Goal: Task Accomplishment & Management: Manage account settings

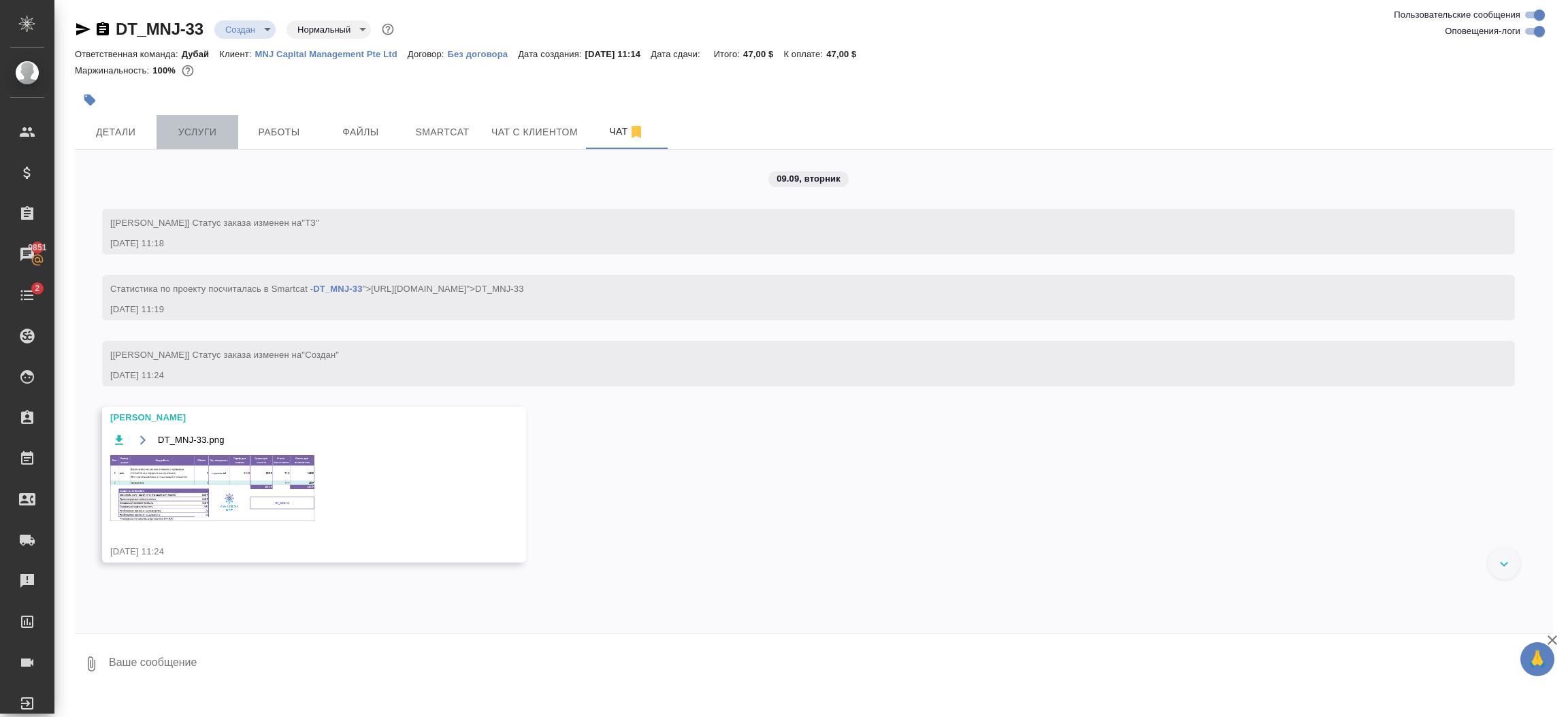
click at [206, 128] on span "Услуги" at bounding box center [197, 132] width 66 height 17
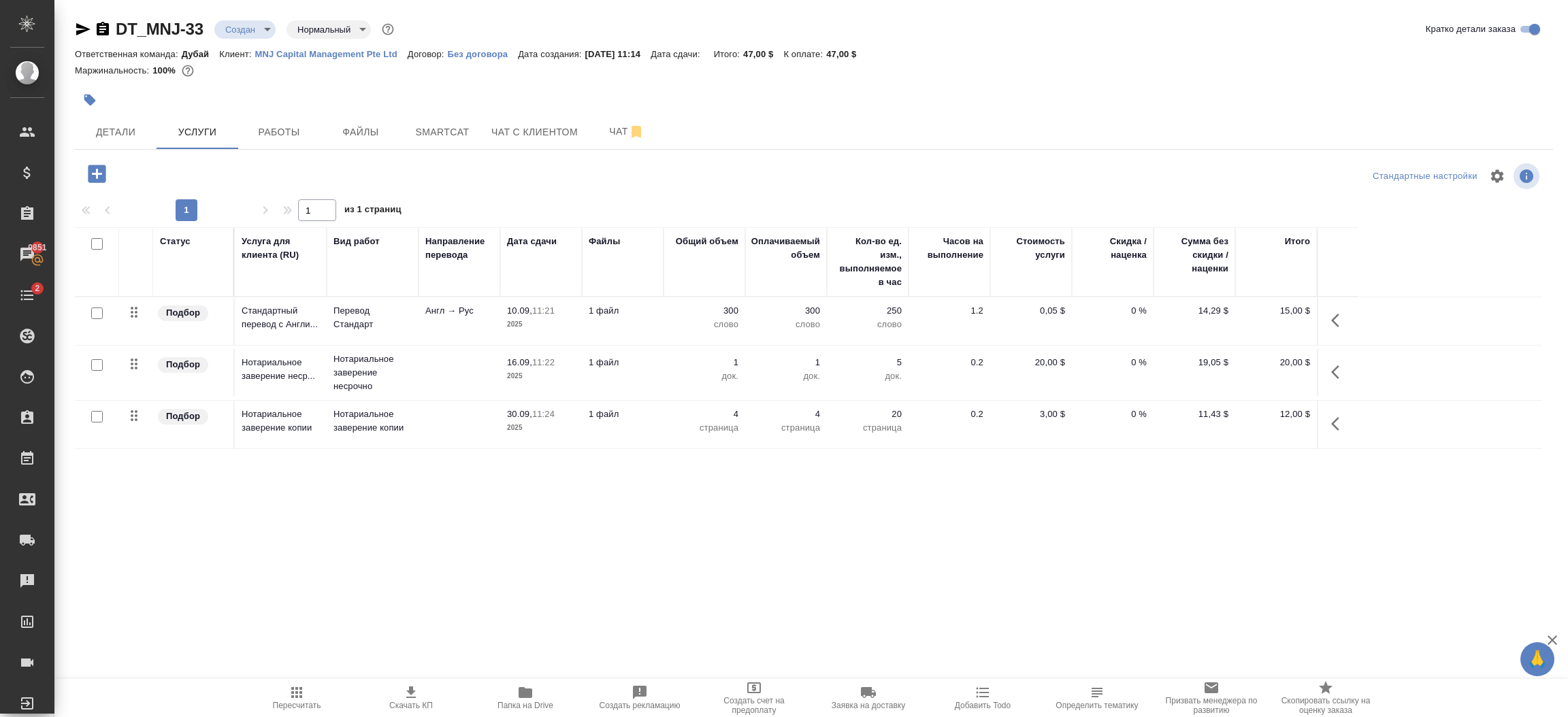
click at [96, 179] on icon "button" at bounding box center [96, 173] width 18 height 18
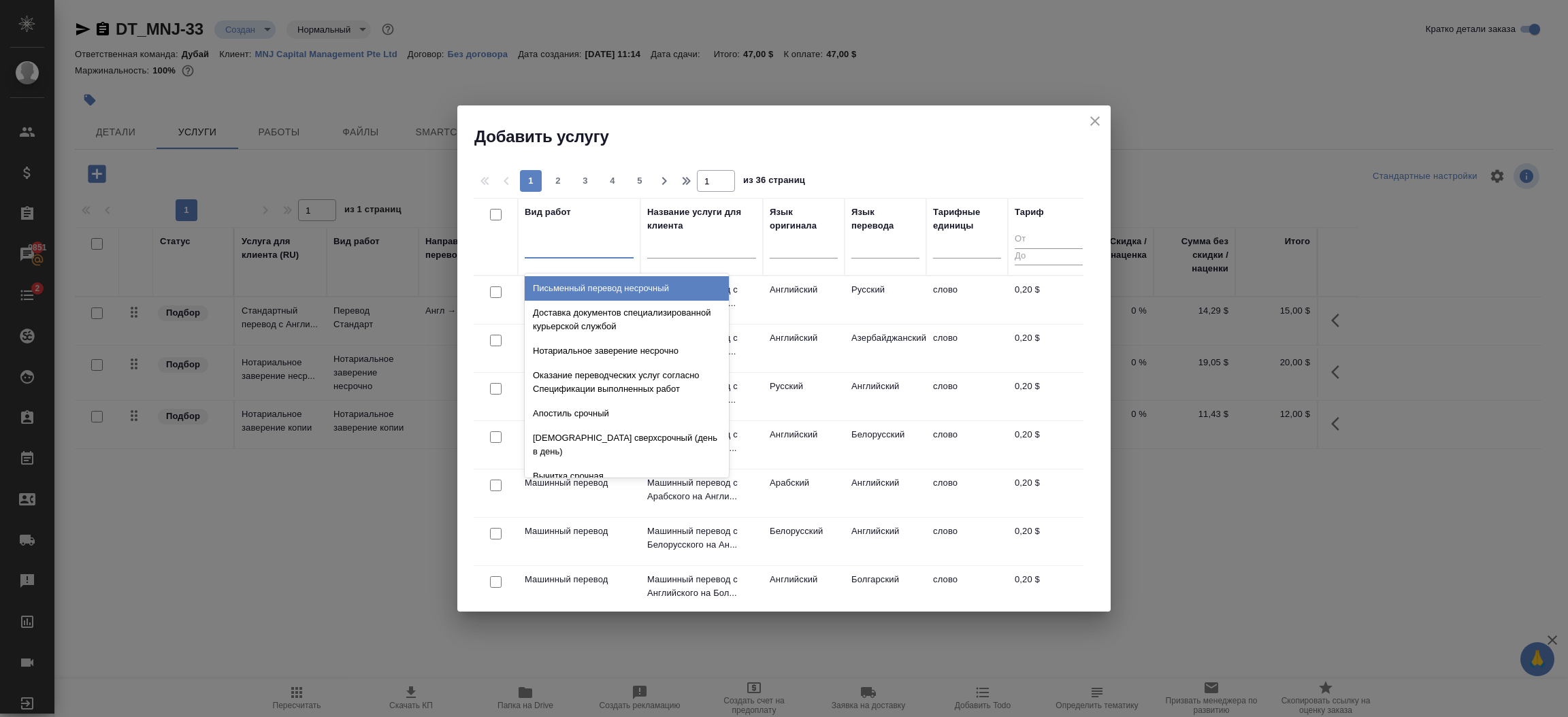
click at [594, 252] on div at bounding box center [579, 244] width 109 height 20
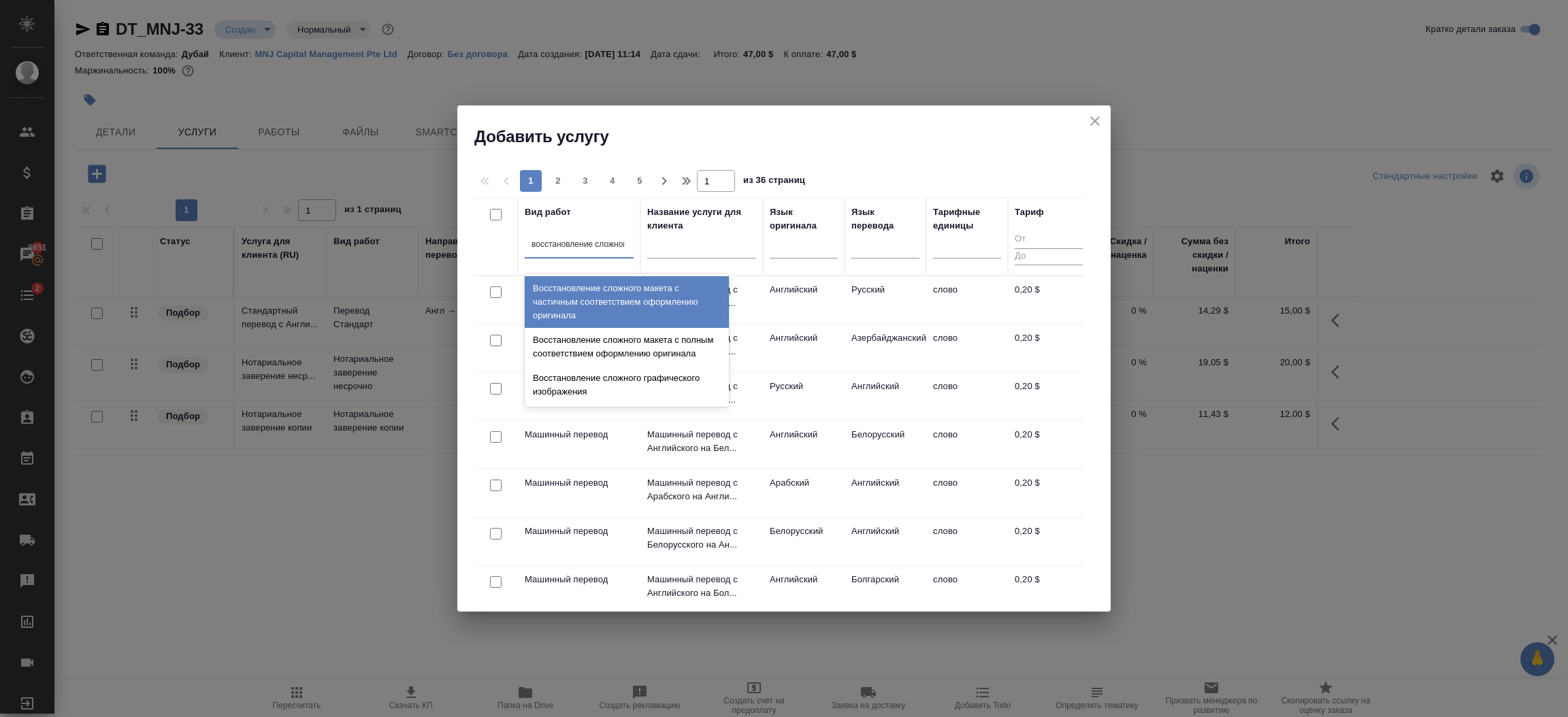
type input "восстановление сложного"
click at [689, 310] on div "Восстановление сложного макета с частичным соответствием оформлению оригинала" at bounding box center [627, 301] width 204 height 52
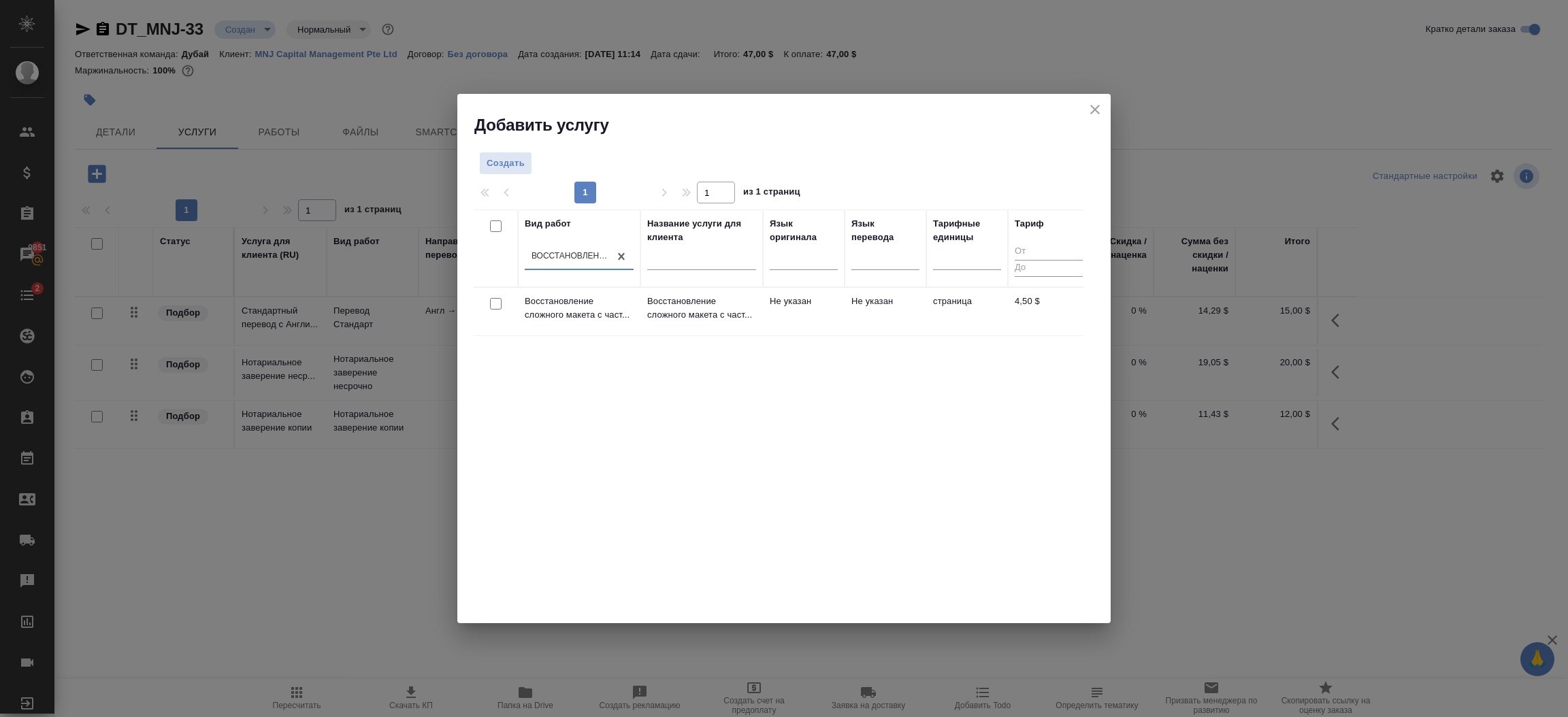
click at [497, 301] on input "checkbox" at bounding box center [496, 304] width 12 height 12
checkbox input "true"
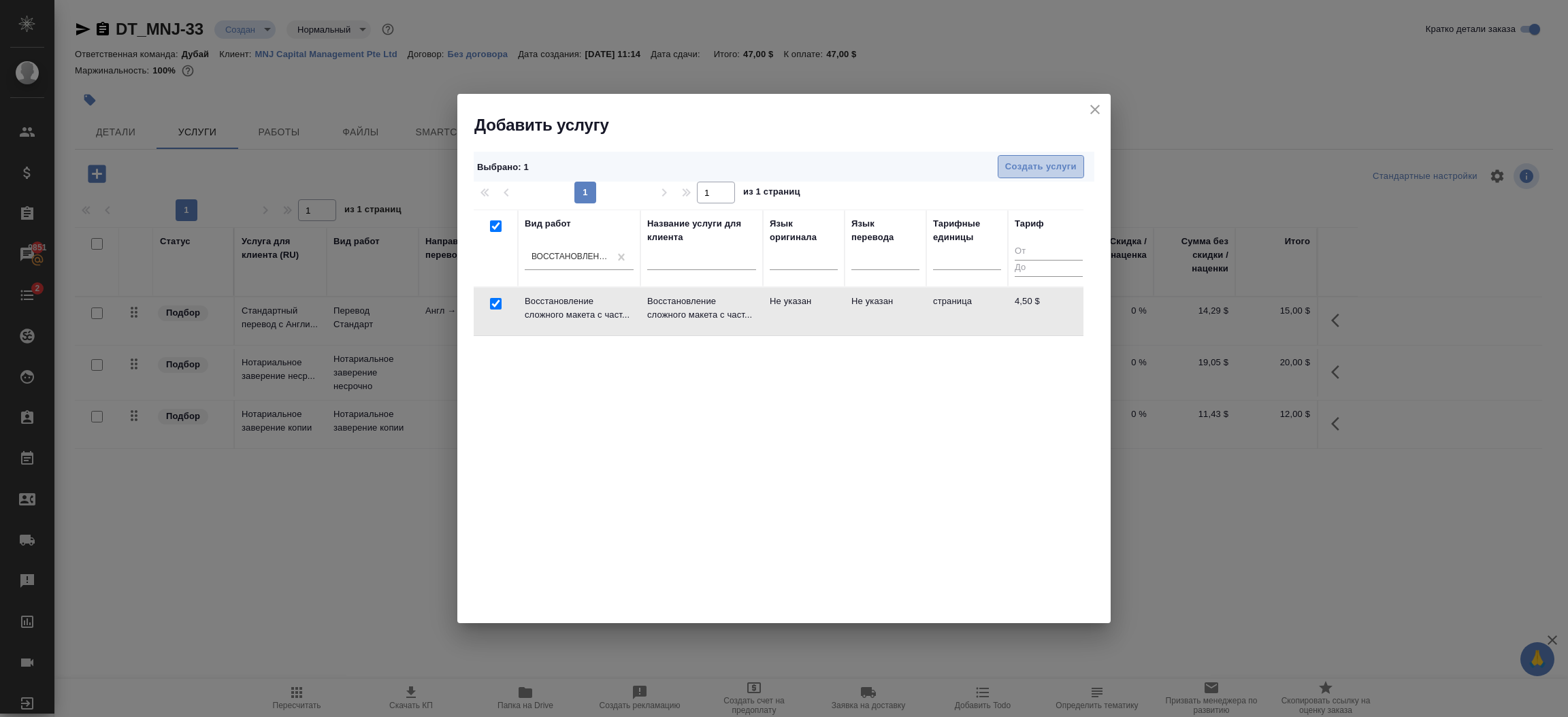
click at [1052, 168] on span "Создать услуги" at bounding box center [1041, 167] width 72 height 15
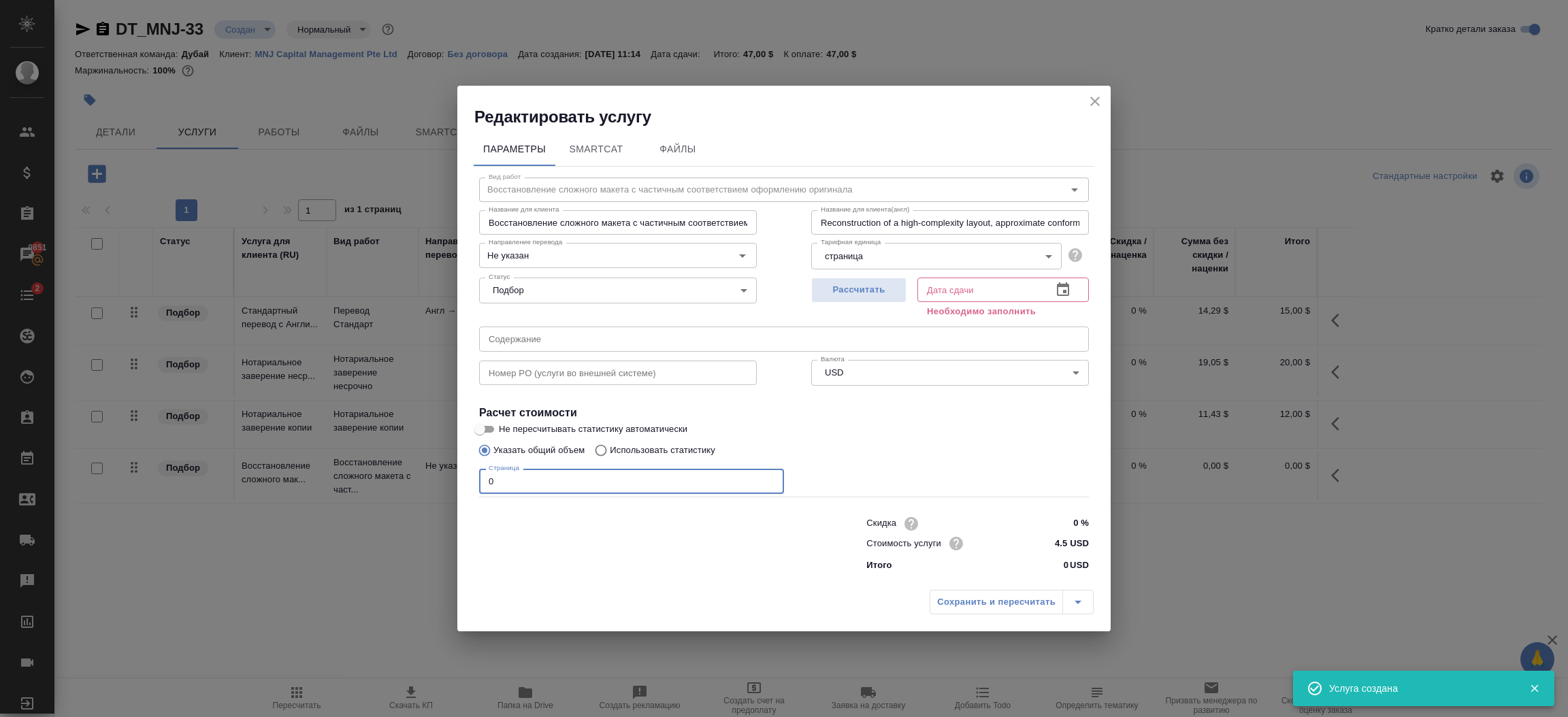
click at [522, 488] on input "0" at bounding box center [632, 481] width 305 height 25
type input "2"
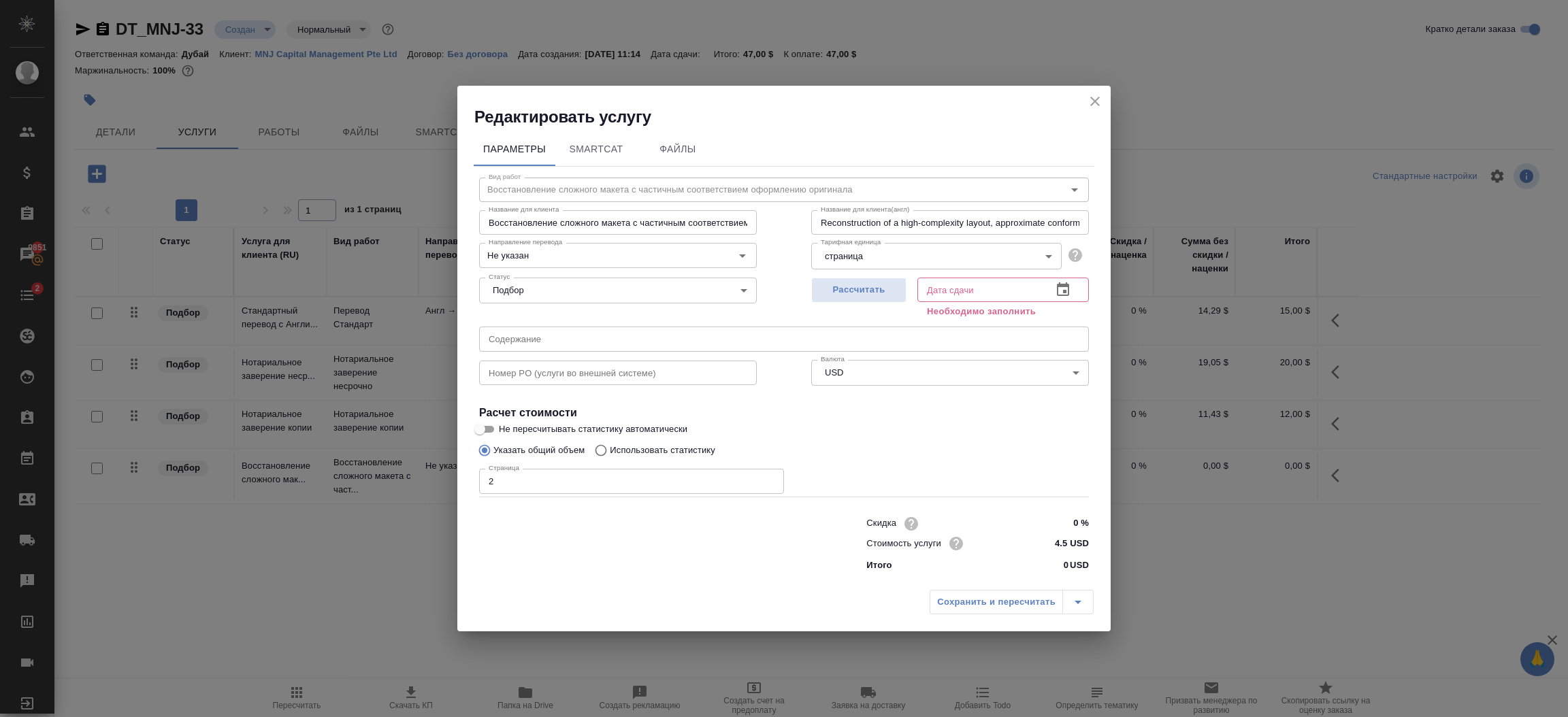
click at [967, 599] on div "Сохранить и пересчитать" at bounding box center [1011, 602] width 164 height 25
click at [978, 599] on div "Сохранить и пересчитать" at bounding box center [1011, 602] width 164 height 25
click at [946, 278] on input "text" at bounding box center [979, 290] width 123 height 25
click at [1060, 288] on icon "button" at bounding box center [1063, 290] width 16 height 16
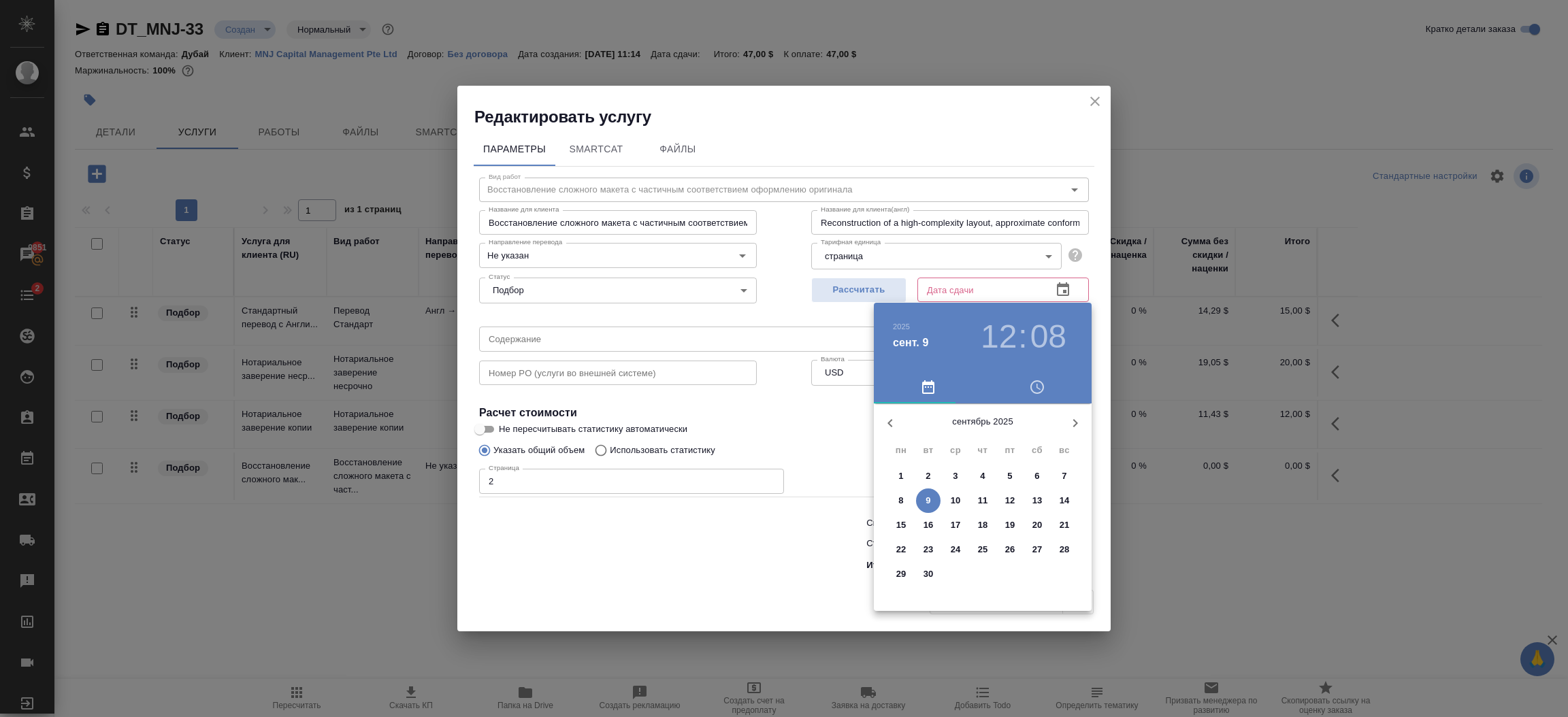
click at [959, 500] on p "10" at bounding box center [956, 501] width 10 height 14
type input "10.09.2025 12:08"
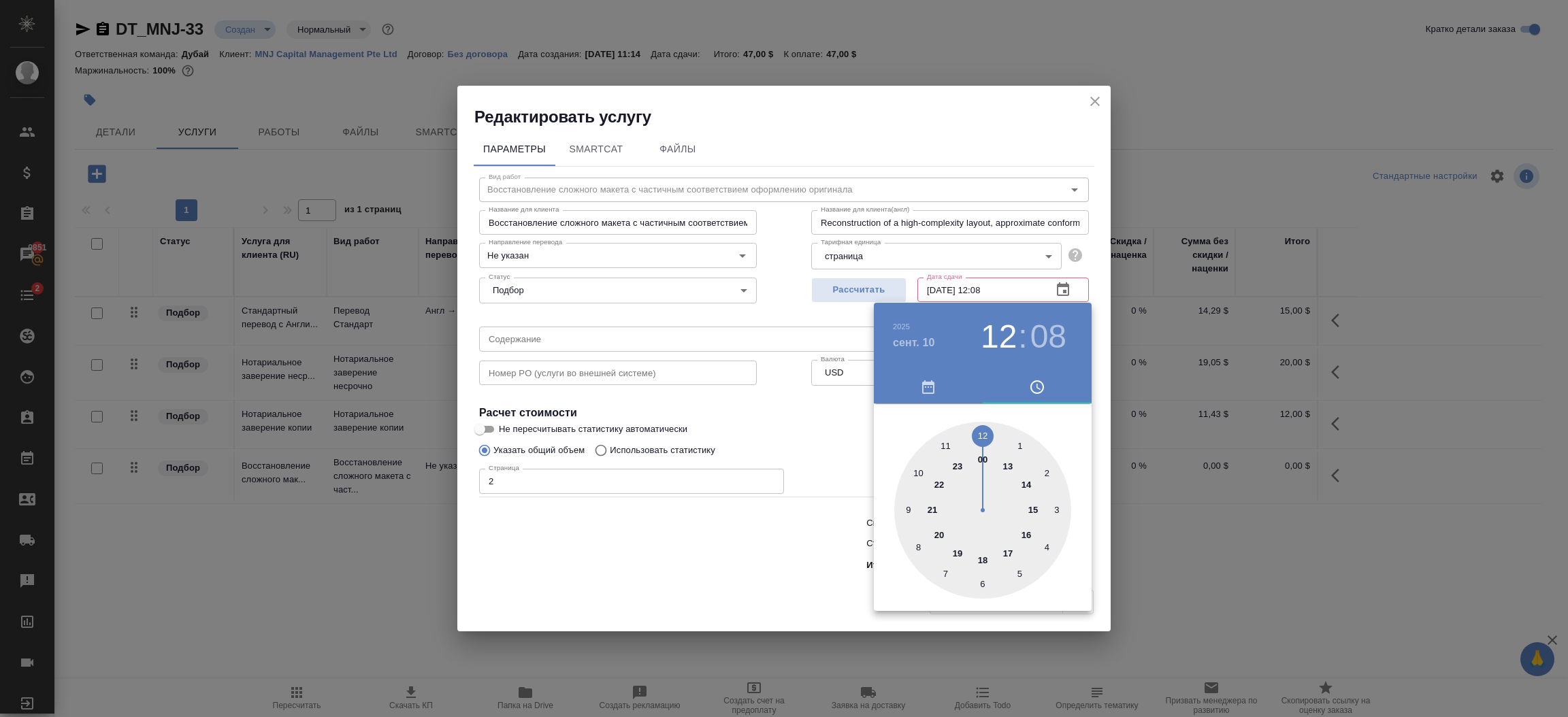
click at [784, 576] on div at bounding box center [784, 358] width 1568 height 717
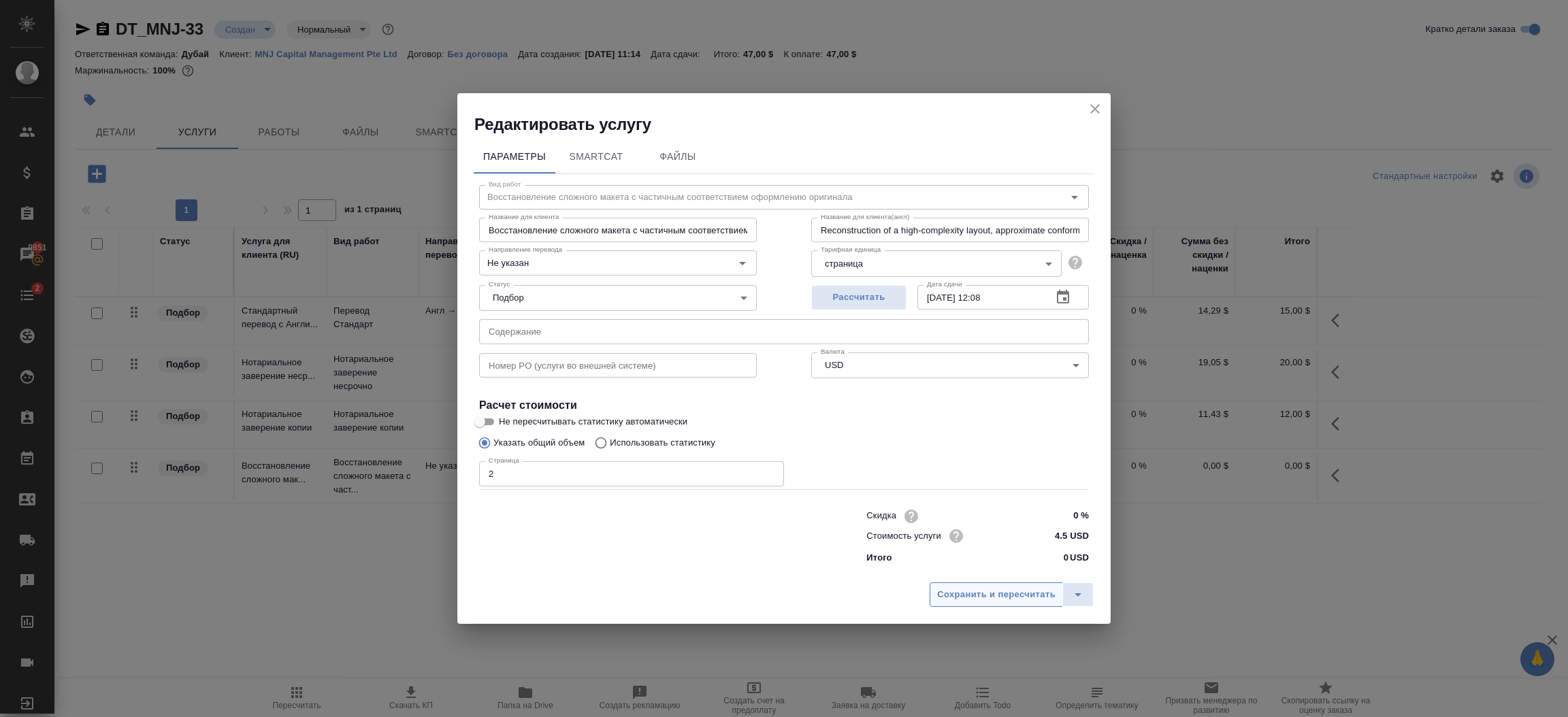
click at [984, 594] on span "Сохранить и пересчитать" at bounding box center [996, 595] width 118 height 15
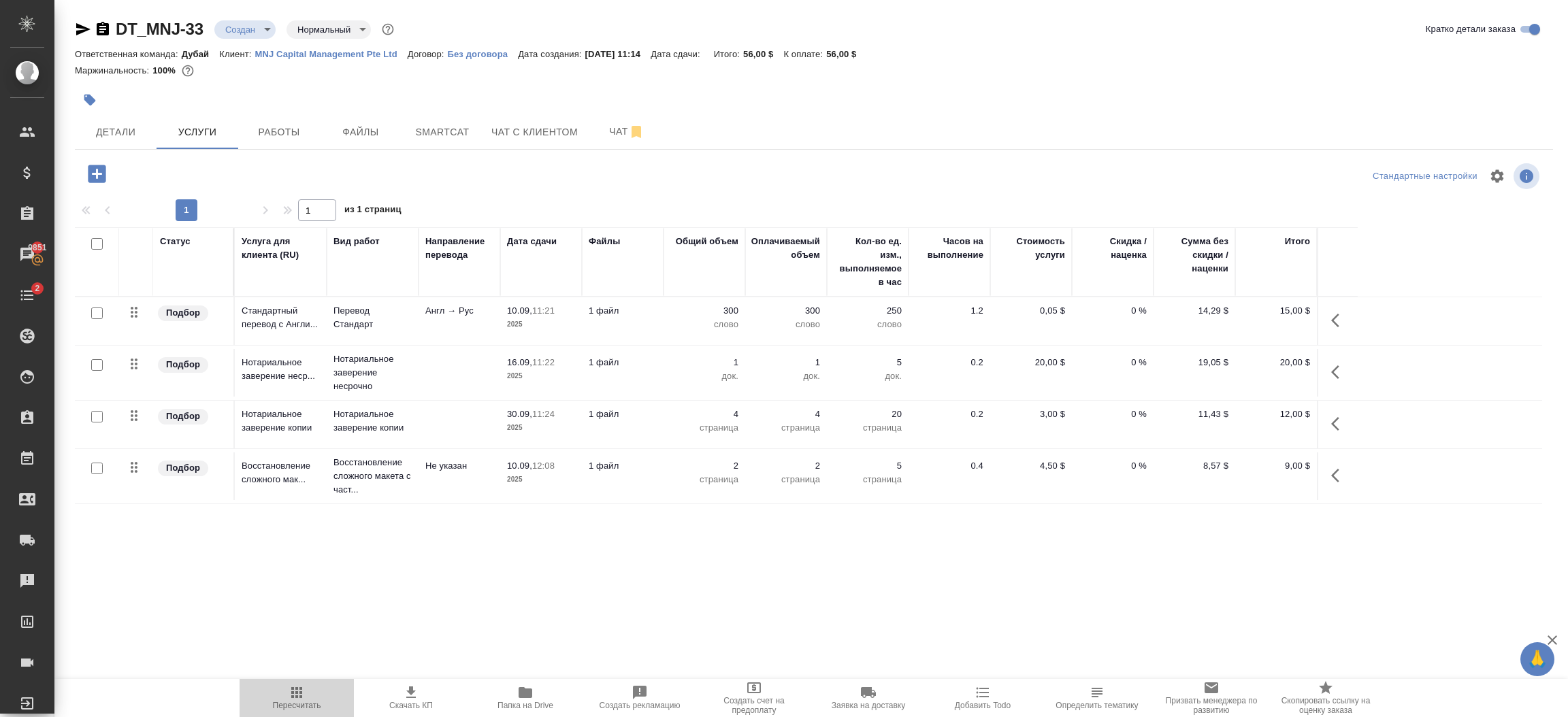
click at [293, 696] on icon "button" at bounding box center [296, 692] width 16 height 16
drag, startPoint x: 882, startPoint y: 52, endPoint x: 843, endPoint y: 56, distance: 39.2
click at [843, 56] on p "56,00 $" at bounding box center [846, 54] width 40 height 10
copy p "56,00 $"
click at [117, 137] on span "Детали" at bounding box center [115, 132] width 66 height 17
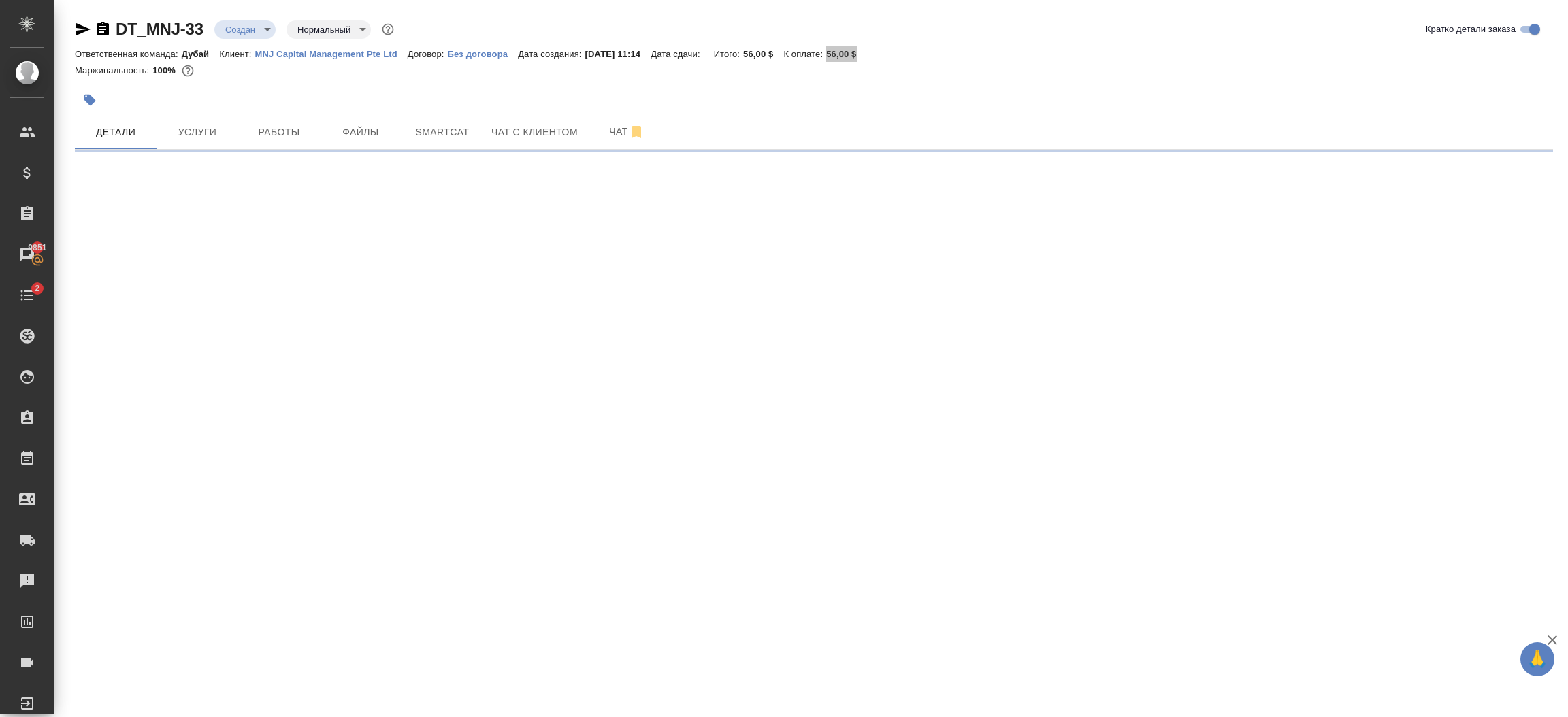
select select "RU"
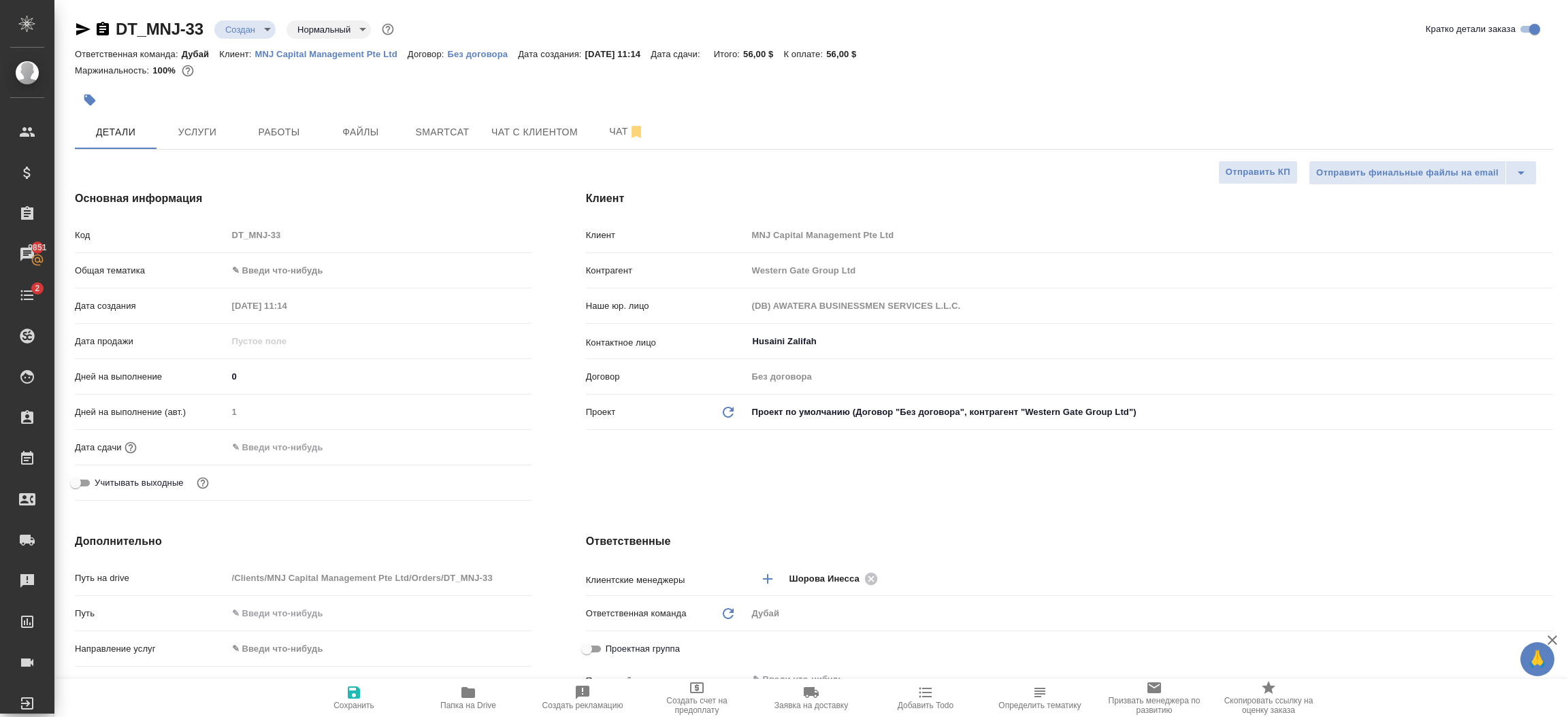
click at [1109, 450] on div "Клиент Клиент MNJ Capital Management Pte Ltd Контрагент Western Gate Group Ltd …" at bounding box center [1069, 348] width 1021 height 370
type textarea "x"
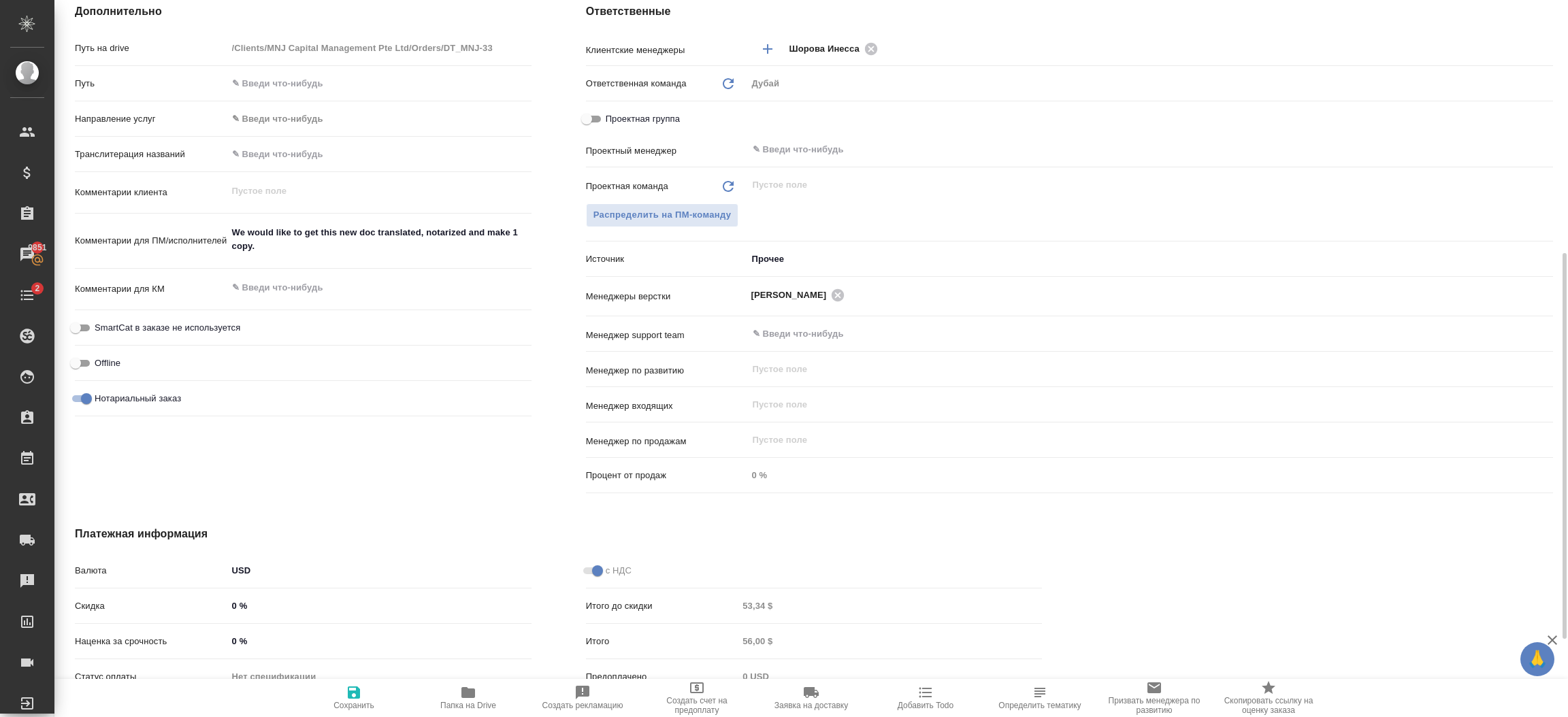
scroll to position [617, 0]
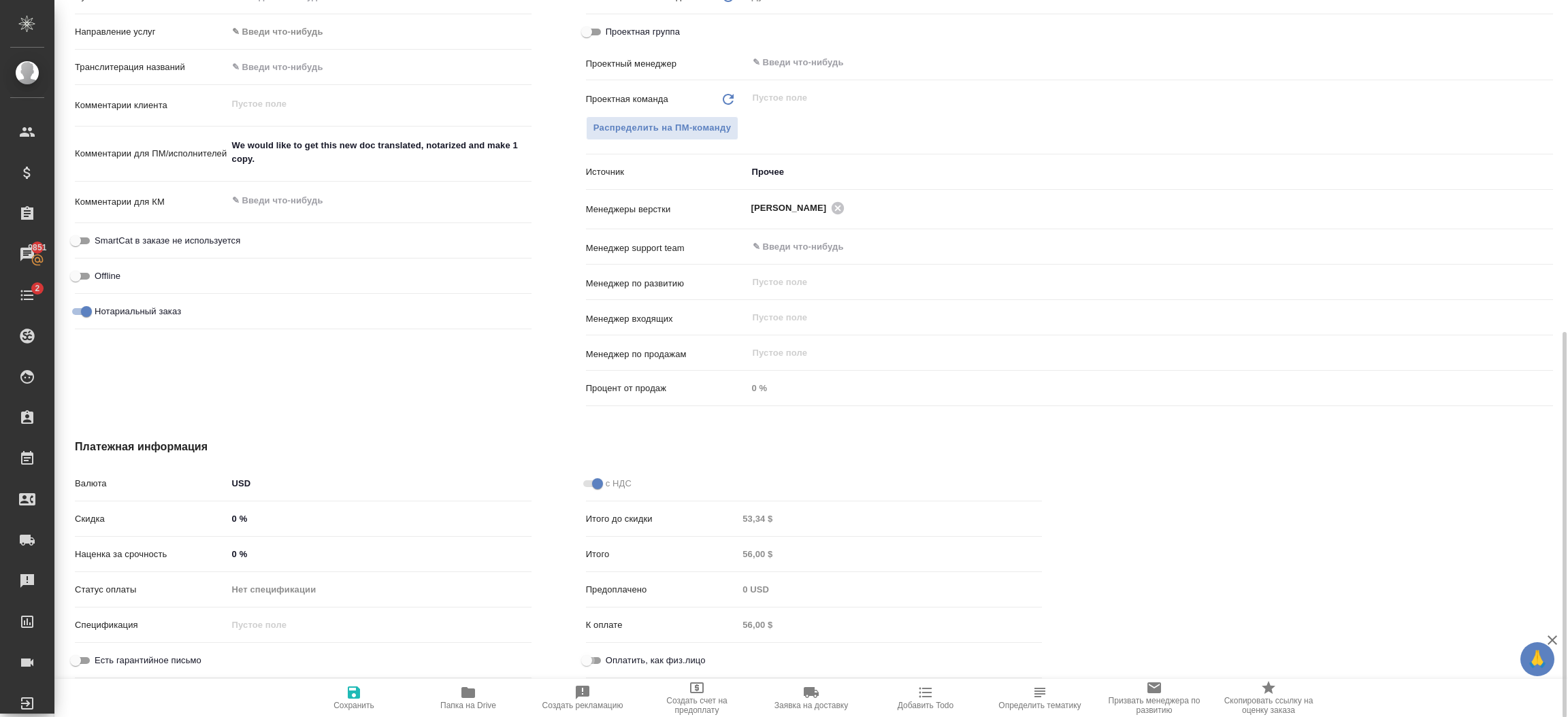
click at [600, 656] on input "Оплатить, как физ.лицо" at bounding box center [587, 660] width 49 height 16
checkbox input "true"
type textarea "x"
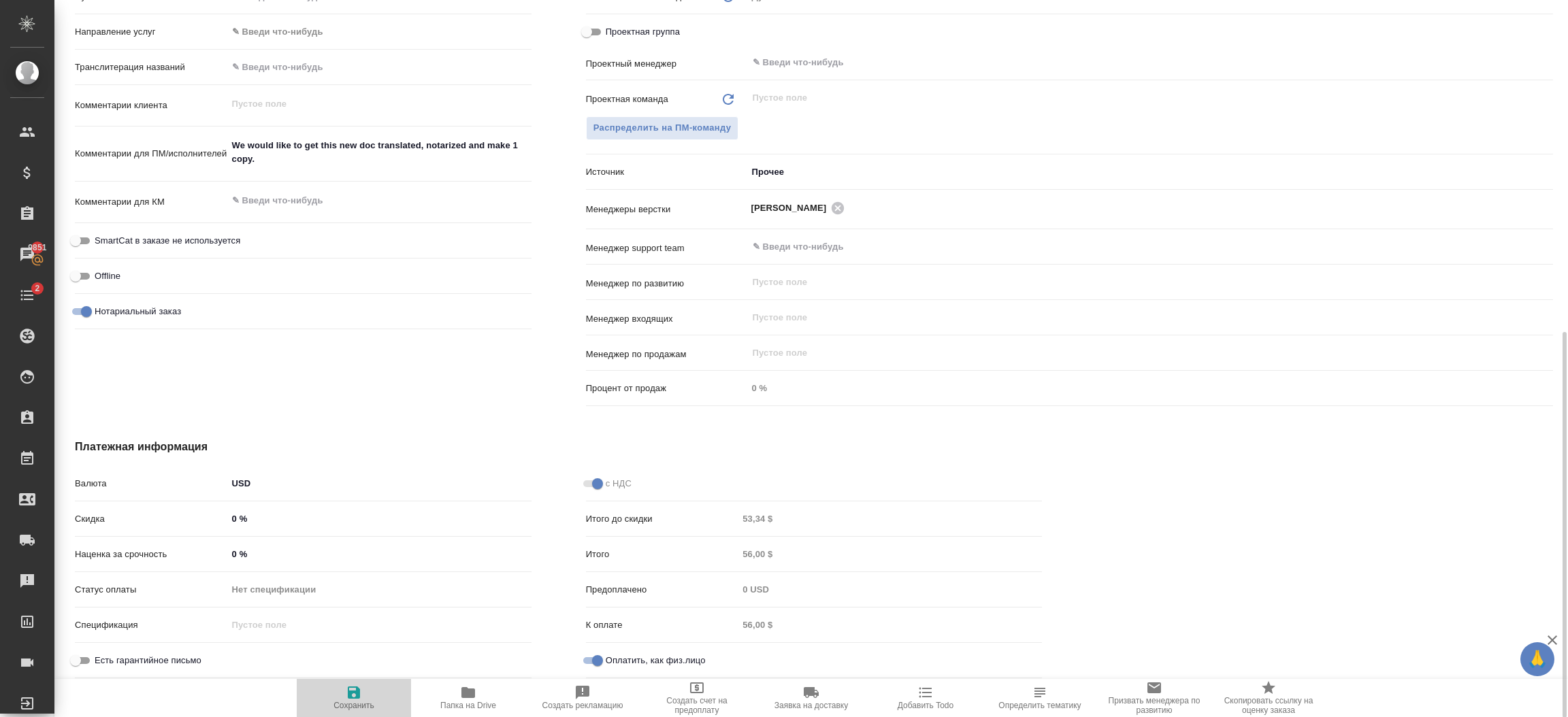
click at [353, 696] on icon "button" at bounding box center [353, 692] width 16 height 16
type textarea "x"
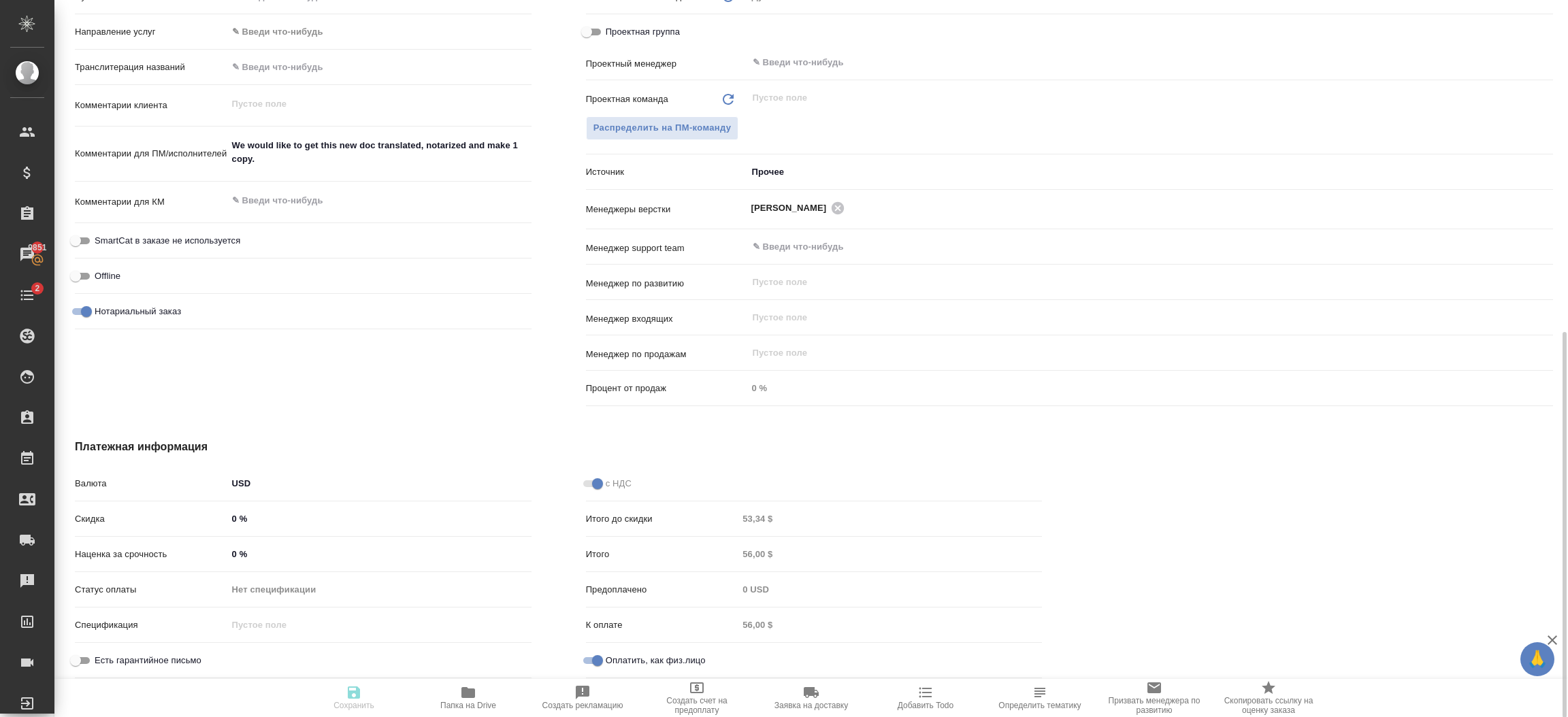
type textarea "x"
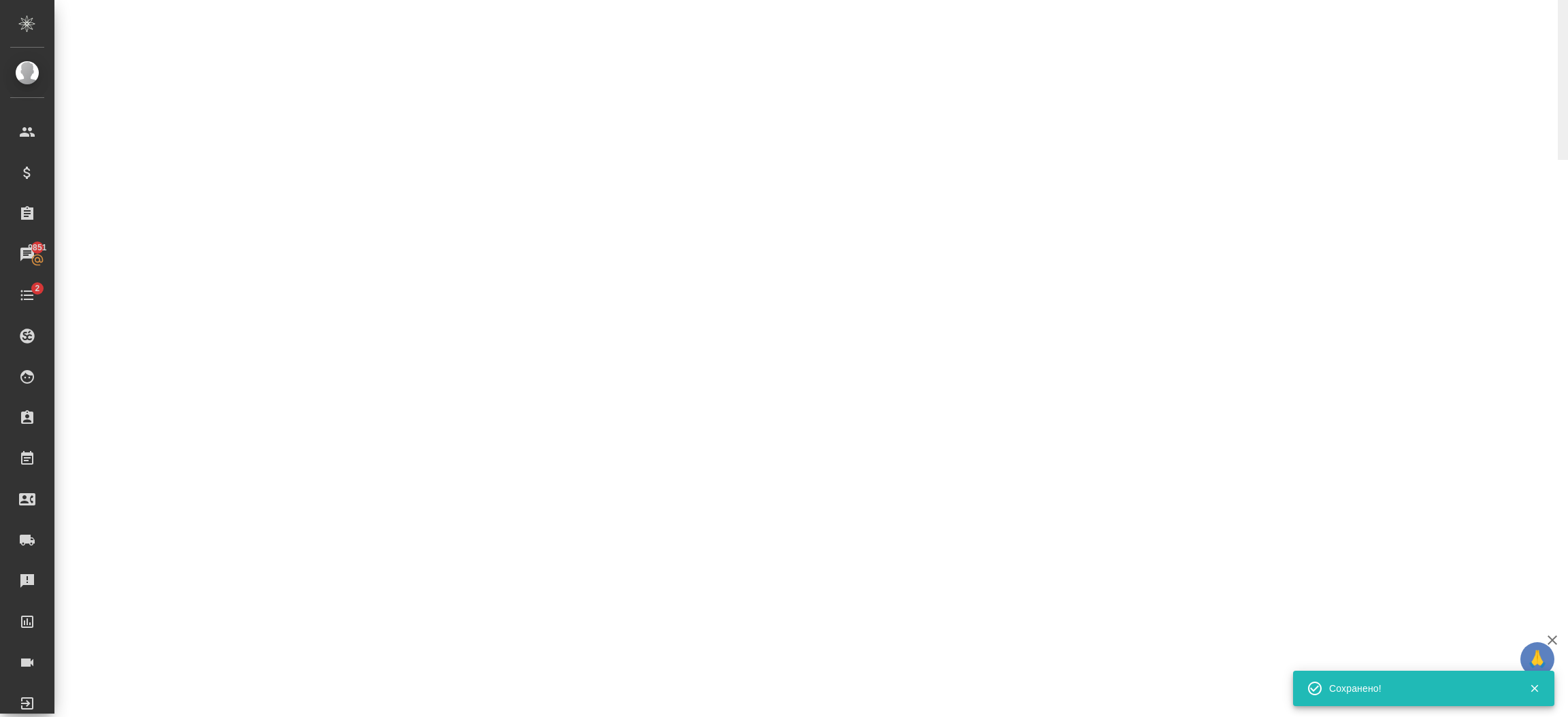
select select "RU"
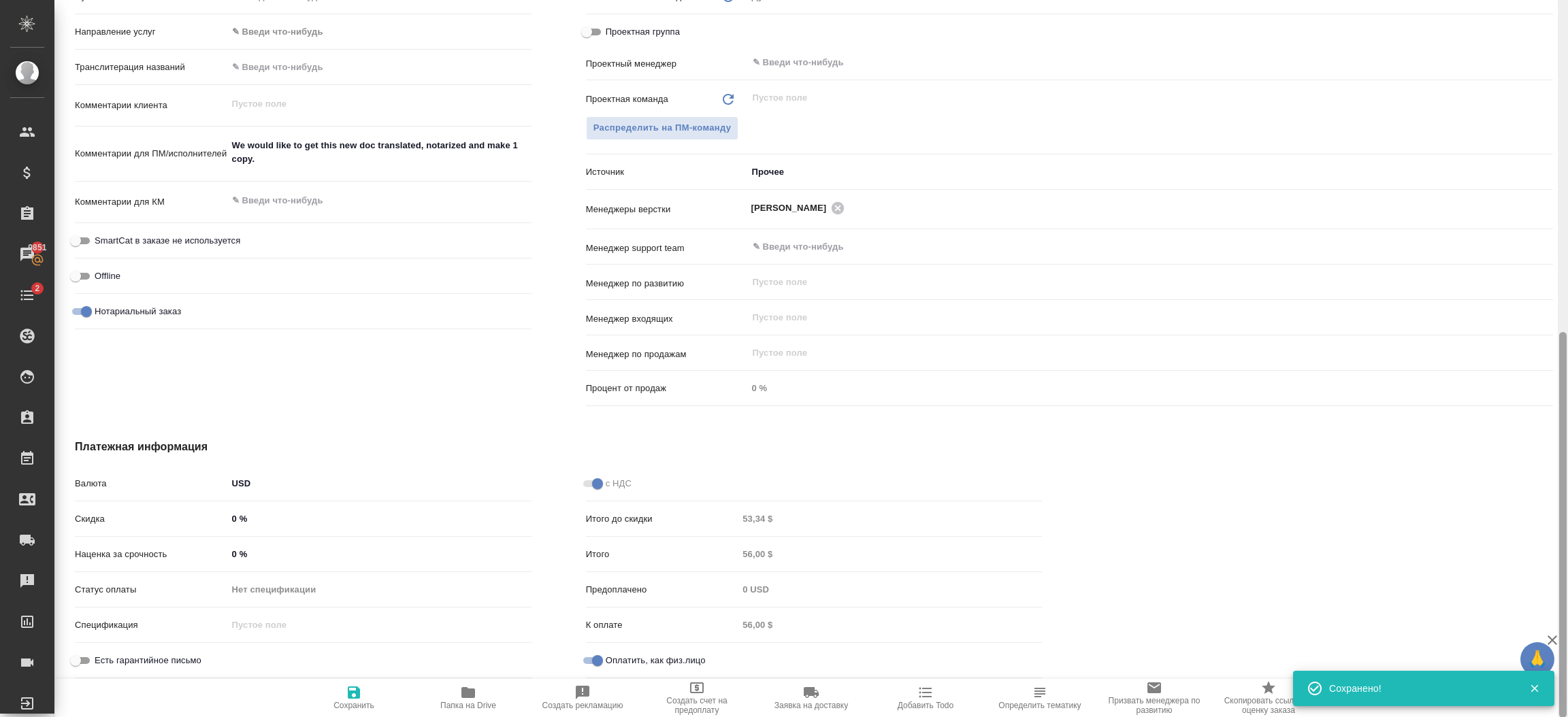
type textarea "x"
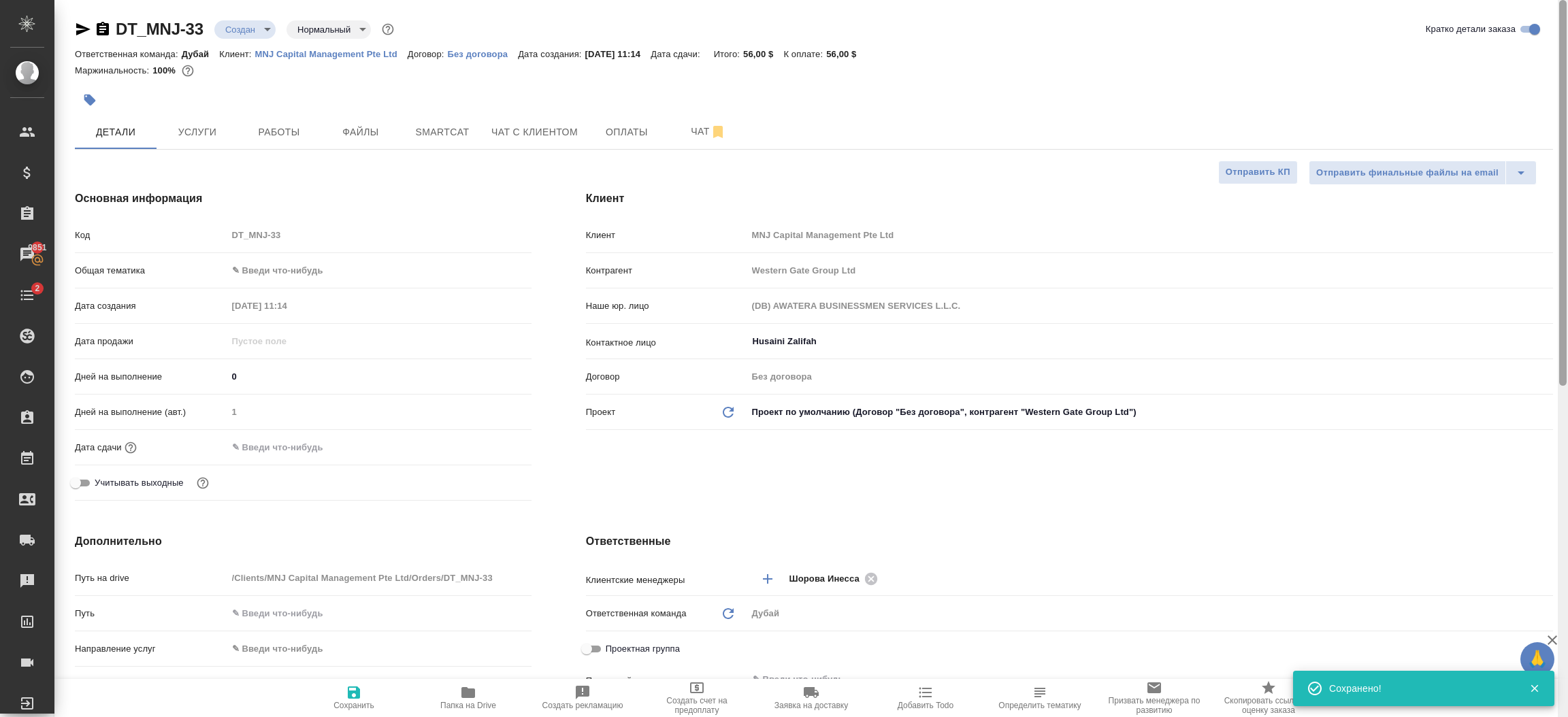
click at [1566, 67] on div at bounding box center [1563, 358] width 10 height 718
click at [615, 144] on button "Оплаты" at bounding box center [627, 132] width 82 height 34
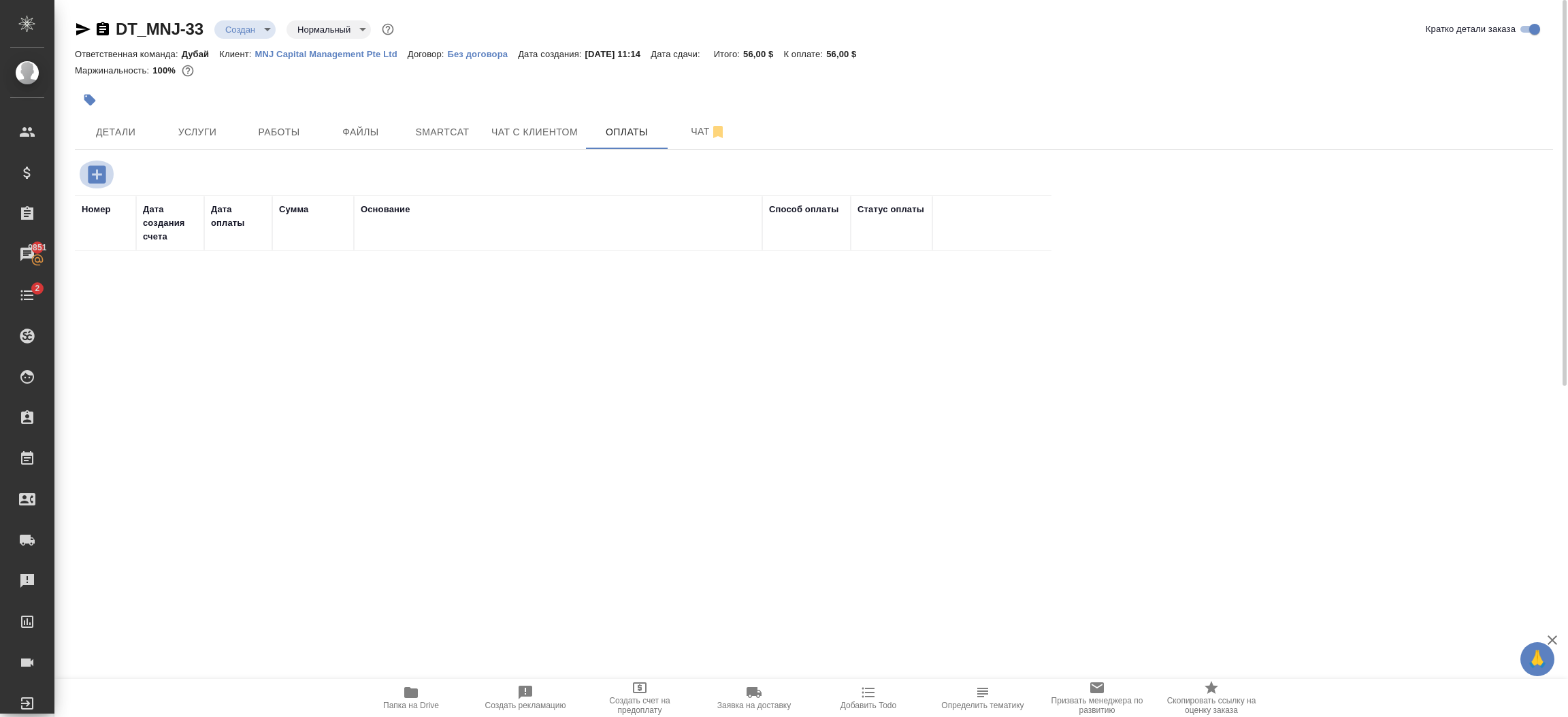
click at [101, 174] on icon "button" at bounding box center [97, 175] width 24 height 24
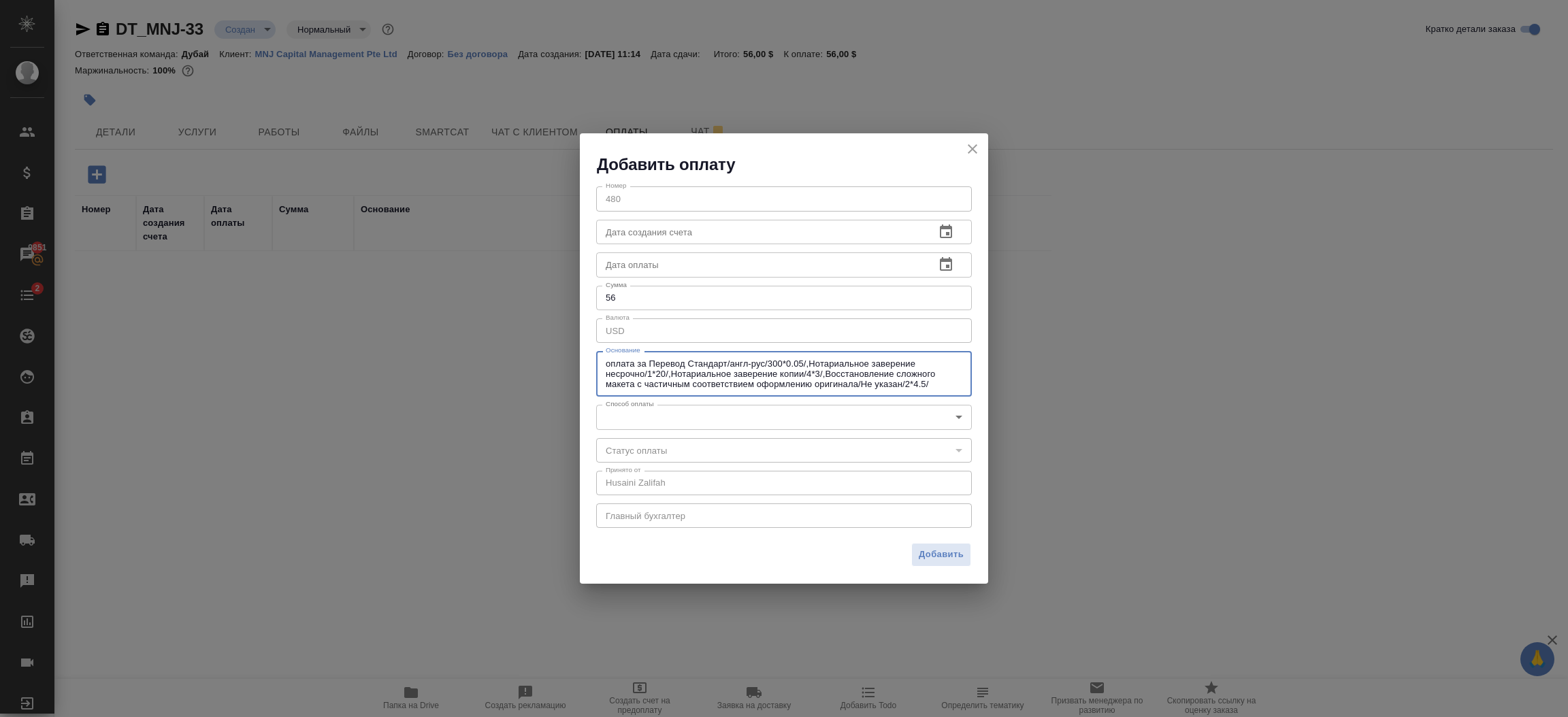
click at [761, 381] on textarea "оплата за Перевод Стандарт/англ-рус/300*0.05/,Нотариальное заверение несрочно/1…" at bounding box center [784, 374] width 357 height 32
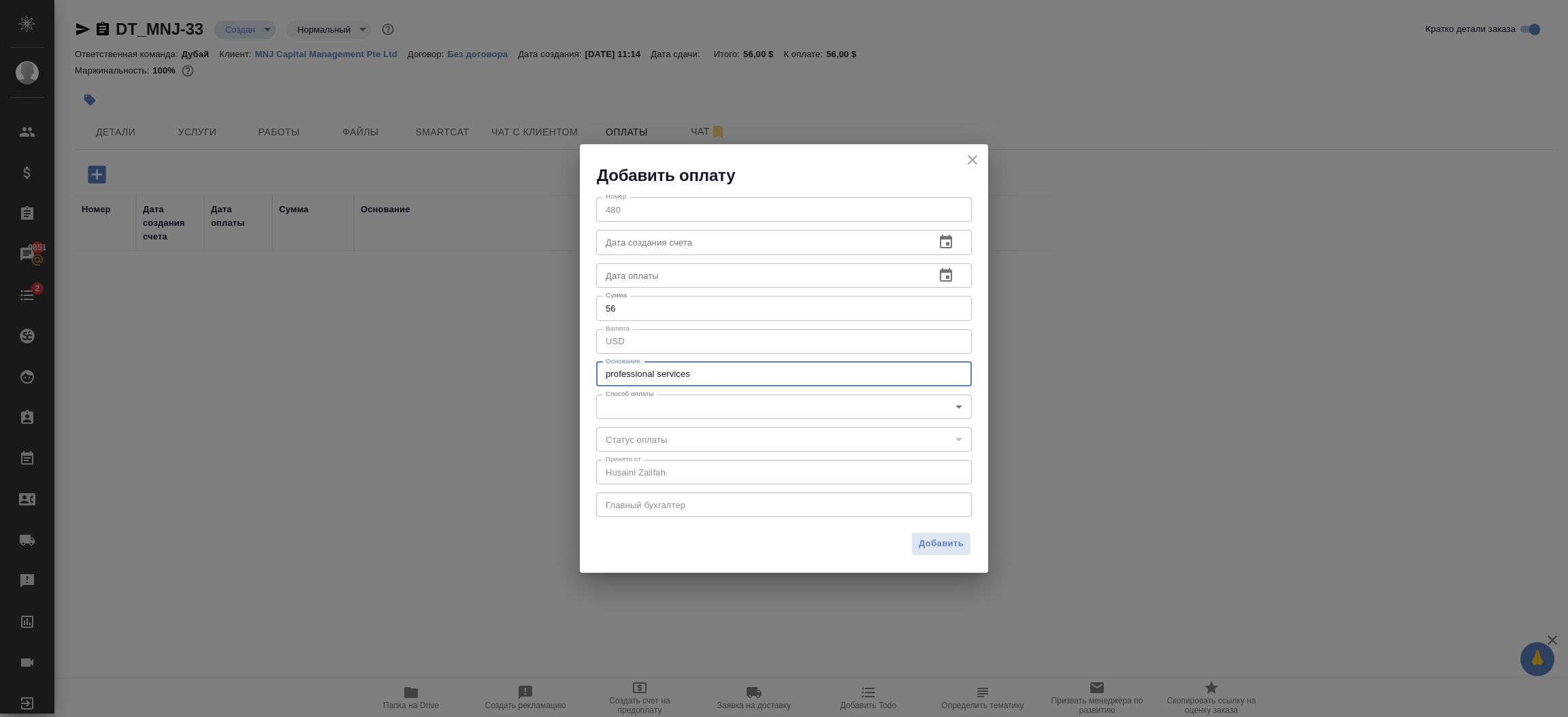
type textarea "professional services"
click at [771, 412] on body "🙏 .cls-1 fill:#fff; AWATERA Шорова Инесса i.shorova_kiev Клиенты Спецификации З…" at bounding box center [784, 358] width 1568 height 717
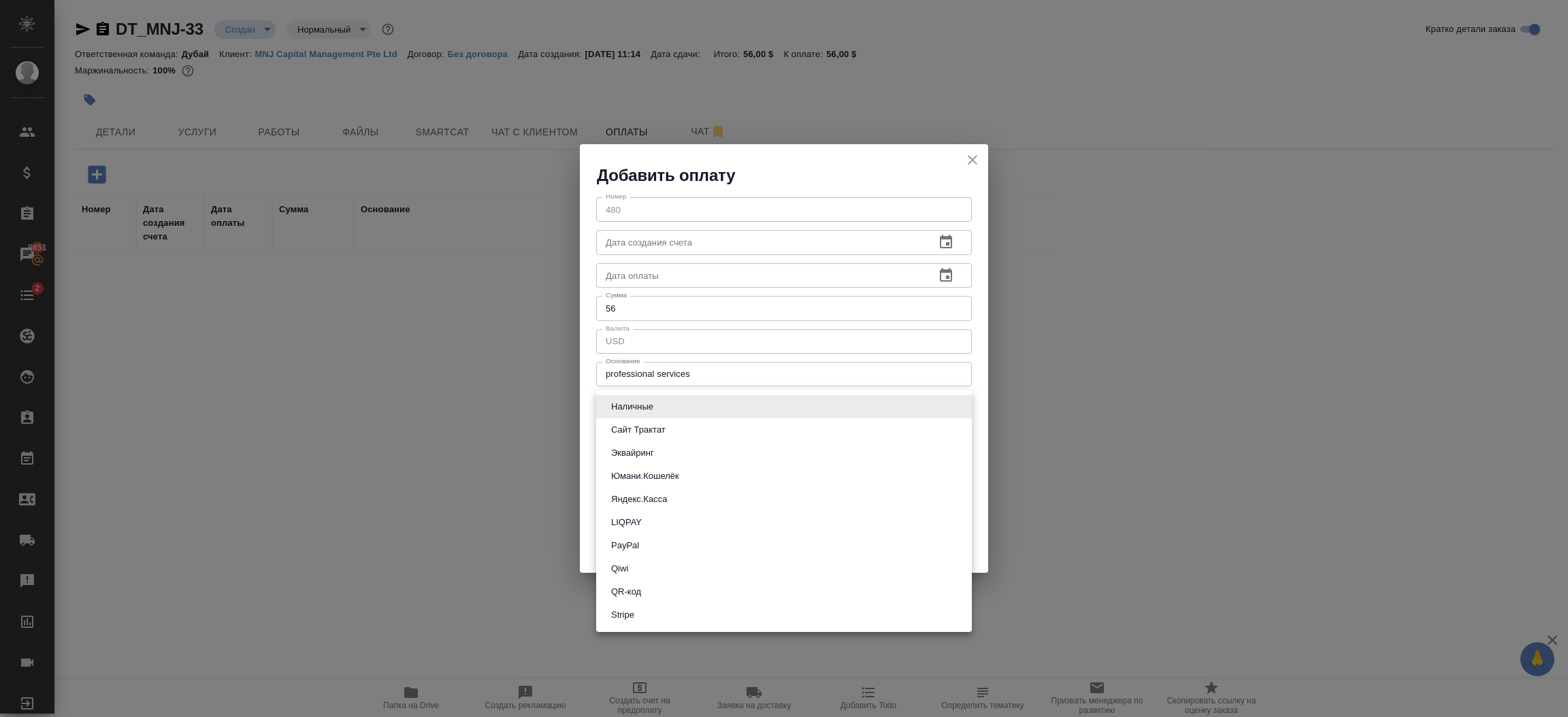
click at [666, 615] on li "Stripe" at bounding box center [784, 615] width 376 height 23
type input "stripe"
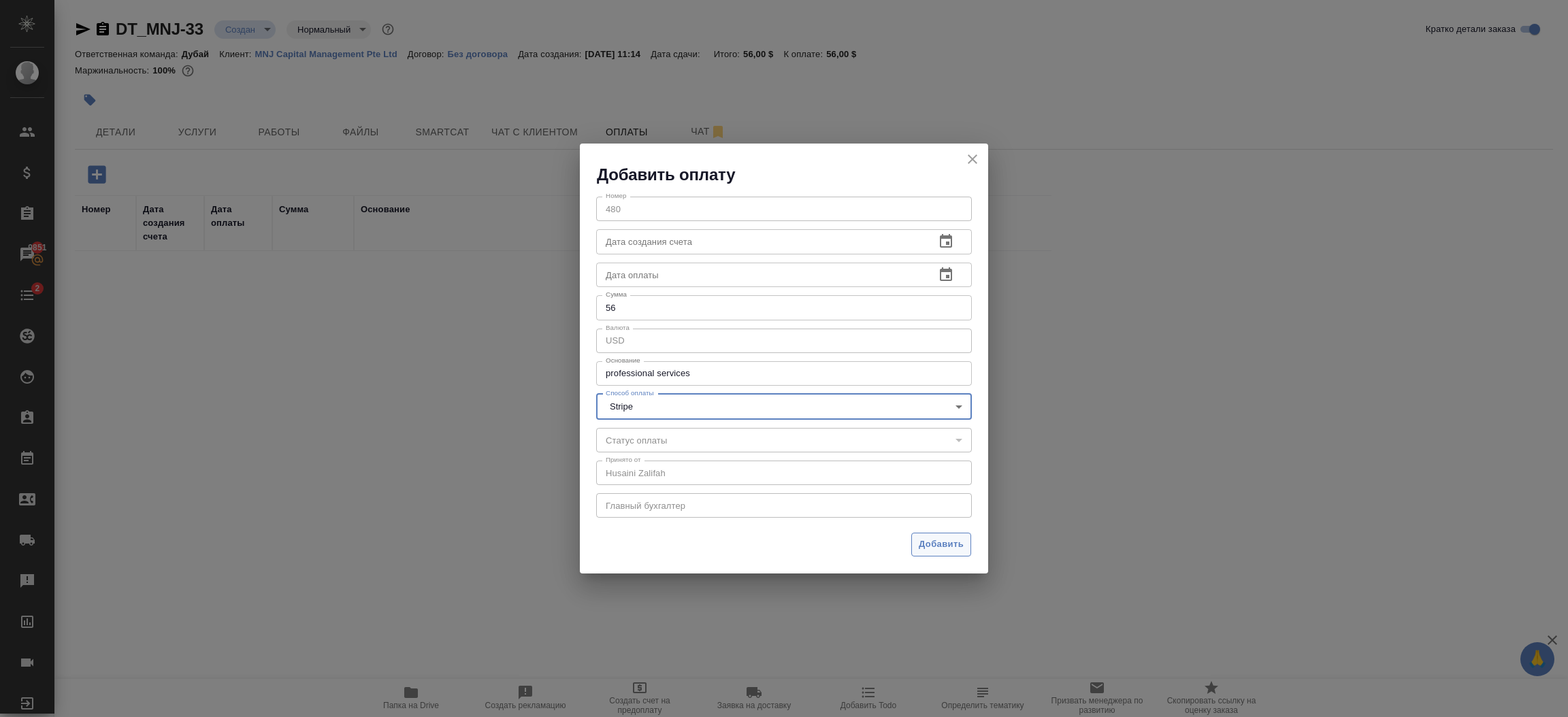
click at [940, 540] on span "Добавить" at bounding box center [941, 544] width 45 height 15
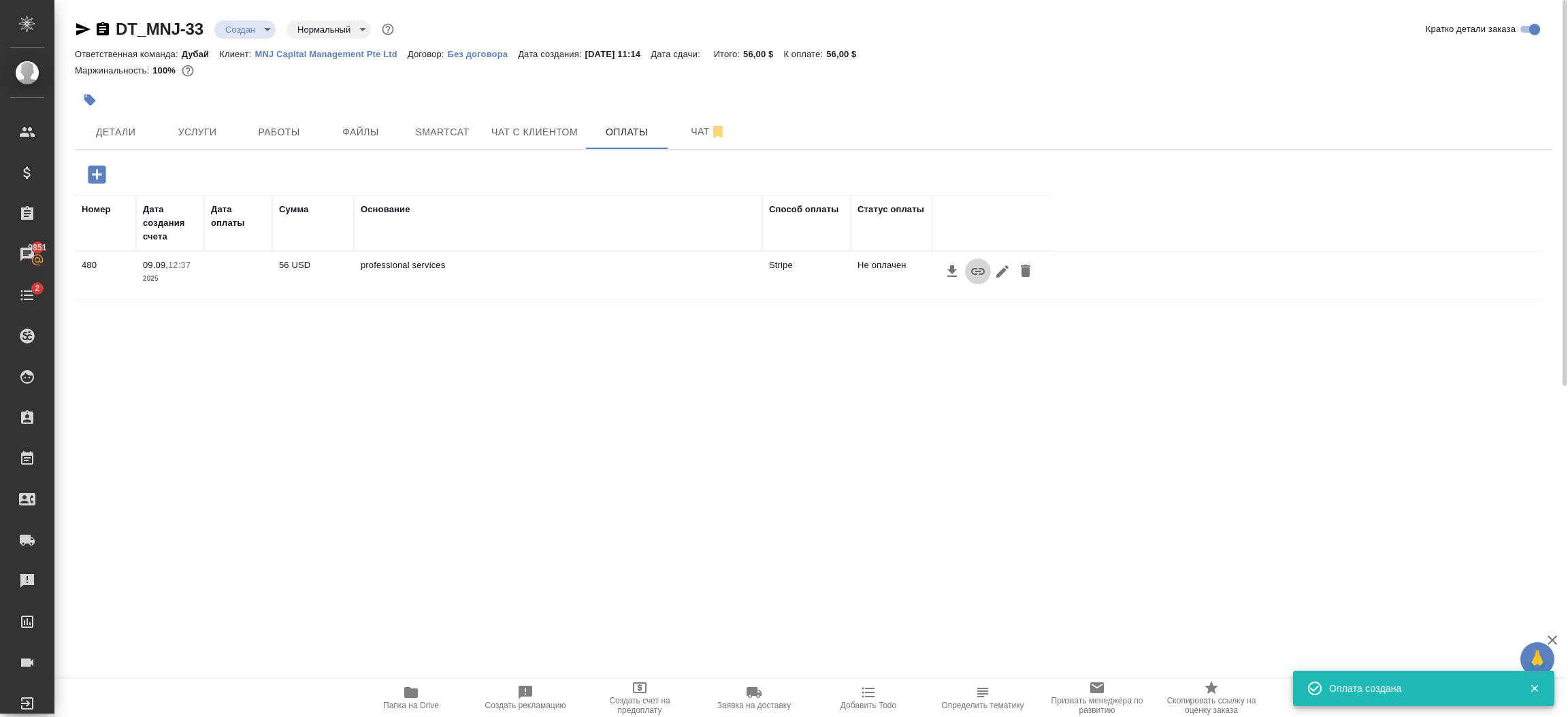
click at [978, 276] on icon "button" at bounding box center [978, 271] width 16 height 16
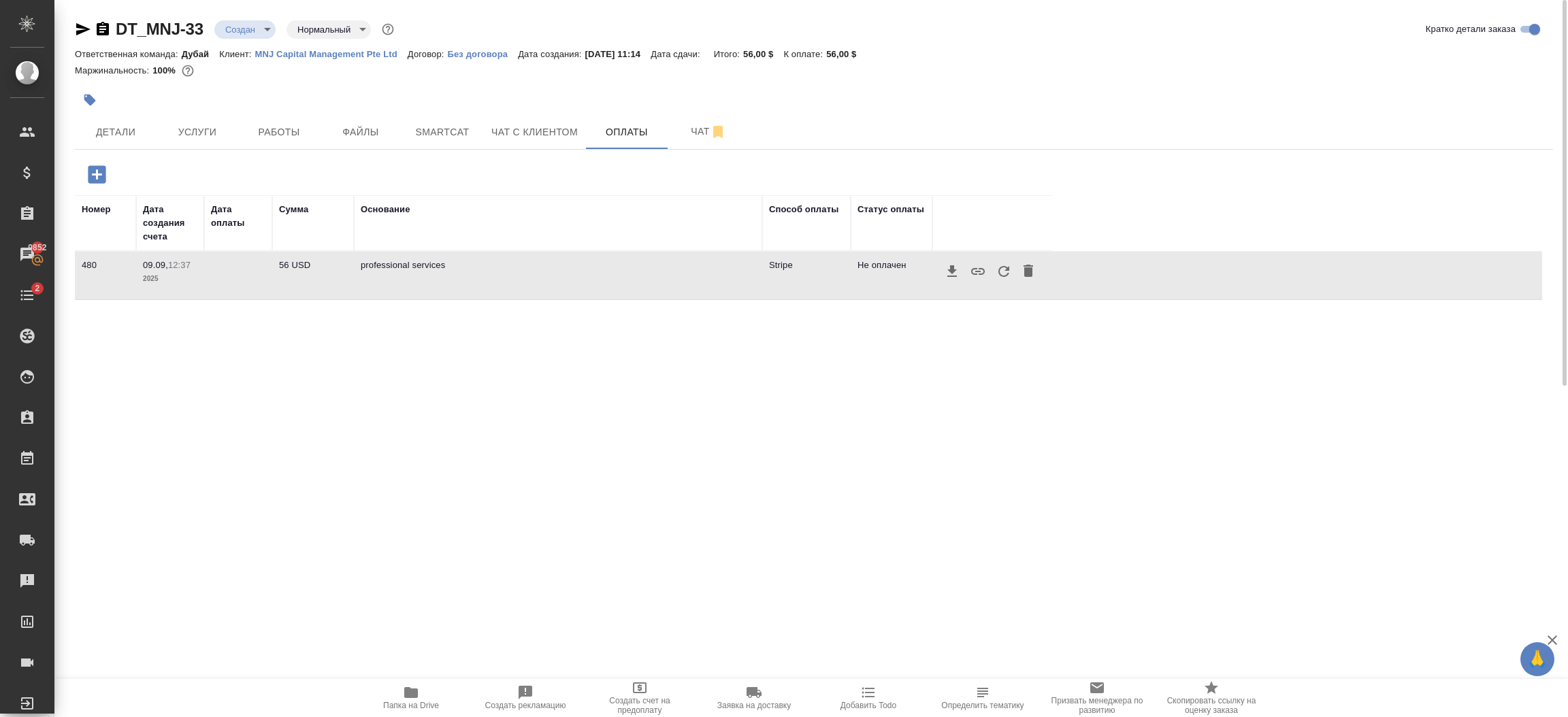
click at [999, 275] on icon "button" at bounding box center [1003, 271] width 11 height 11
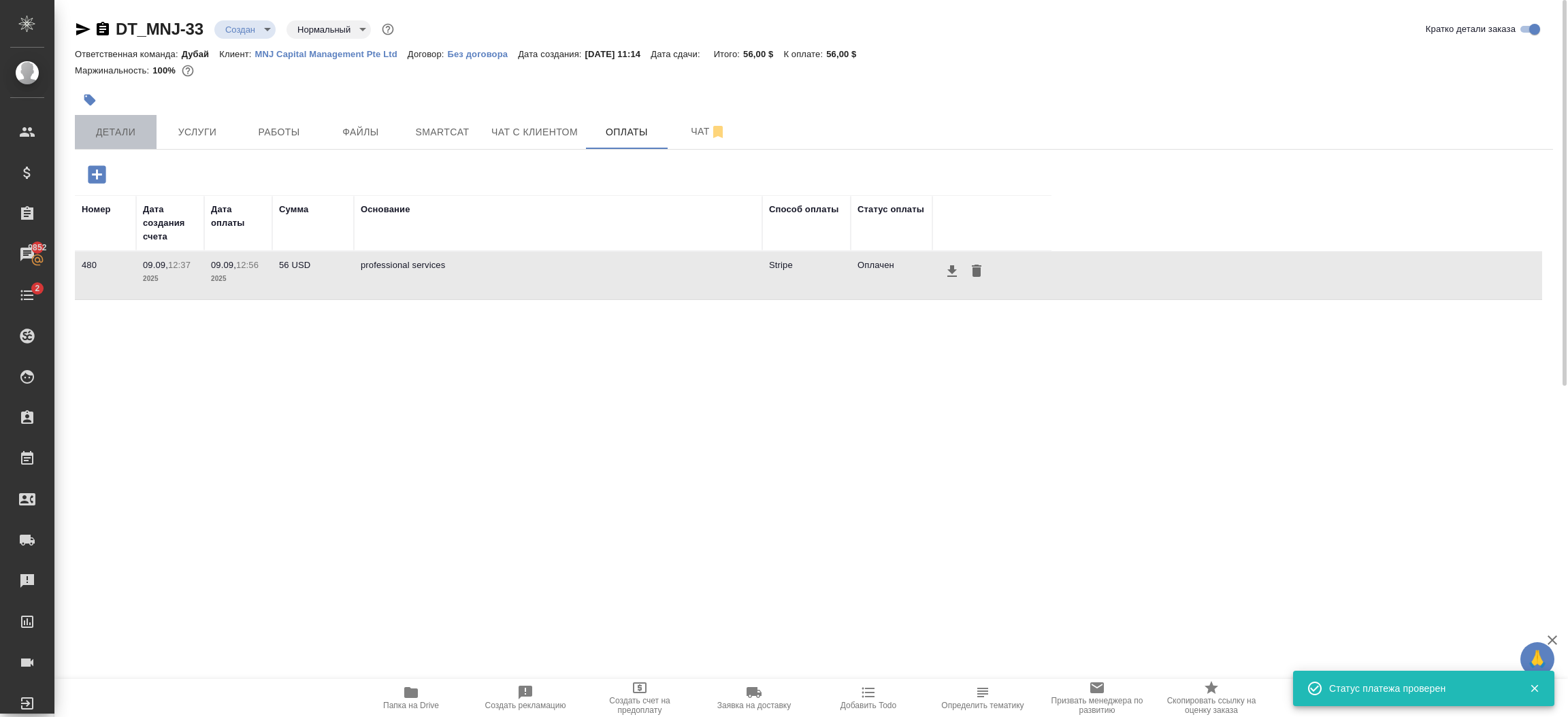
click at [125, 136] on span "Детали" at bounding box center [115, 132] width 66 height 17
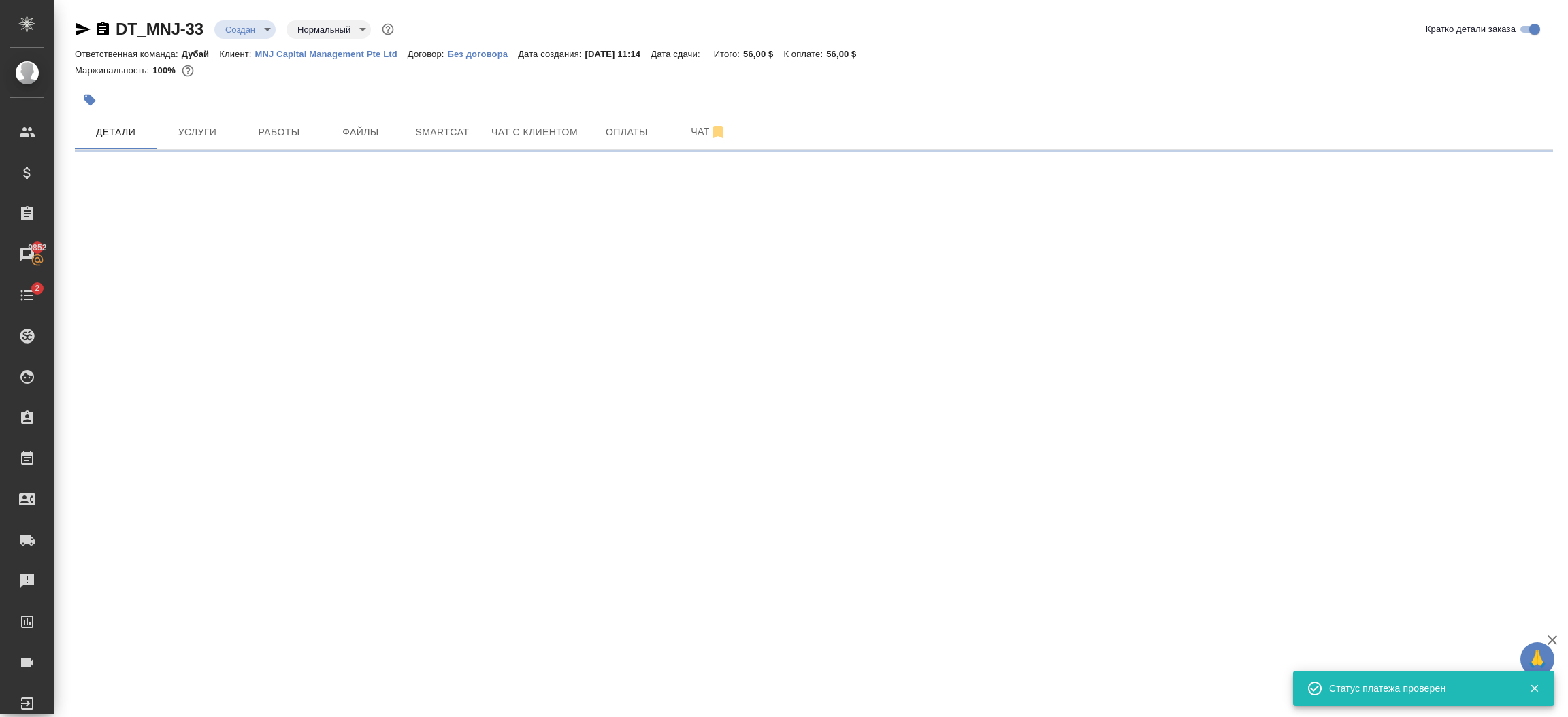
select select "RU"
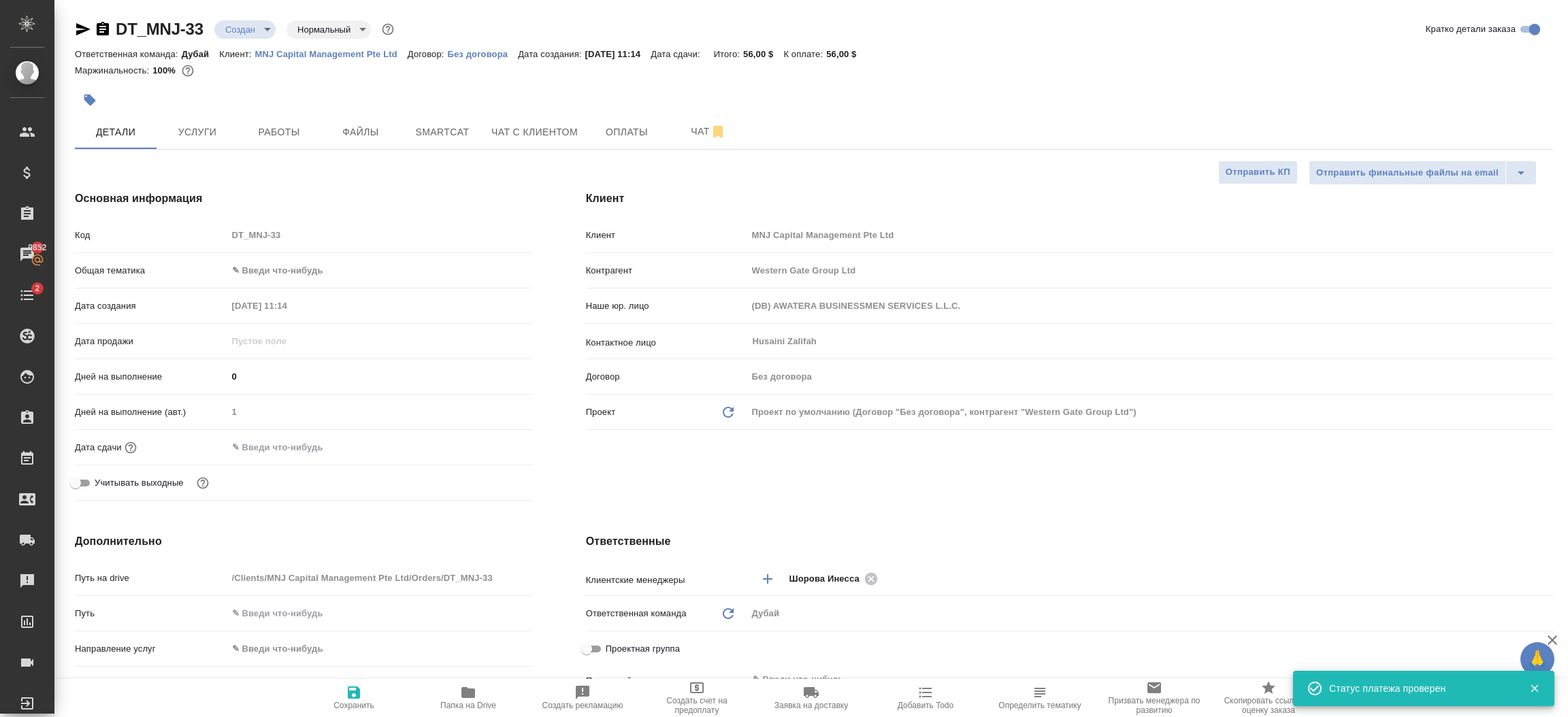
type textarea "x"
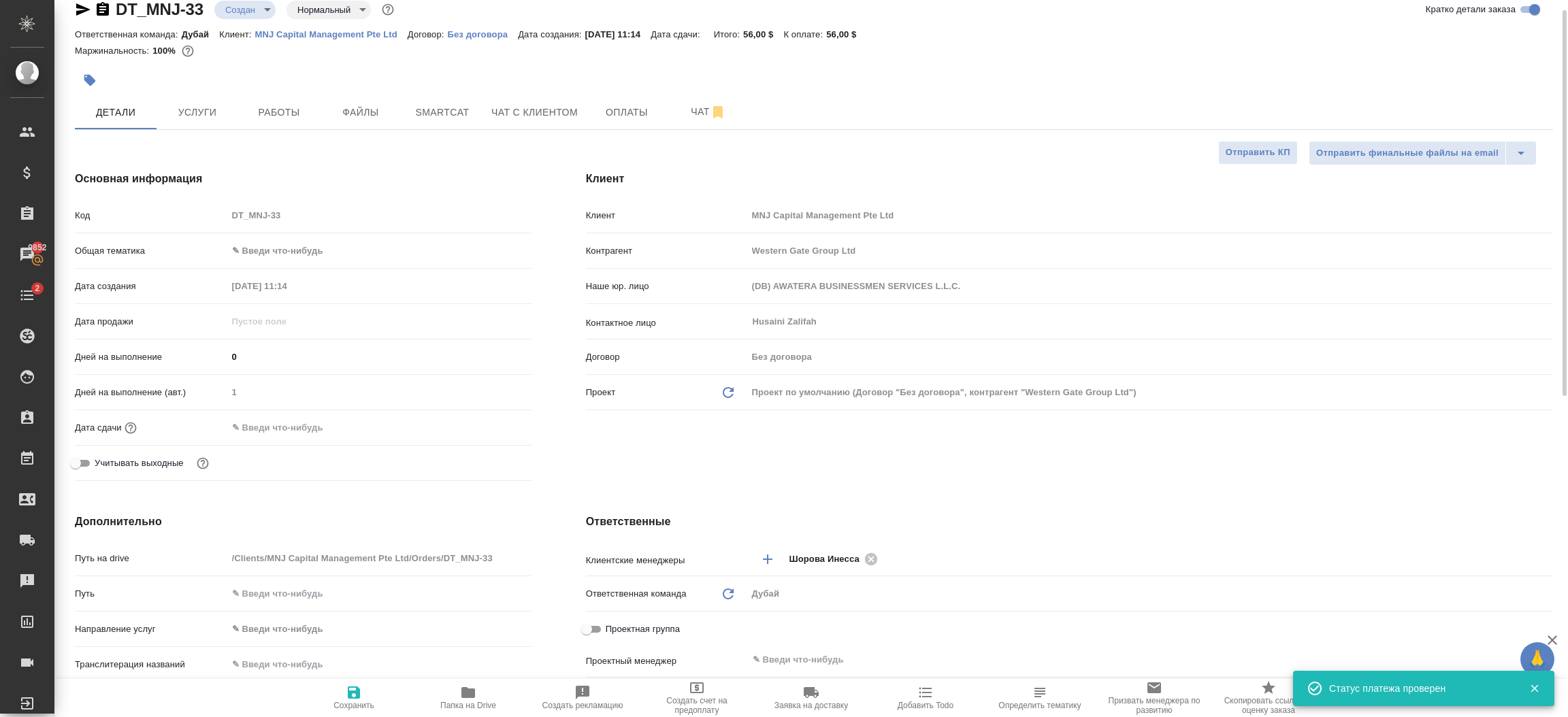
click at [305, 259] on body "🙏 .cls-1 fill:#fff; AWATERA Шорова Инесса i.shorova_kiev Клиенты Спецификации З…" at bounding box center [784, 358] width 1568 height 717
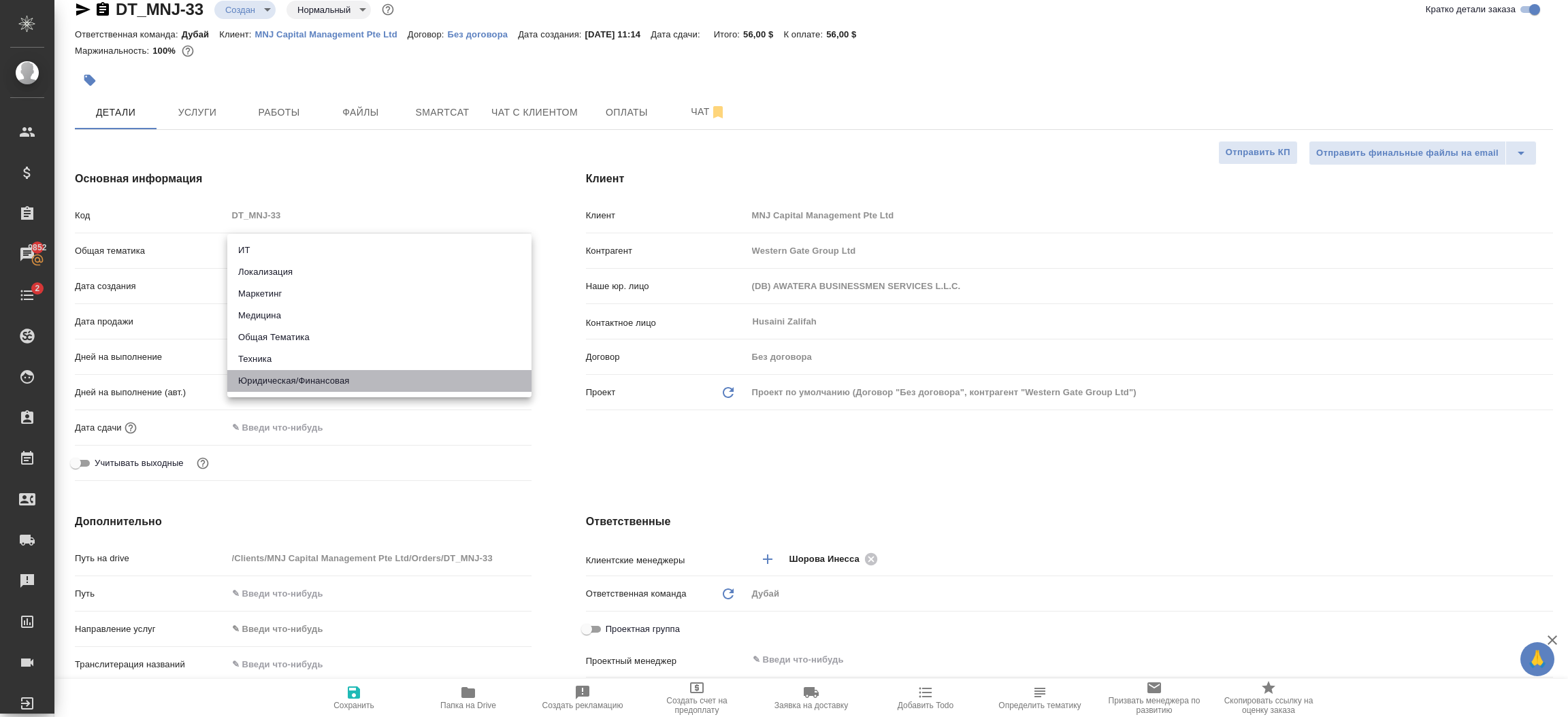
click at [317, 377] on li "Юридическая/Финансовая" at bounding box center [379, 381] width 304 height 22
type input "yr-fn"
type textarea "x"
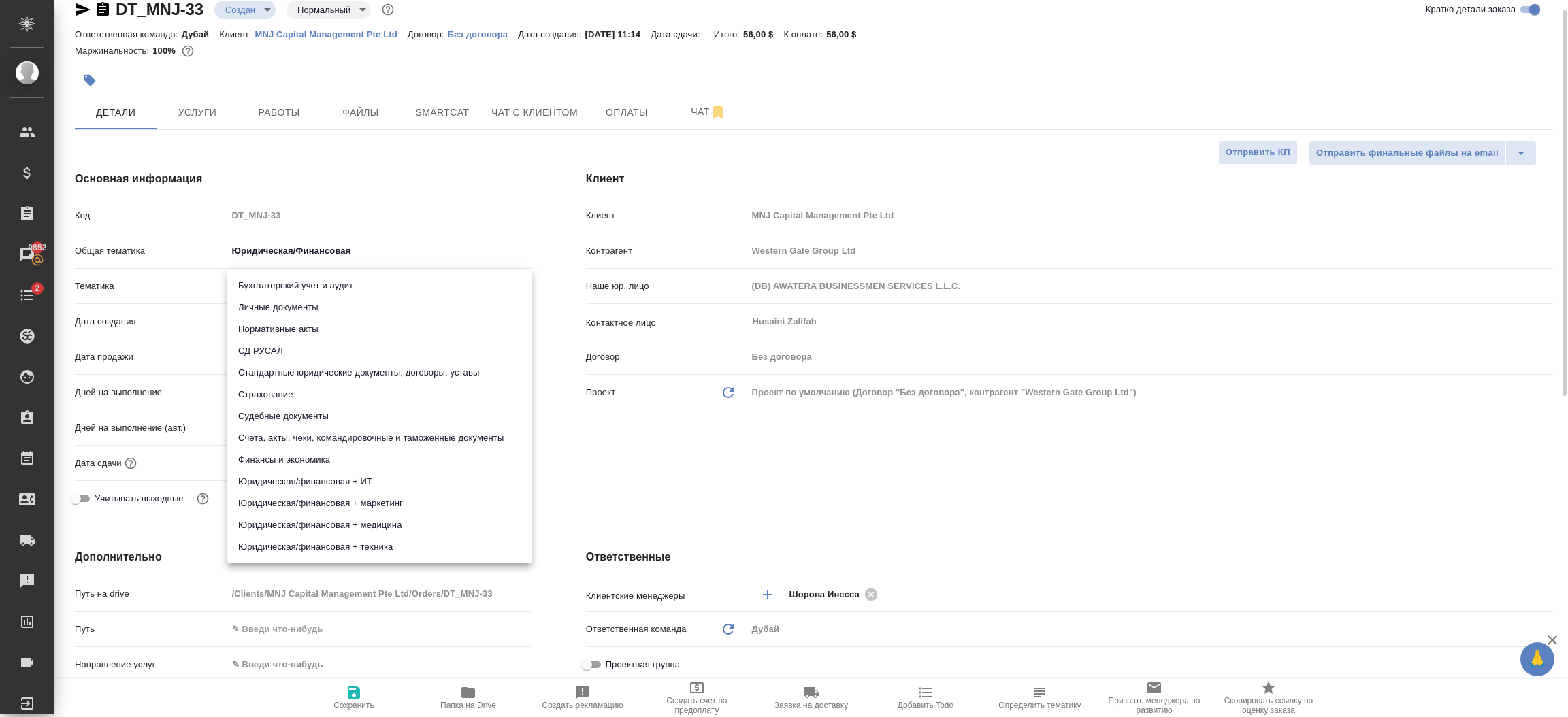
click at [305, 275] on body "🙏 .cls-1 fill:#fff; AWATERA Шорова Инесса i.shorova_kiev Клиенты Спецификации З…" at bounding box center [784, 358] width 1568 height 717
click at [401, 373] on li "Стандартные юридические документы, договоры, уставы" at bounding box center [379, 373] width 304 height 22
type textarea "x"
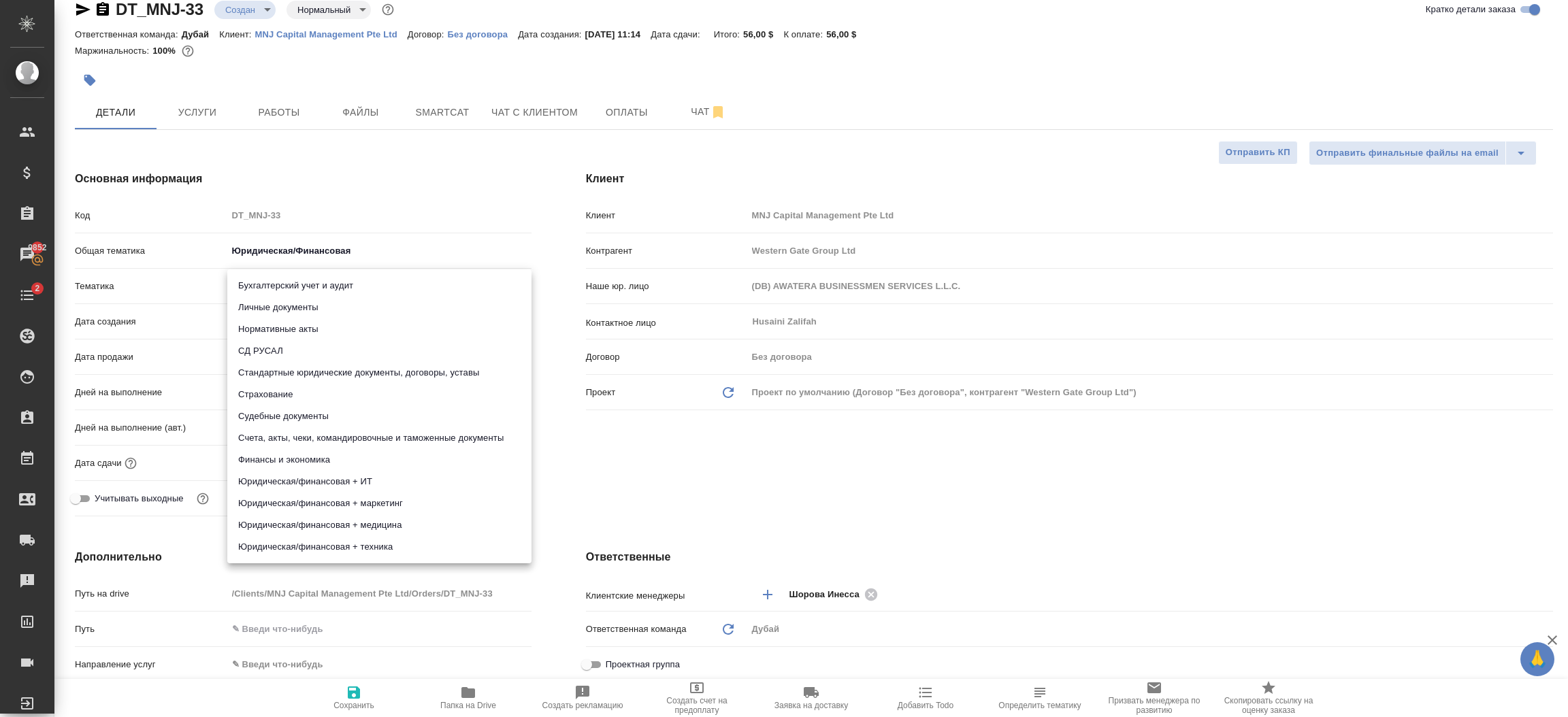
type input "5f647205b73bc97568ca66bf"
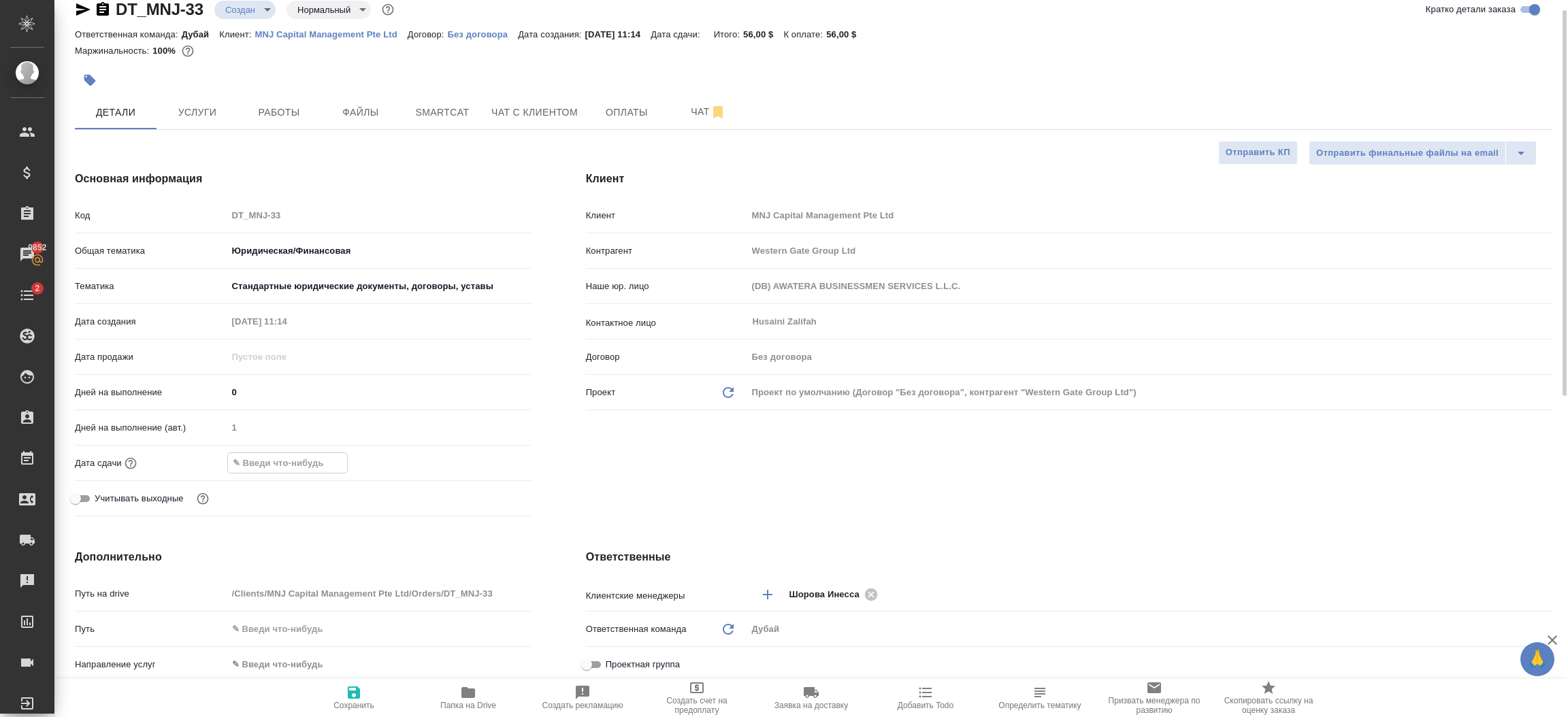
click at [340, 462] on input "text" at bounding box center [288, 462] width 119 height 20
click at [496, 455] on icon "button" at bounding box center [491, 462] width 16 height 16
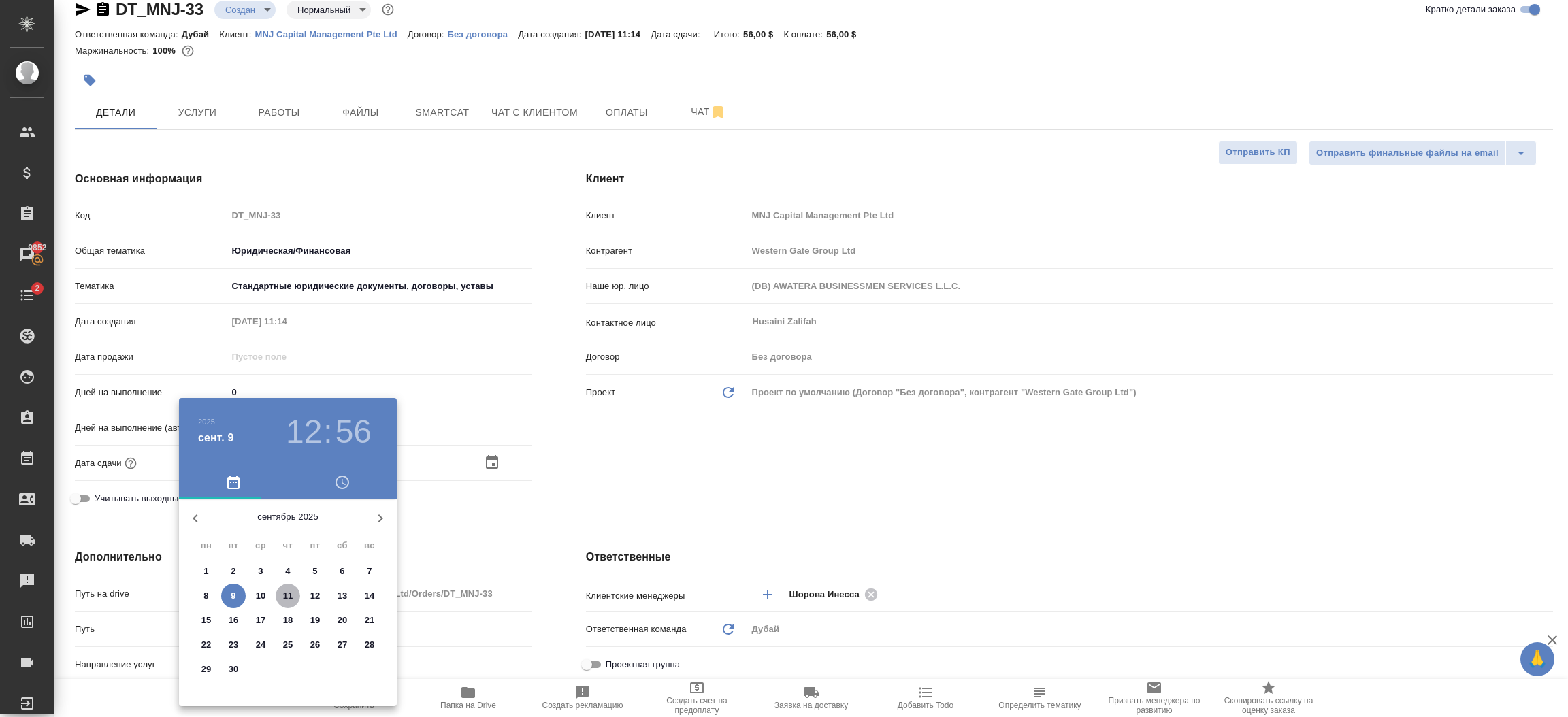
click at [289, 599] on p "11" at bounding box center [288, 596] width 10 height 14
type input "11.09.2025 12:56"
type textarea "x"
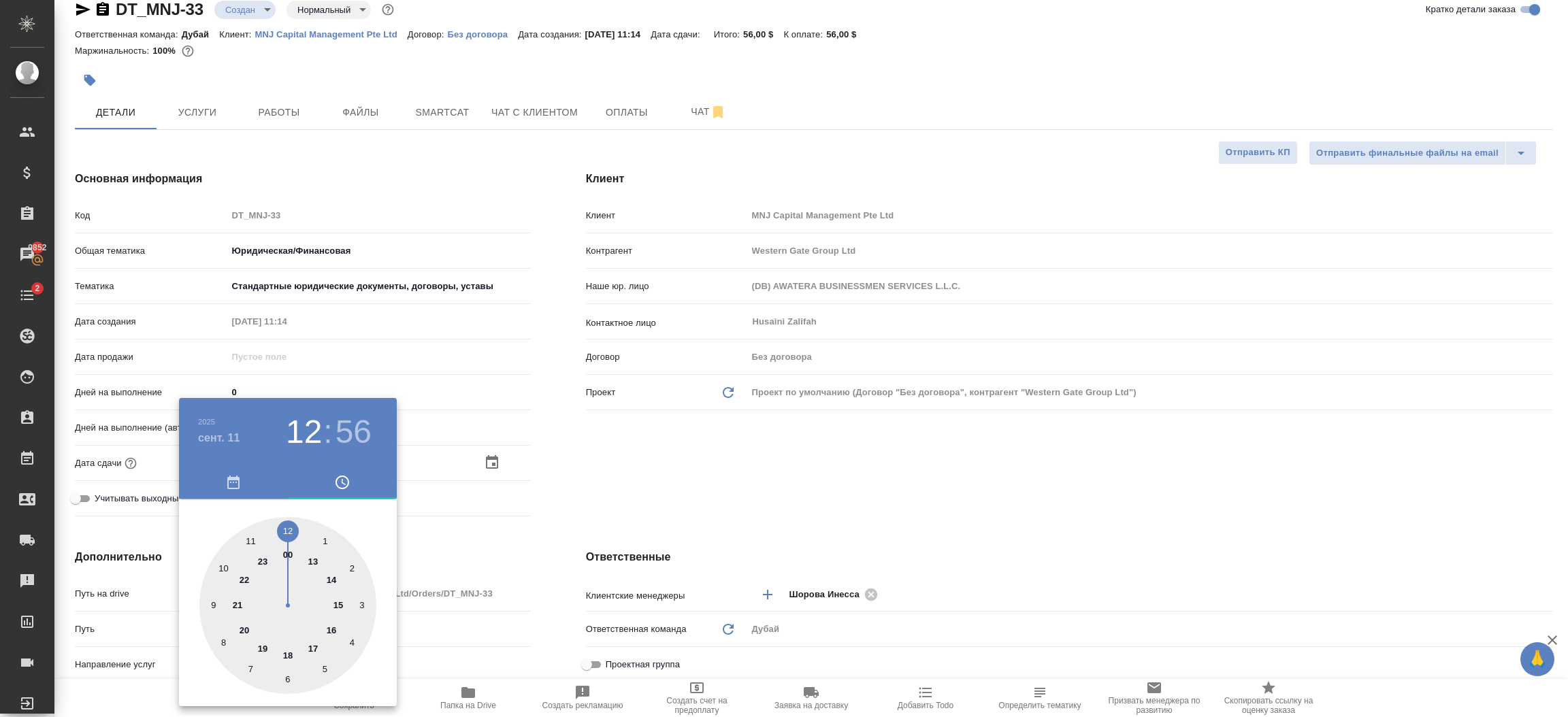
click at [354, 421] on h3 "56" at bounding box center [353, 432] width 36 height 38
click at [290, 529] on div at bounding box center [288, 605] width 177 height 177
type input "11.09.2025 12:00"
type textarea "x"
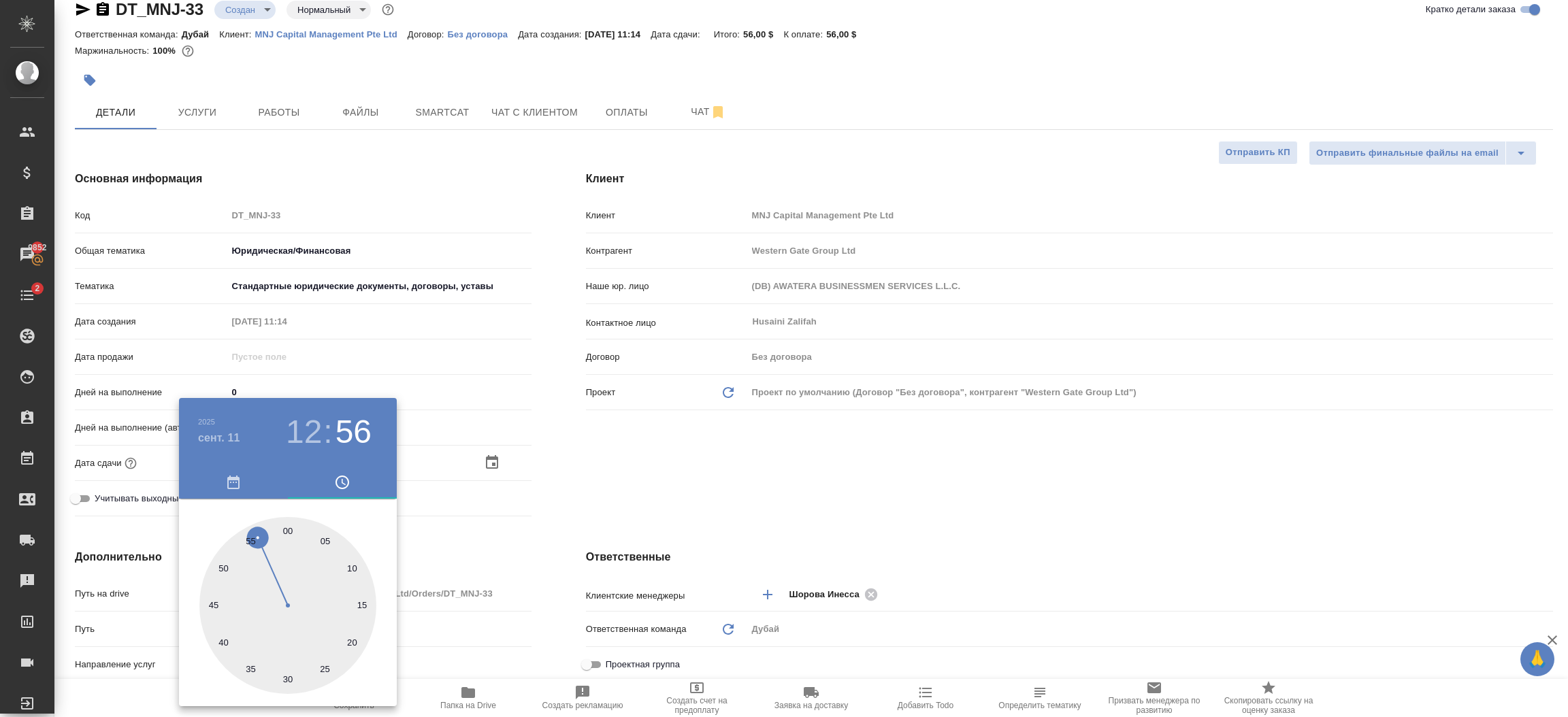
type textarea "x"
click at [559, 494] on div at bounding box center [784, 358] width 1568 height 717
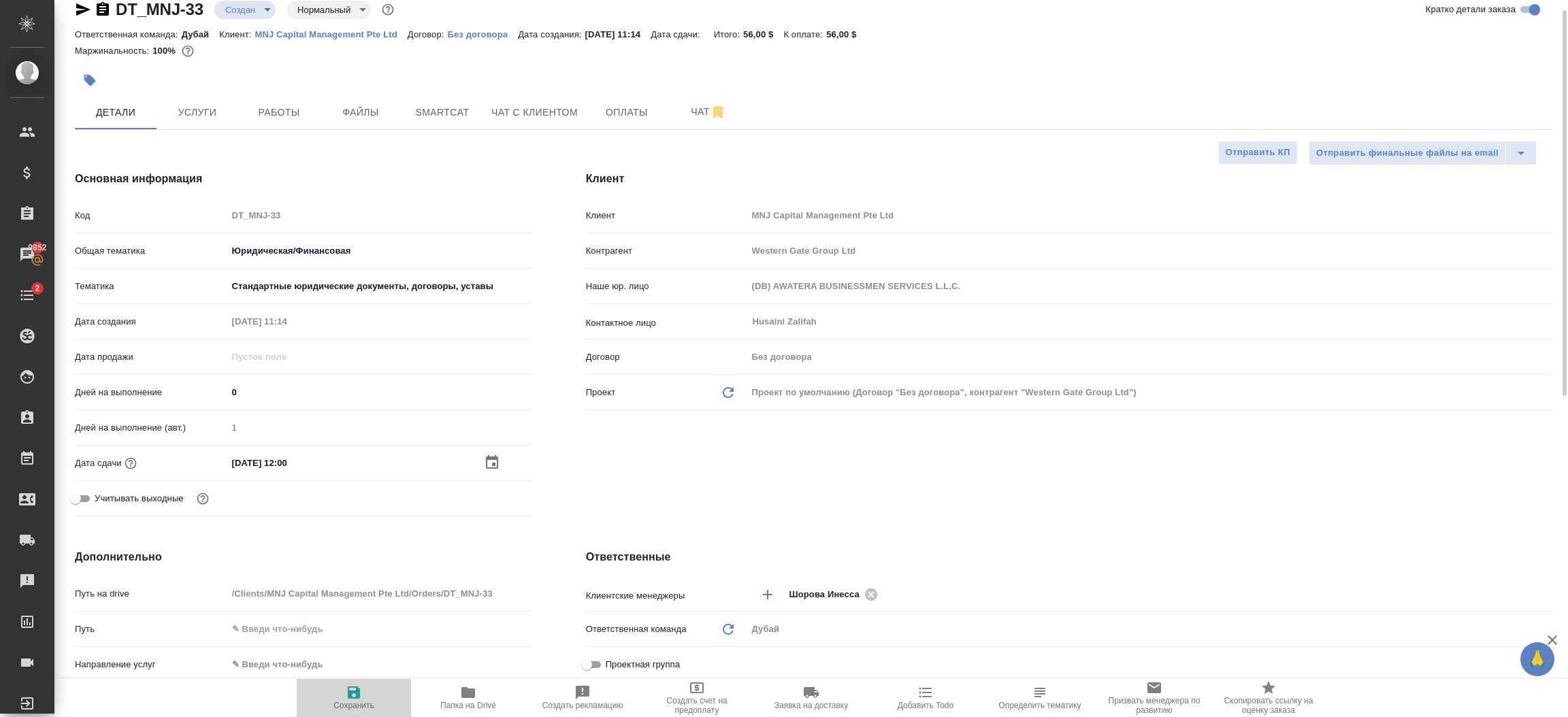
click at [364, 703] on span "Сохранить" at bounding box center [354, 705] width 41 height 9
type textarea "x"
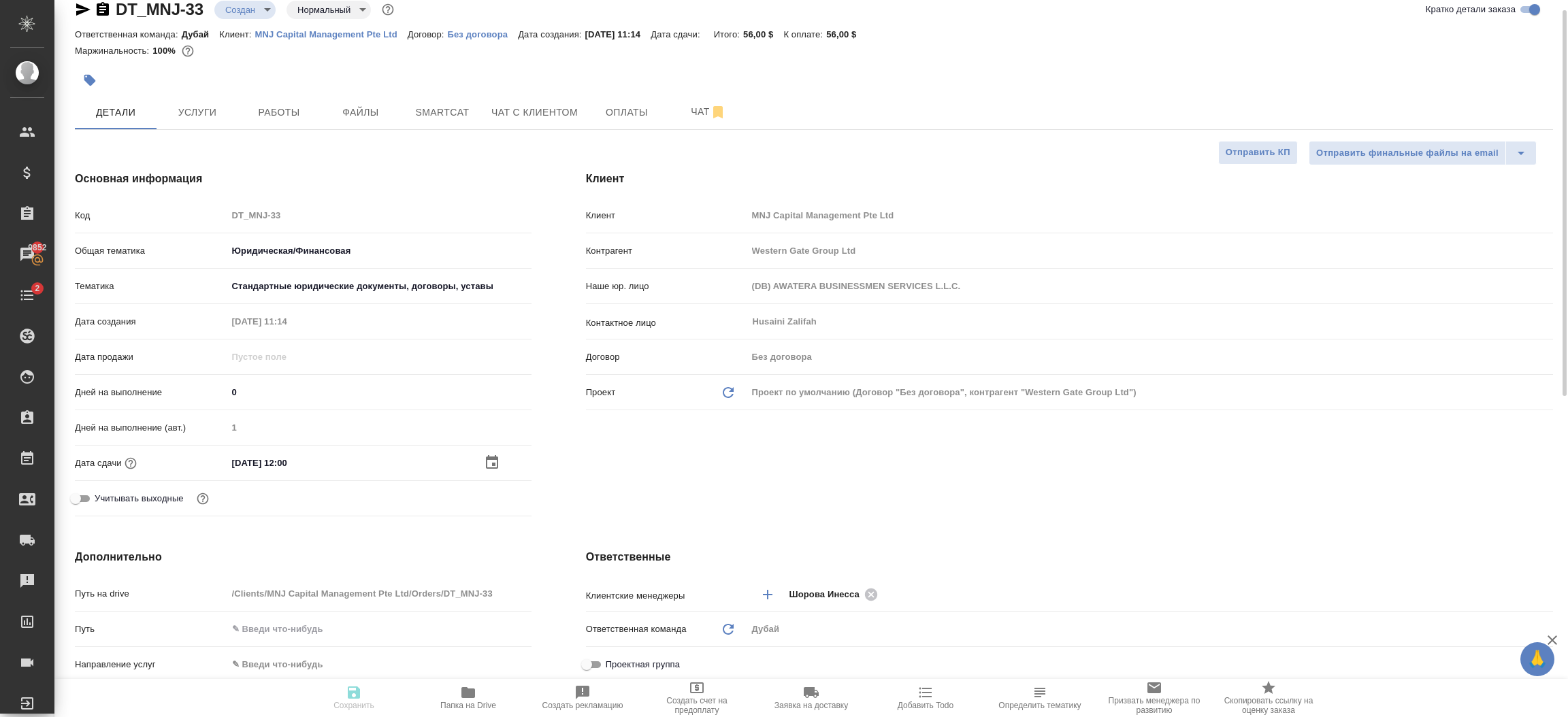
type textarea "x"
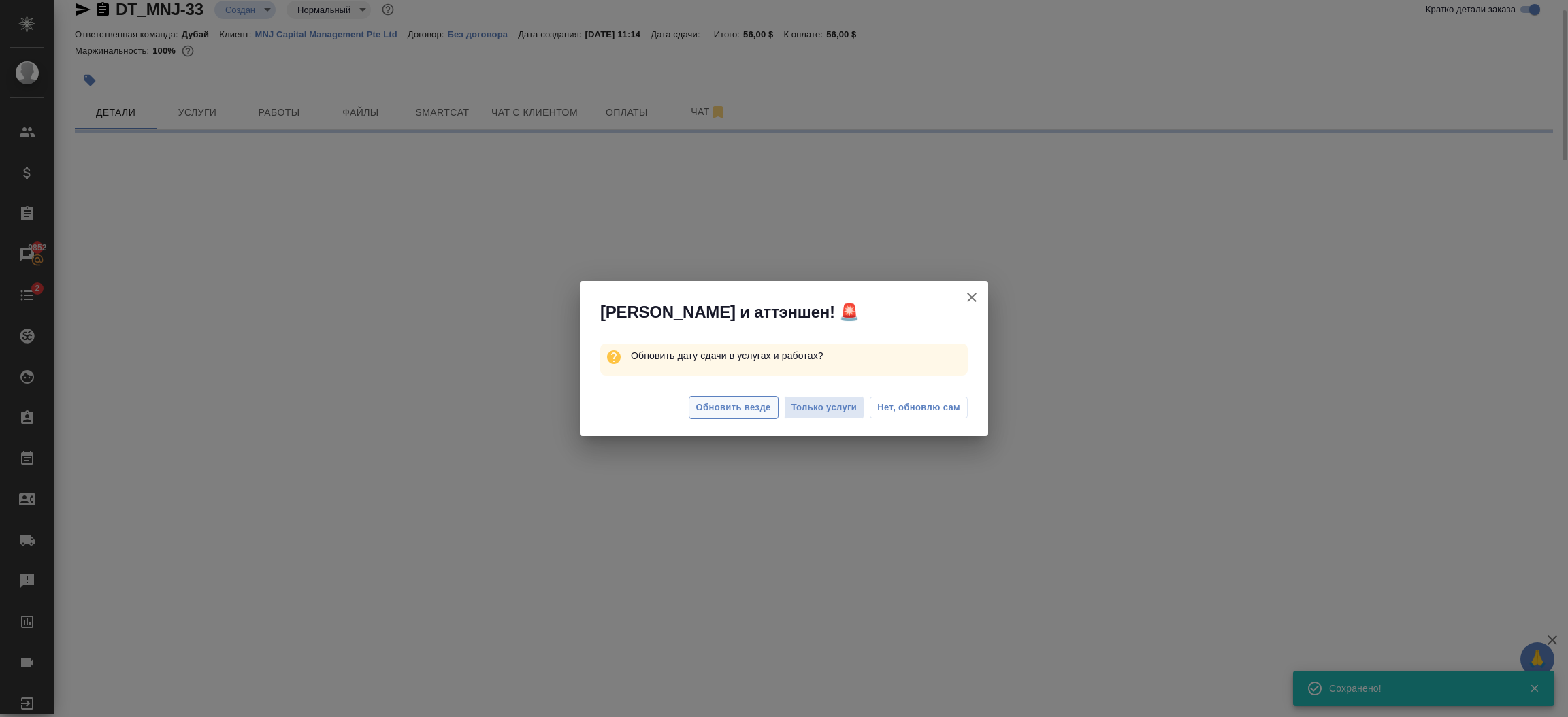
click at [744, 411] on span "Обновить везде" at bounding box center [733, 408] width 75 height 15
select select "RU"
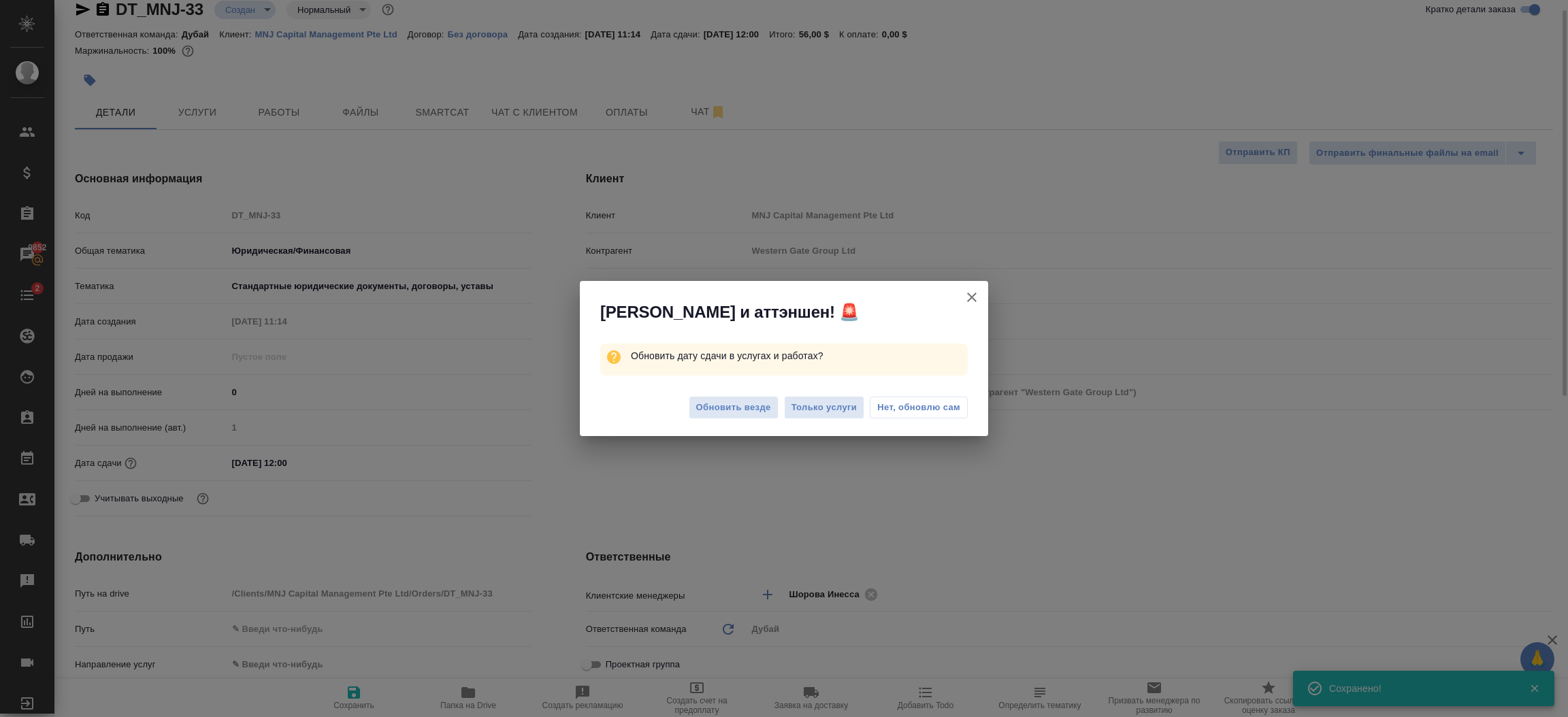
type textarea "x"
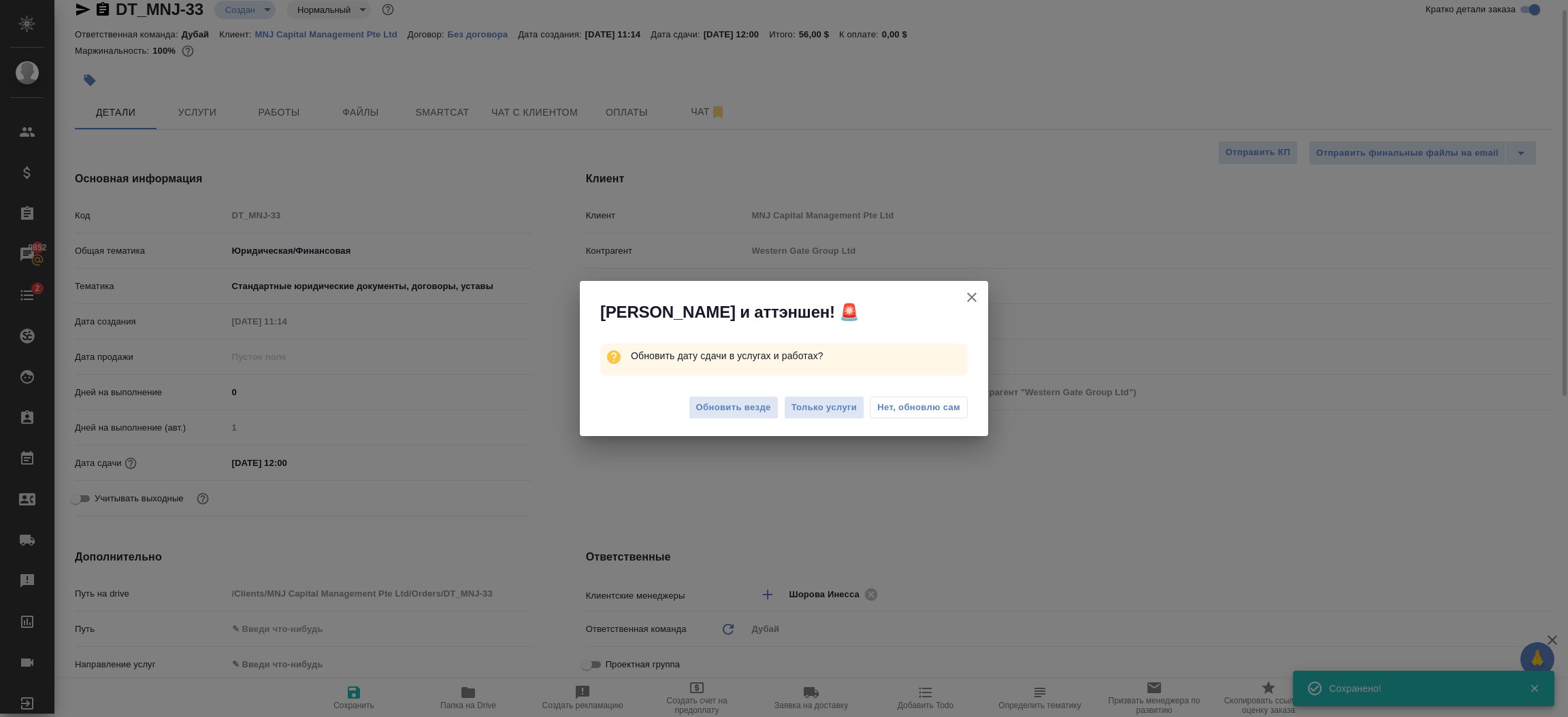
type textarea "x"
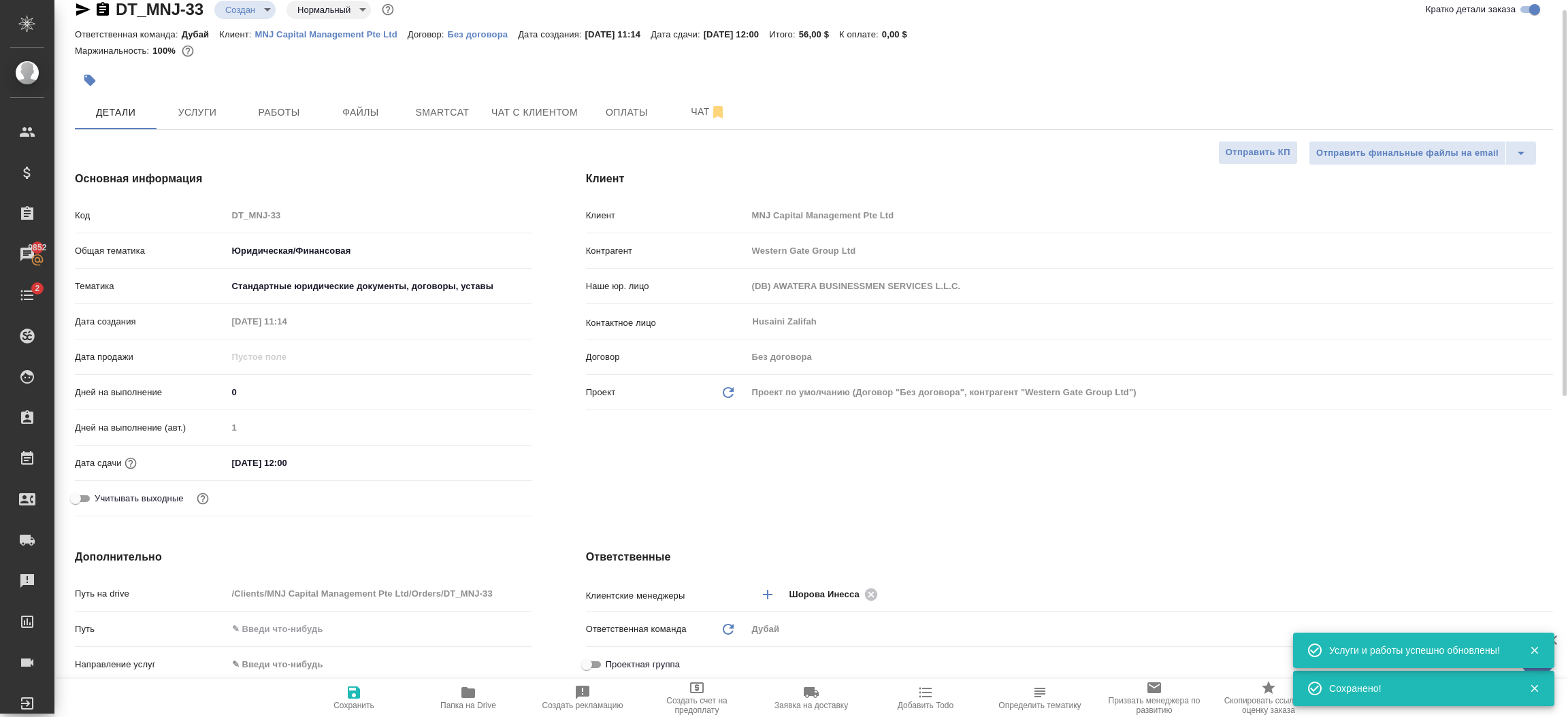
click at [818, 497] on div "Клиент Клиент MNJ Capital Management Pte Ltd Контрагент Western Gate Group Ltd …" at bounding box center [1069, 347] width 1021 height 405
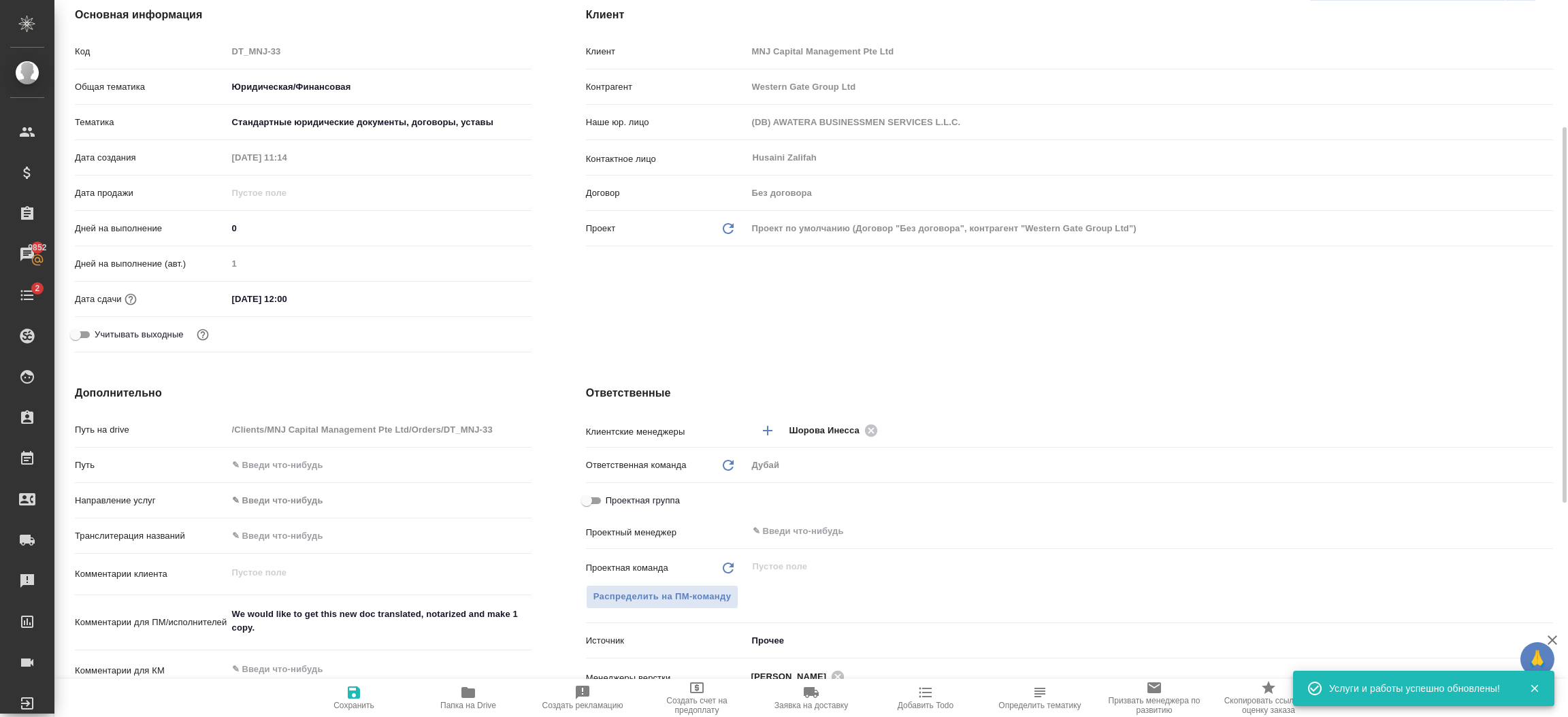
scroll to position [204, 0]
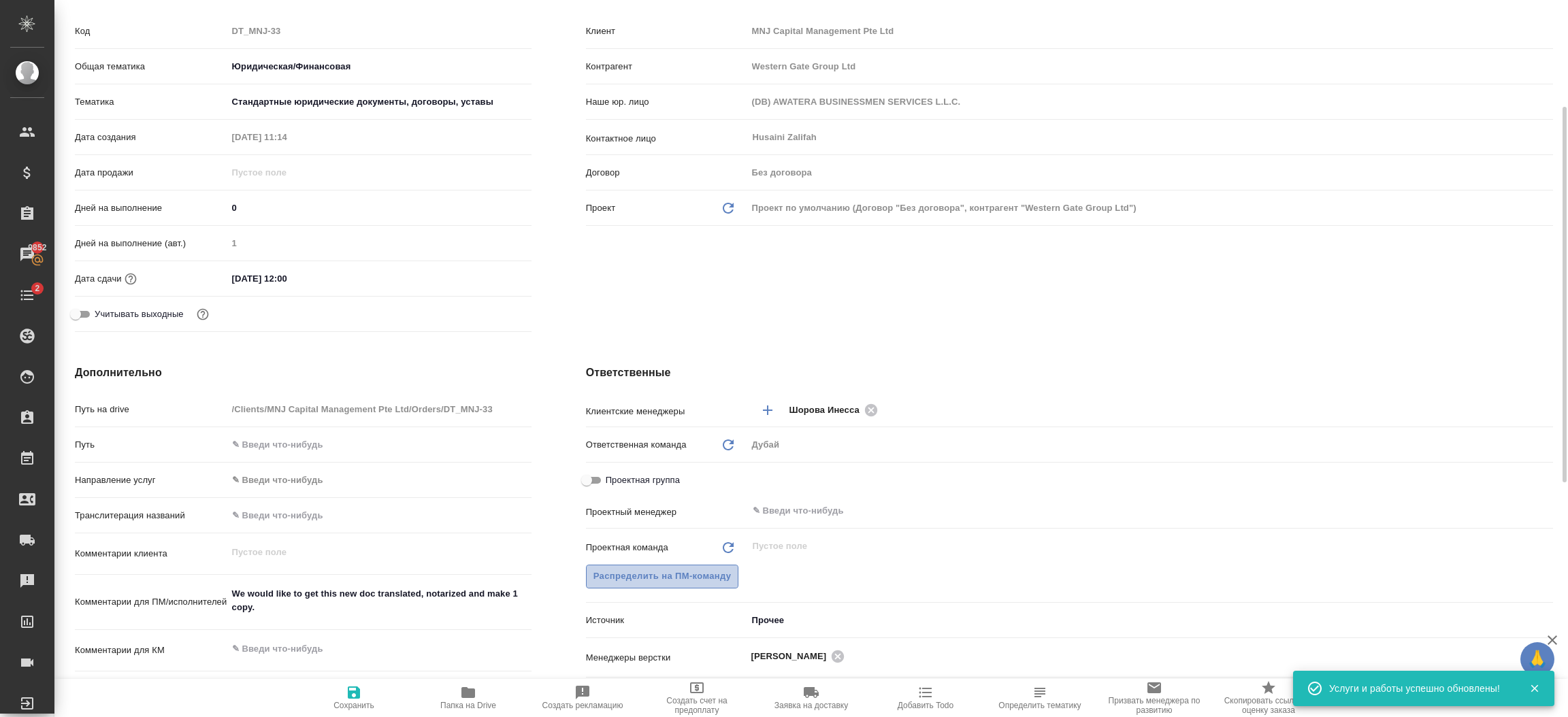
click at [716, 573] on span "Распределить на ПМ-команду" at bounding box center [663, 576] width 138 height 15
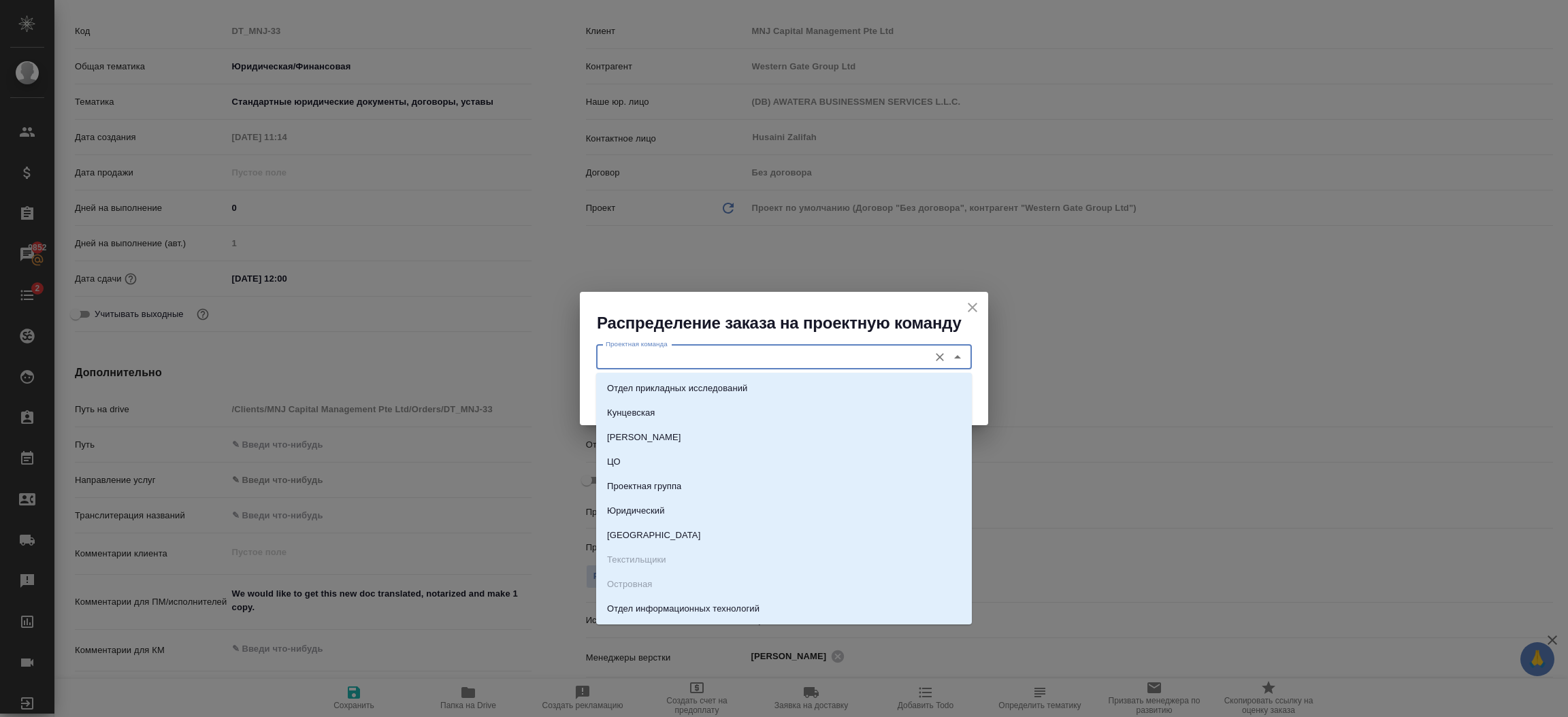
click at [640, 358] on input "Проектная команда" at bounding box center [761, 357] width 322 height 16
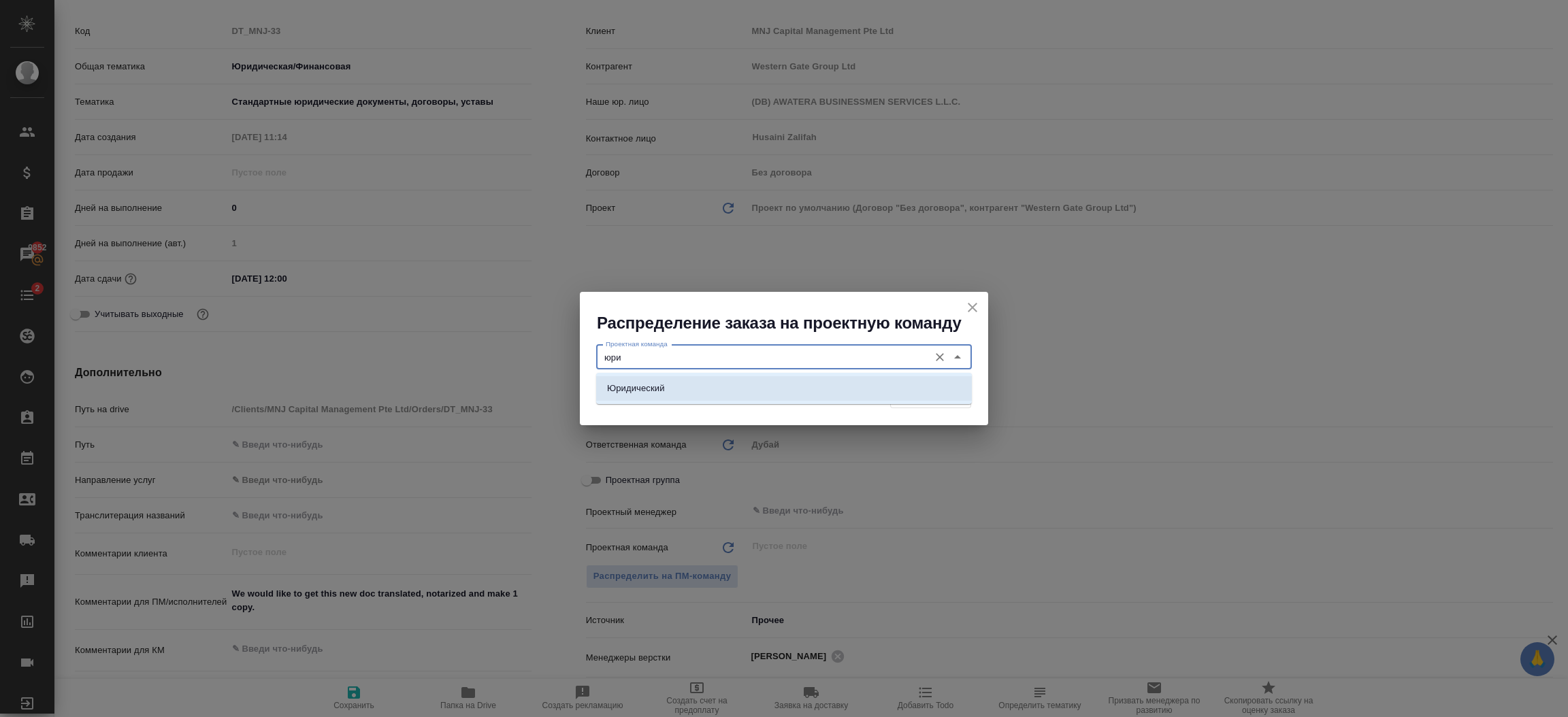
click at [652, 392] on p "Юридический" at bounding box center [636, 388] width 58 height 14
type input "Юридический"
click at [934, 391] on span "Распределить" at bounding box center [931, 396] width 66 height 15
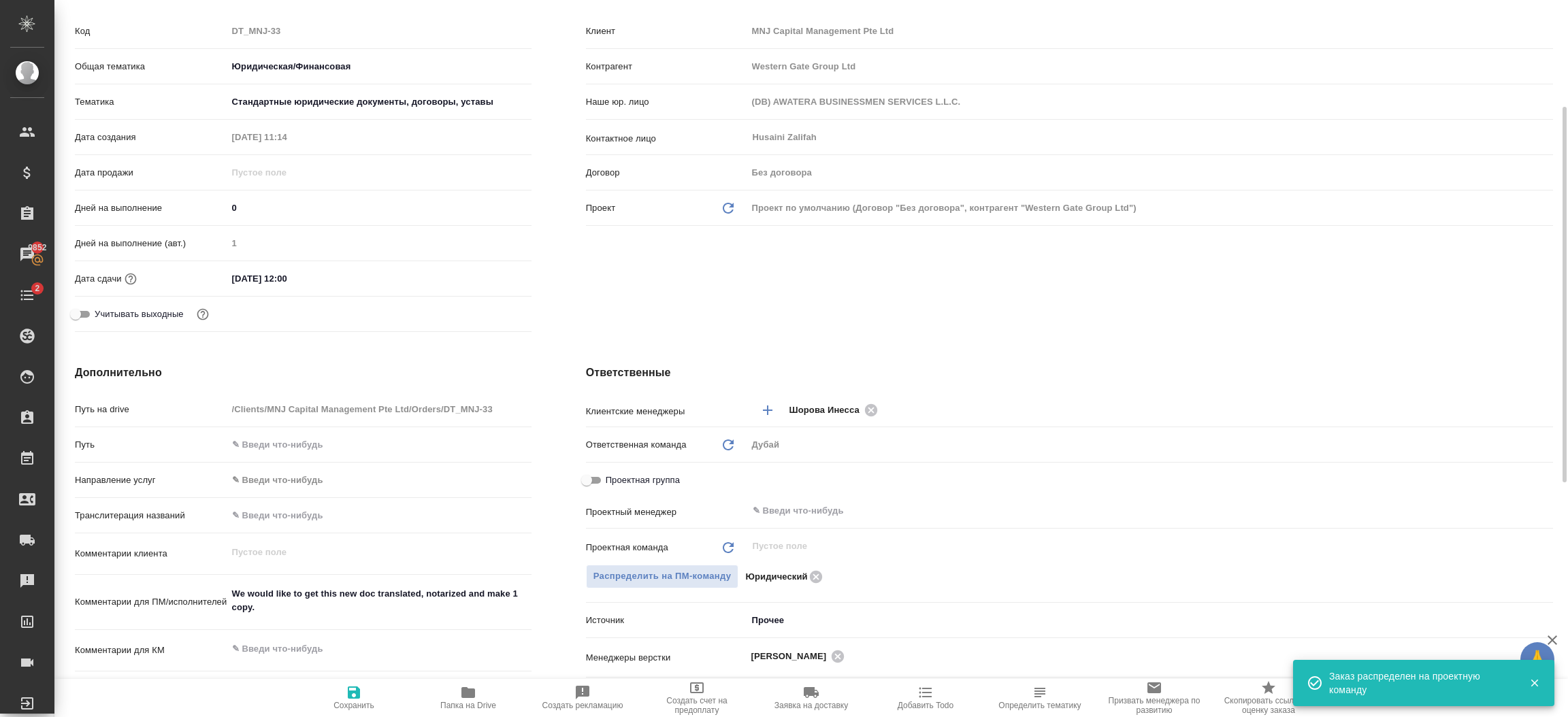
type textarea "x"
click at [462, 618] on textarea "We would like to get this new doc translated, notarized and make 1 copy." at bounding box center [380, 601] width 303 height 37
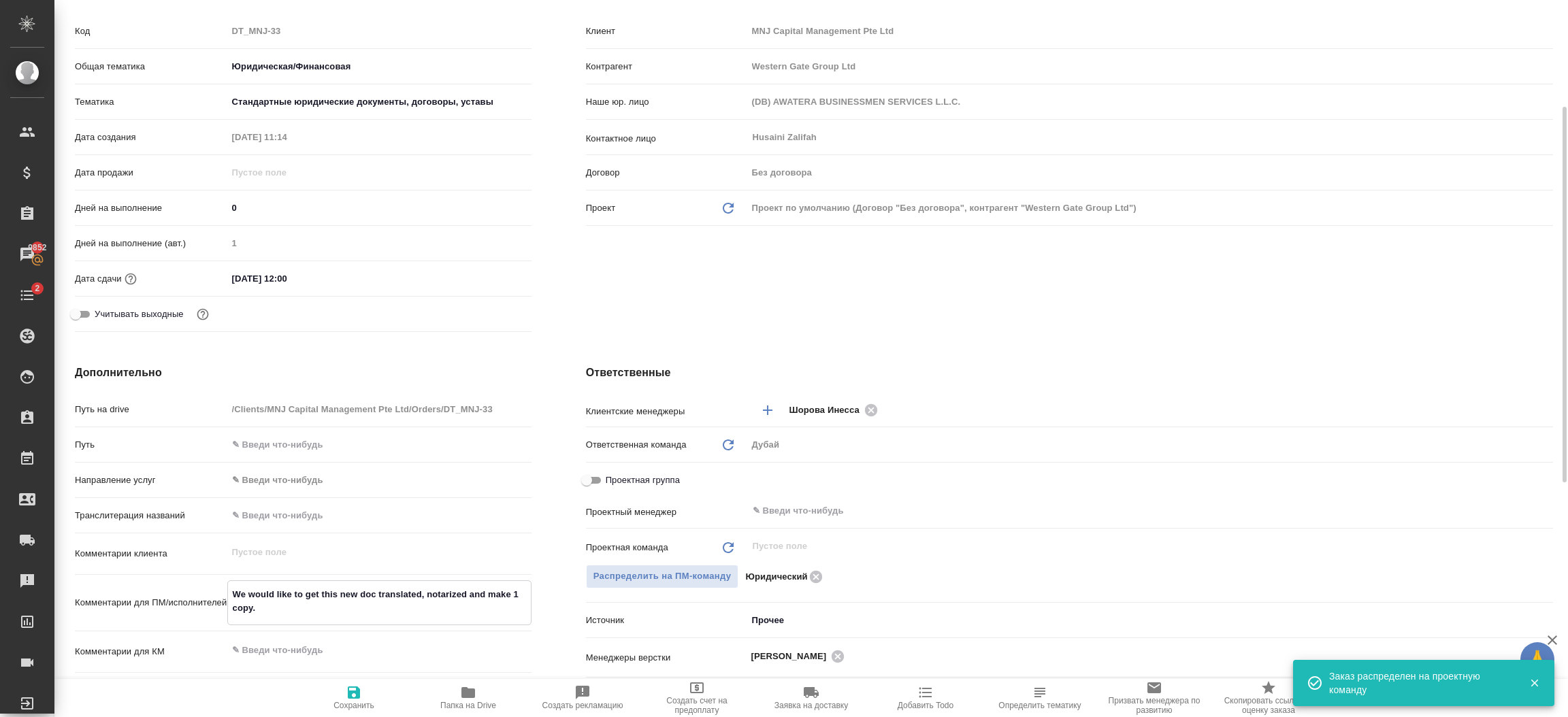
type textarea "We would like to get this new doc translated, notarized and make 1 copy."
type textarea "x"
type textarea "We would like to get this new doc translated, notarized and make 1 copy. -"
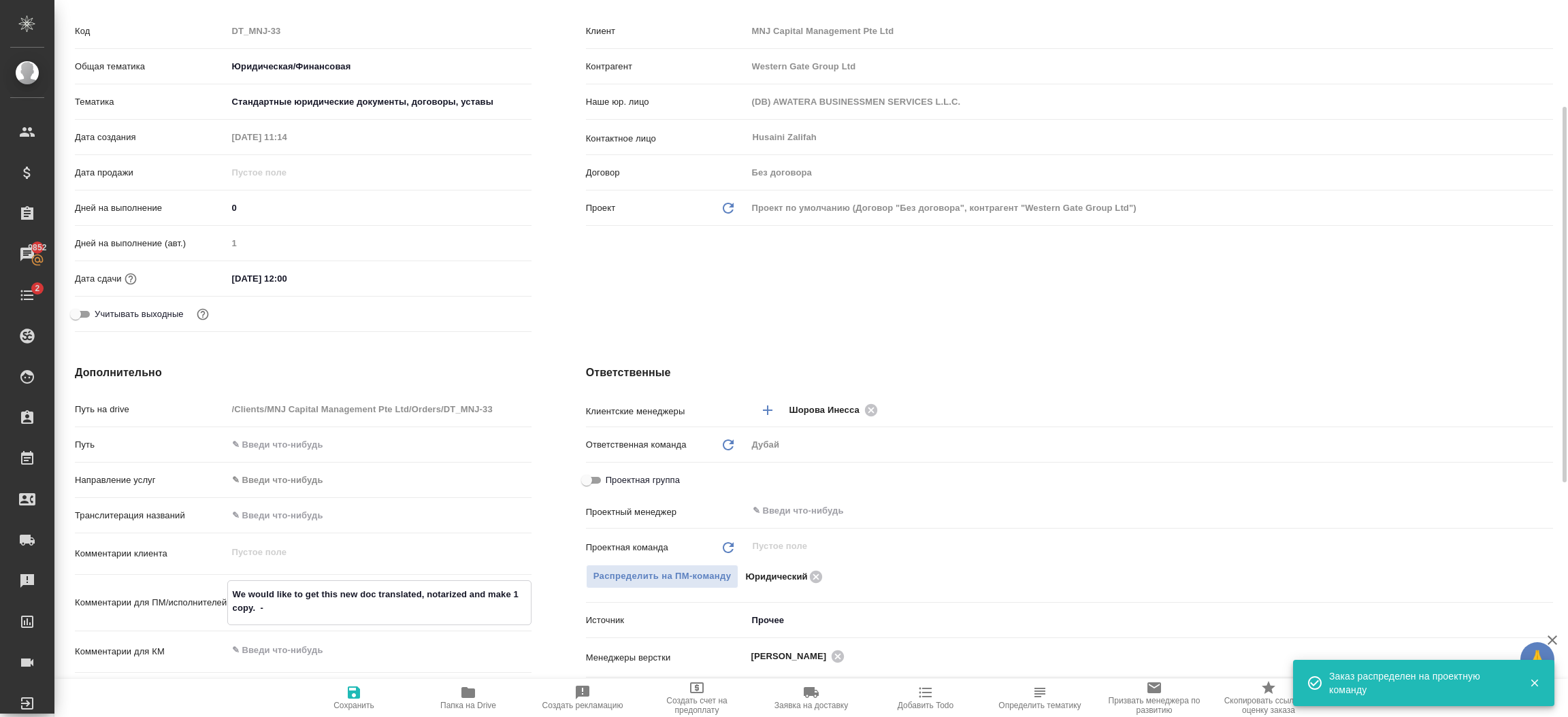
type textarea "x"
type textarea "We would like to get this new doc translated, notarized and make 1 copy. -"
type textarea "x"
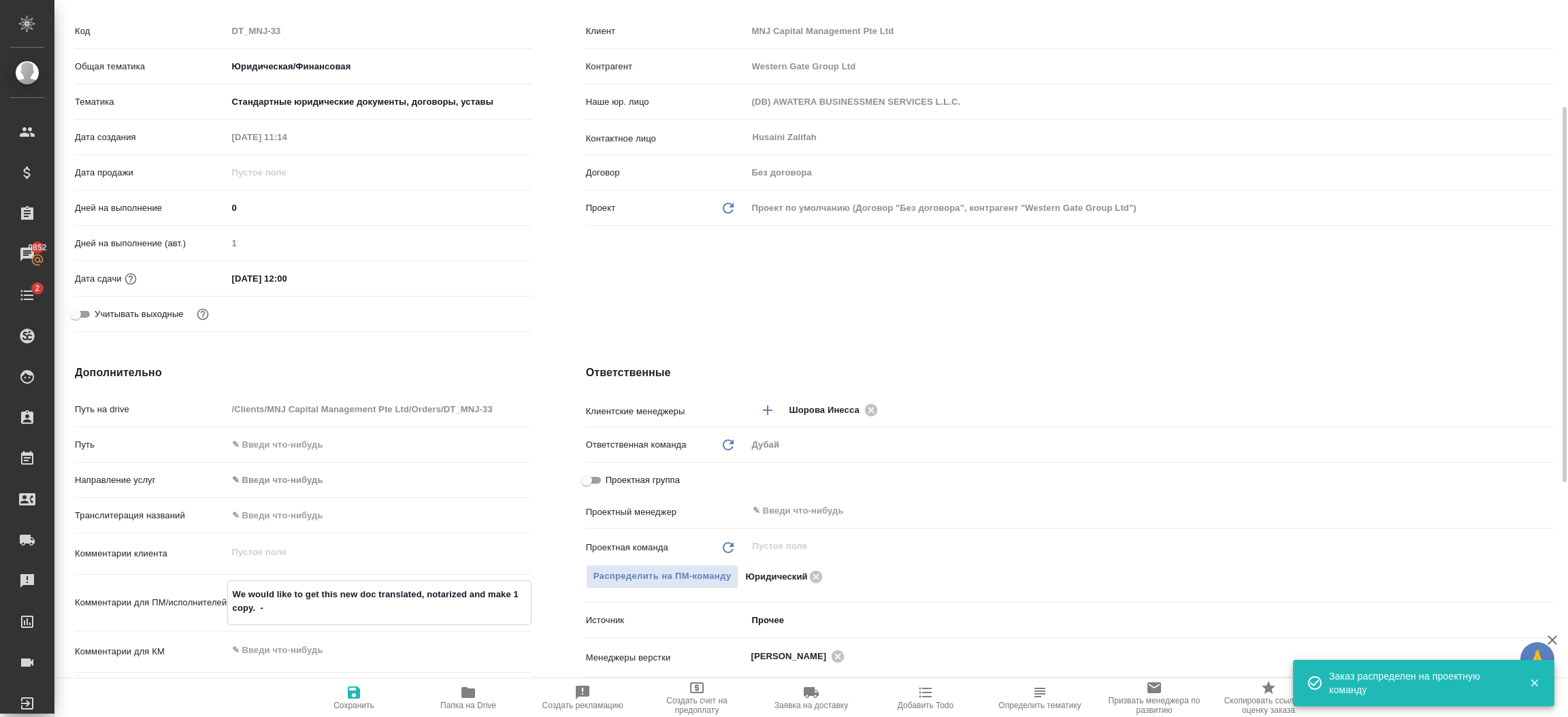
type textarea "x"
type textarea "We would like to get this new doc translated, notarized and make 1 copy. - по"
type textarea "x"
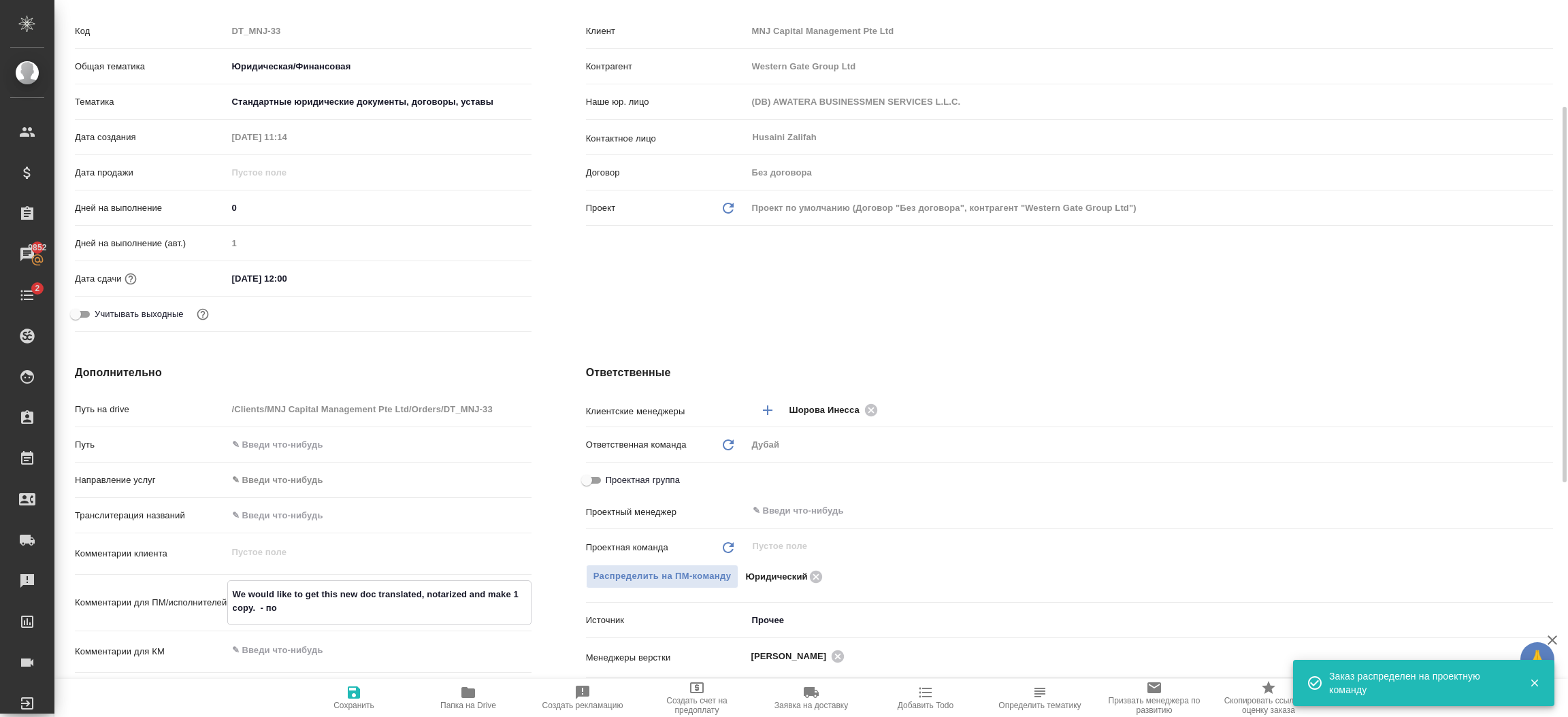
type textarea "x"
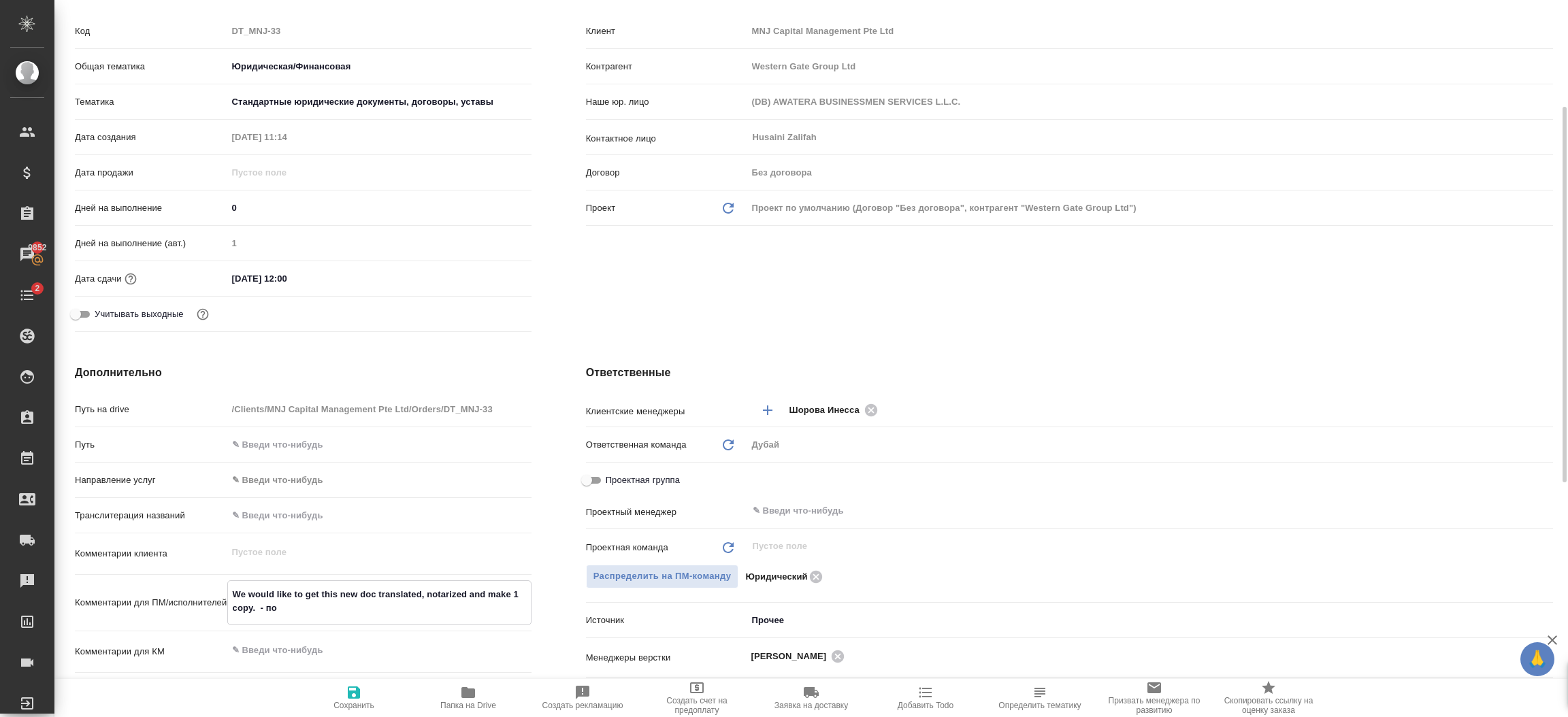
type textarea "We would like to get this new doc translated, notarized and make 1 copy. - пок"
type textarea "x"
type textarea "We would like to get this new doc translated, notarized and make 1 copy. - пока"
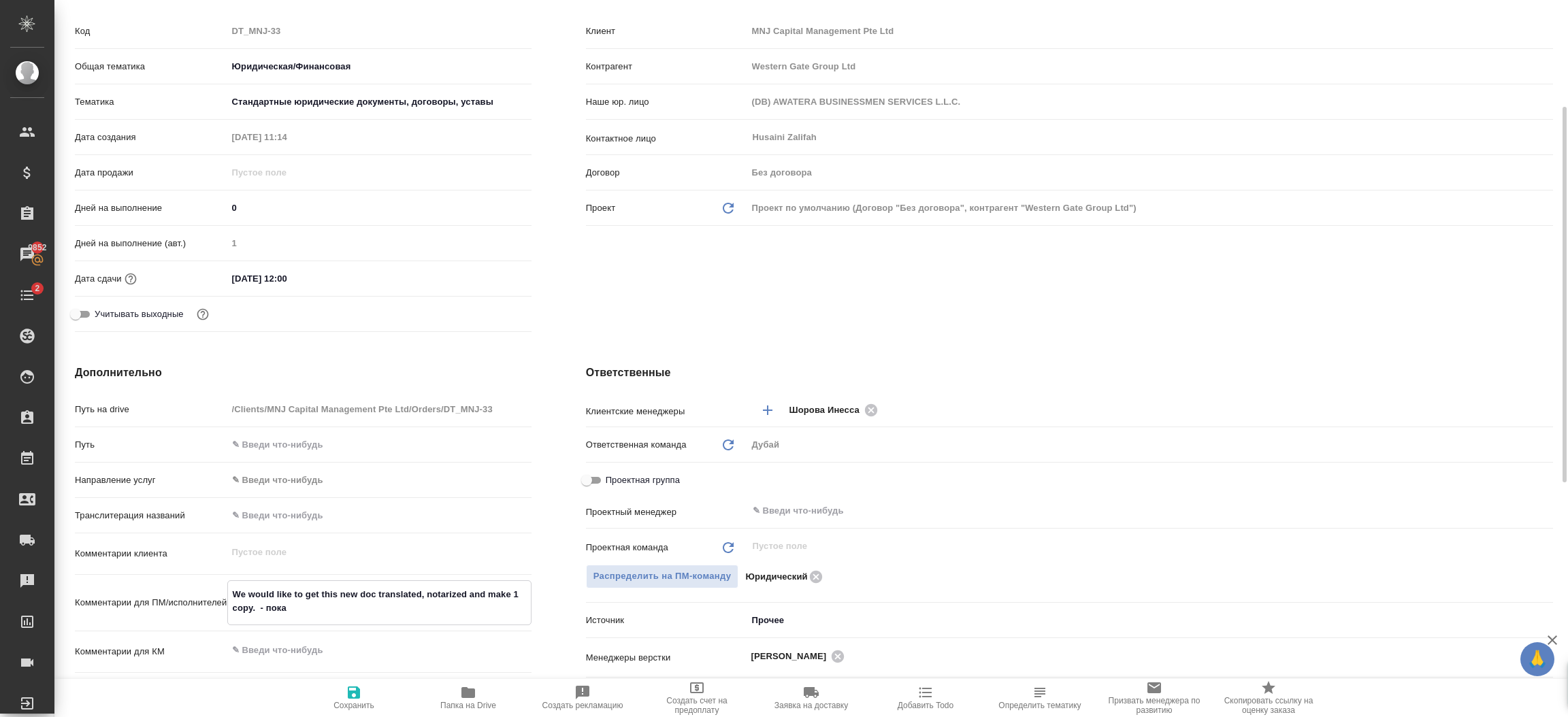
type textarea "x"
type textarea "We would like to get this new doc translated, notarized and make 1 copy. - пока…"
type textarea "x"
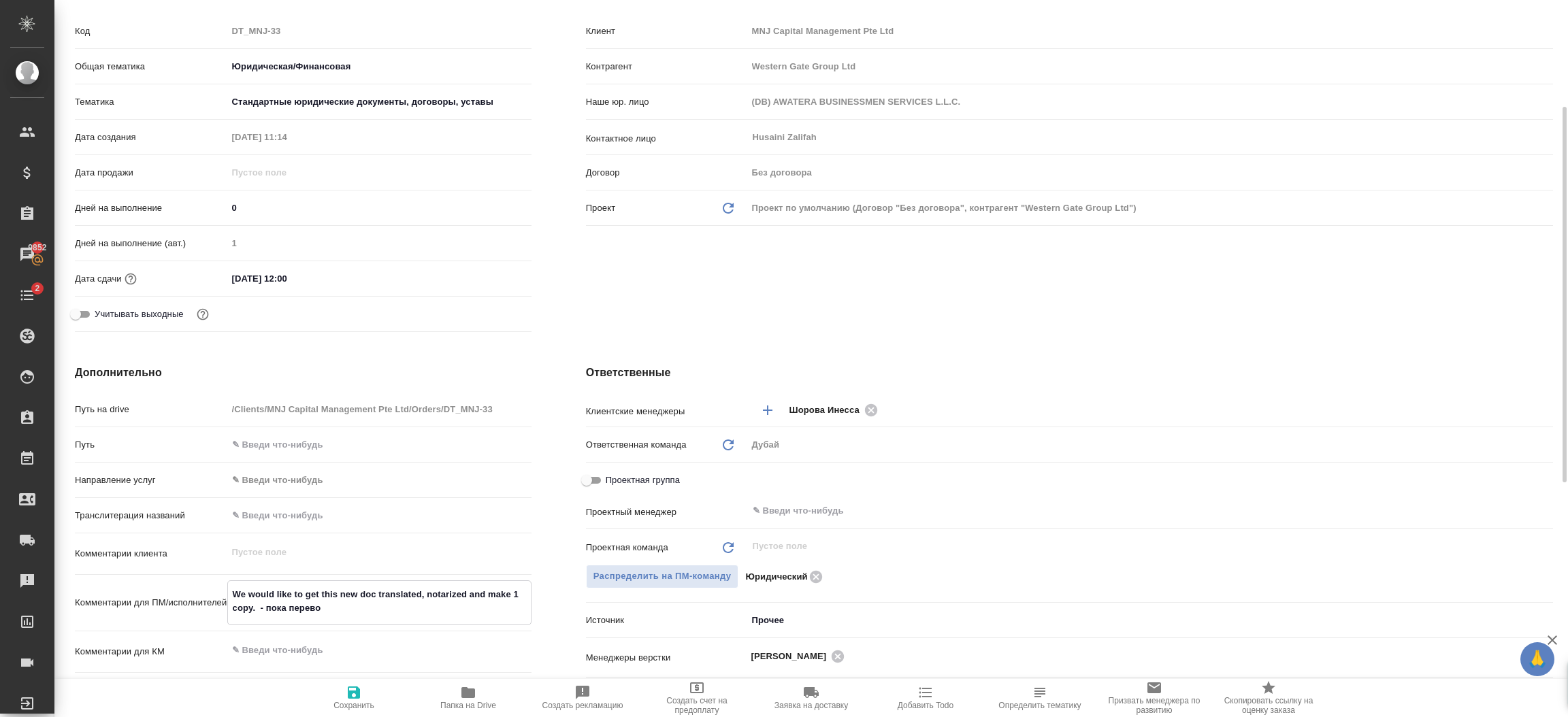
type textarea "We would like to get this new doc translated, notarized and make 1 copy. - пока…"
type textarea "x"
type textarea "We would like to get this new doc translated, notarized and make 1 copy. - пока…"
type textarea "x"
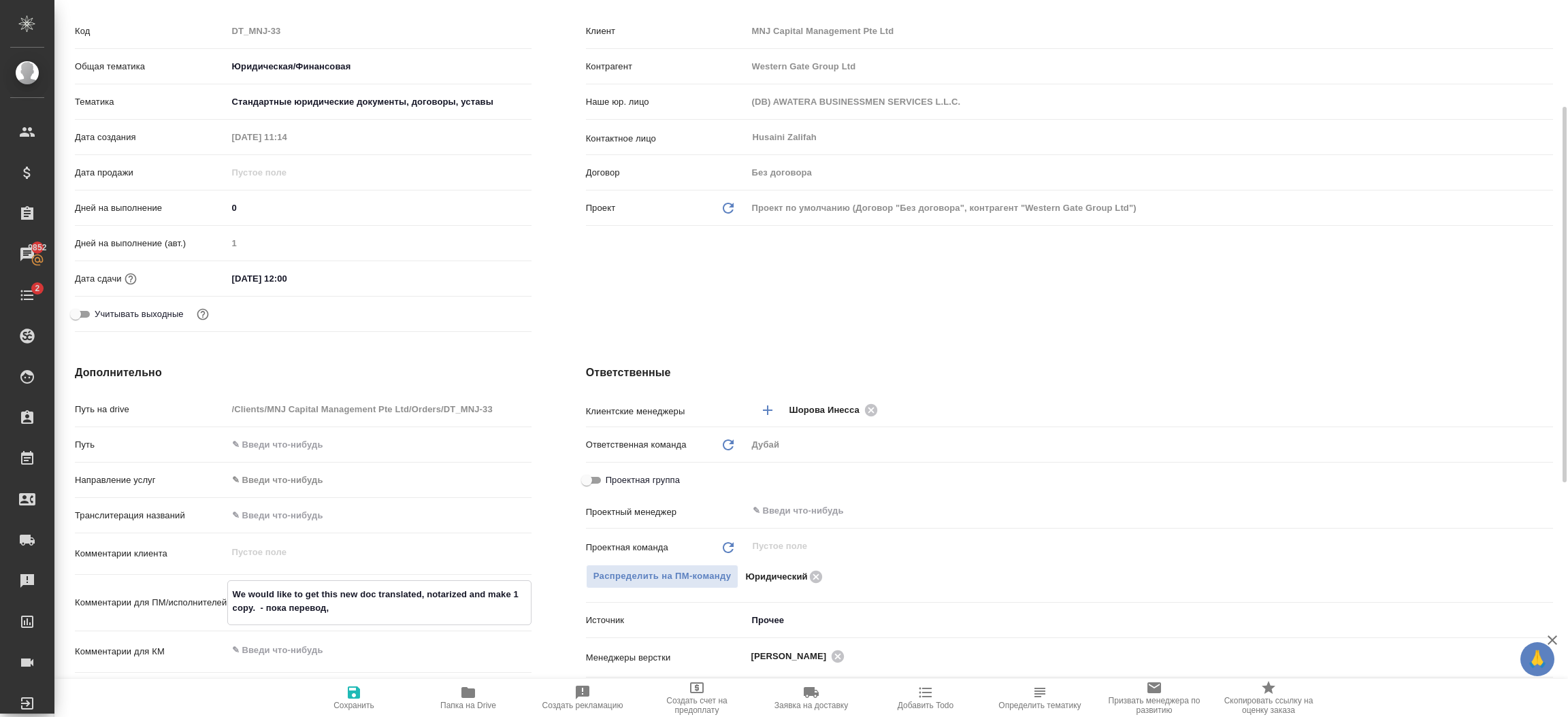
type textarea "x"
type textarea "We would like to get this new doc translated, notarized and make 1 copy. - пока…"
type textarea "x"
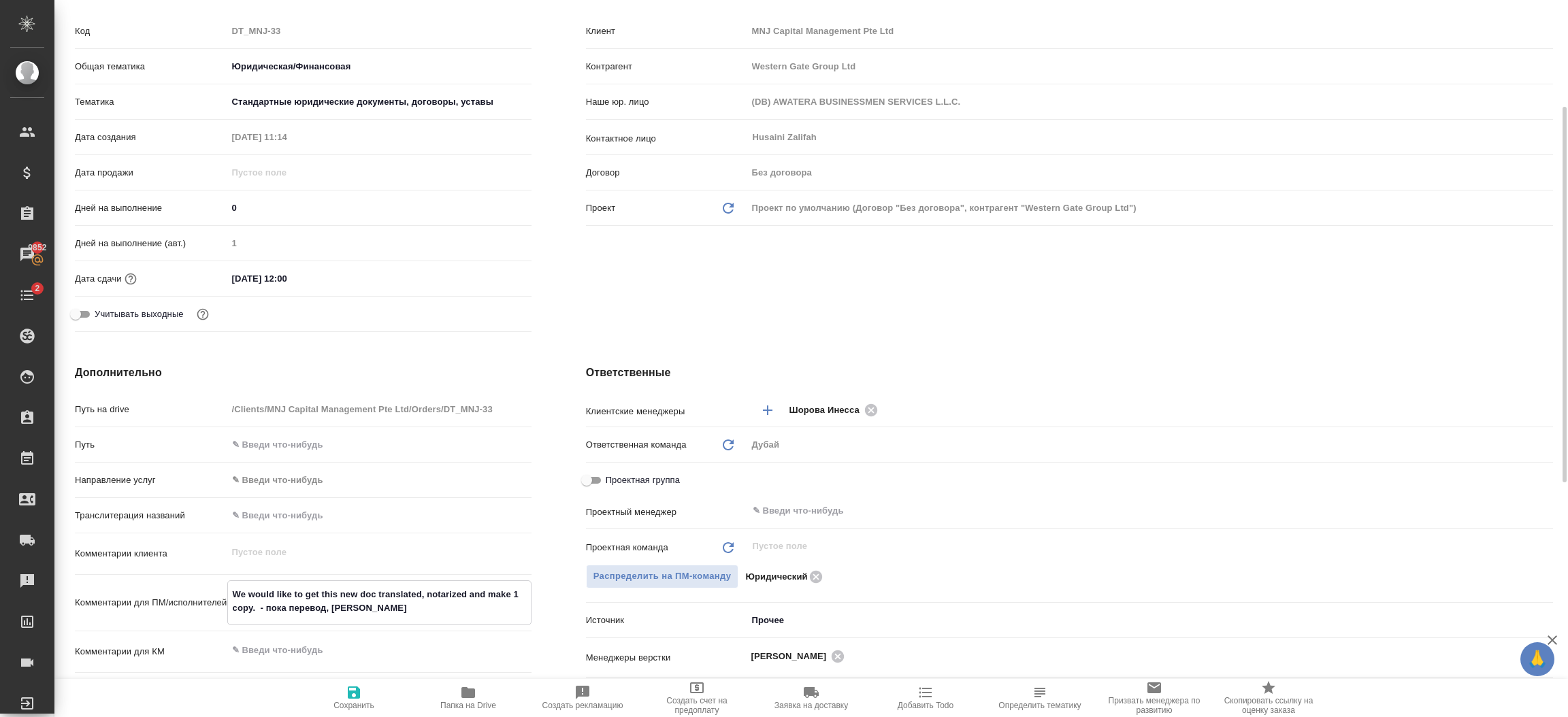
type textarea "x"
type textarea "We would like to get this new doc translated, notarized and make 1 copy. - пока…"
type textarea "x"
type textarea "We would like to get this new doc translated, notarized and make 1 copy. - пока…"
type textarea "x"
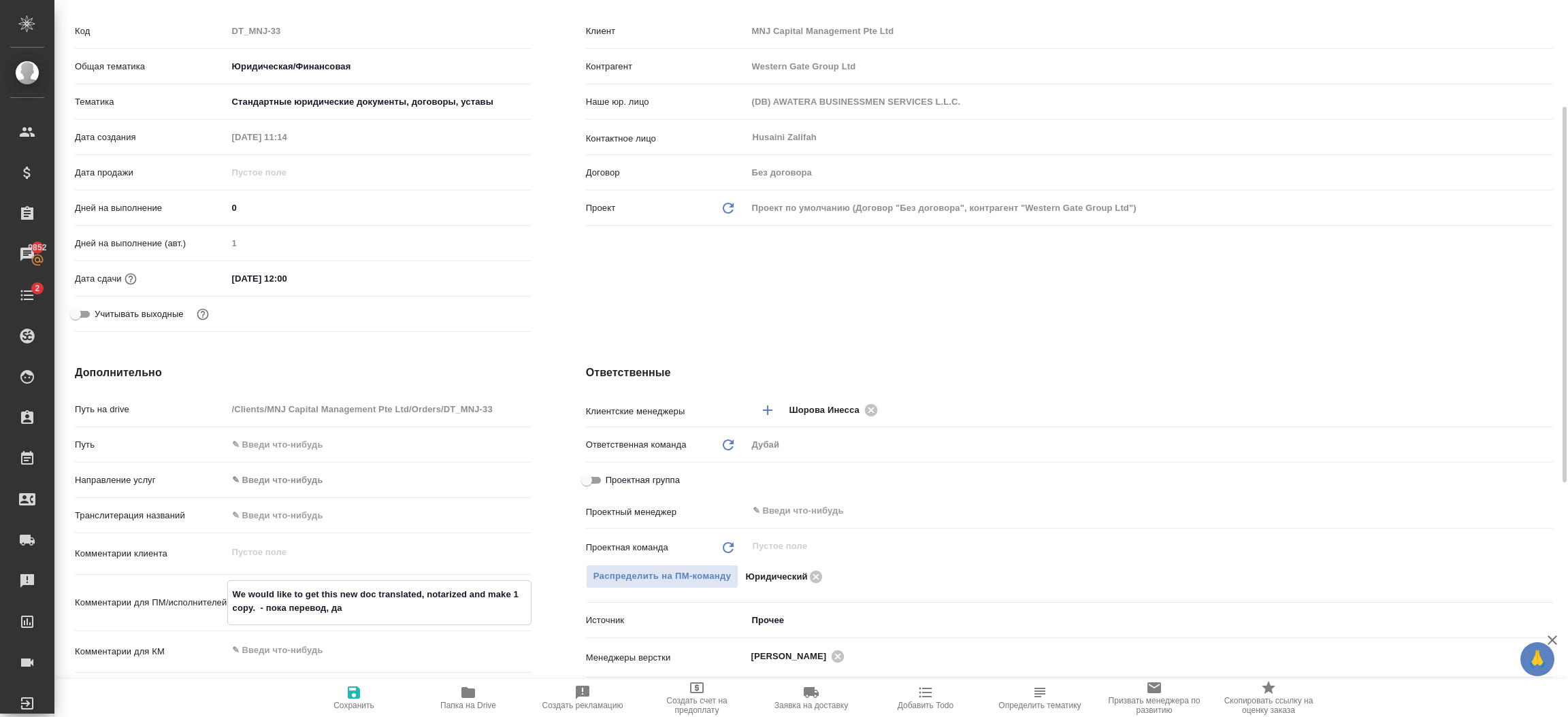
type textarea "x"
type textarea "We would like to get this new doc translated, notarized and make 1 copy. - пока…"
type textarea "x"
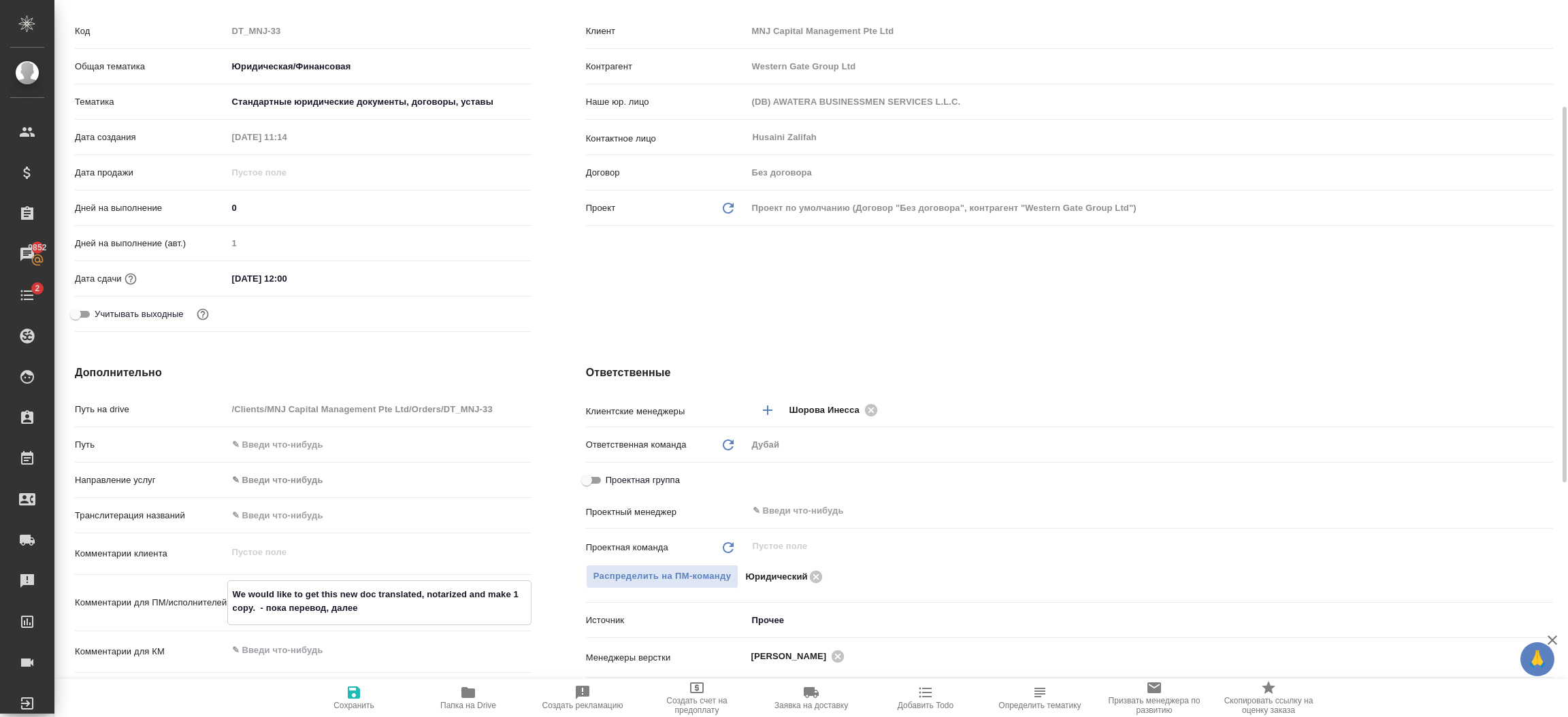
type textarea "We would like to get this new doc translated, notarized and make 1 copy. - пока…"
type textarea "x"
type textarea "We would like to get this new doc translated, notarized and make 1 copy. - пока…"
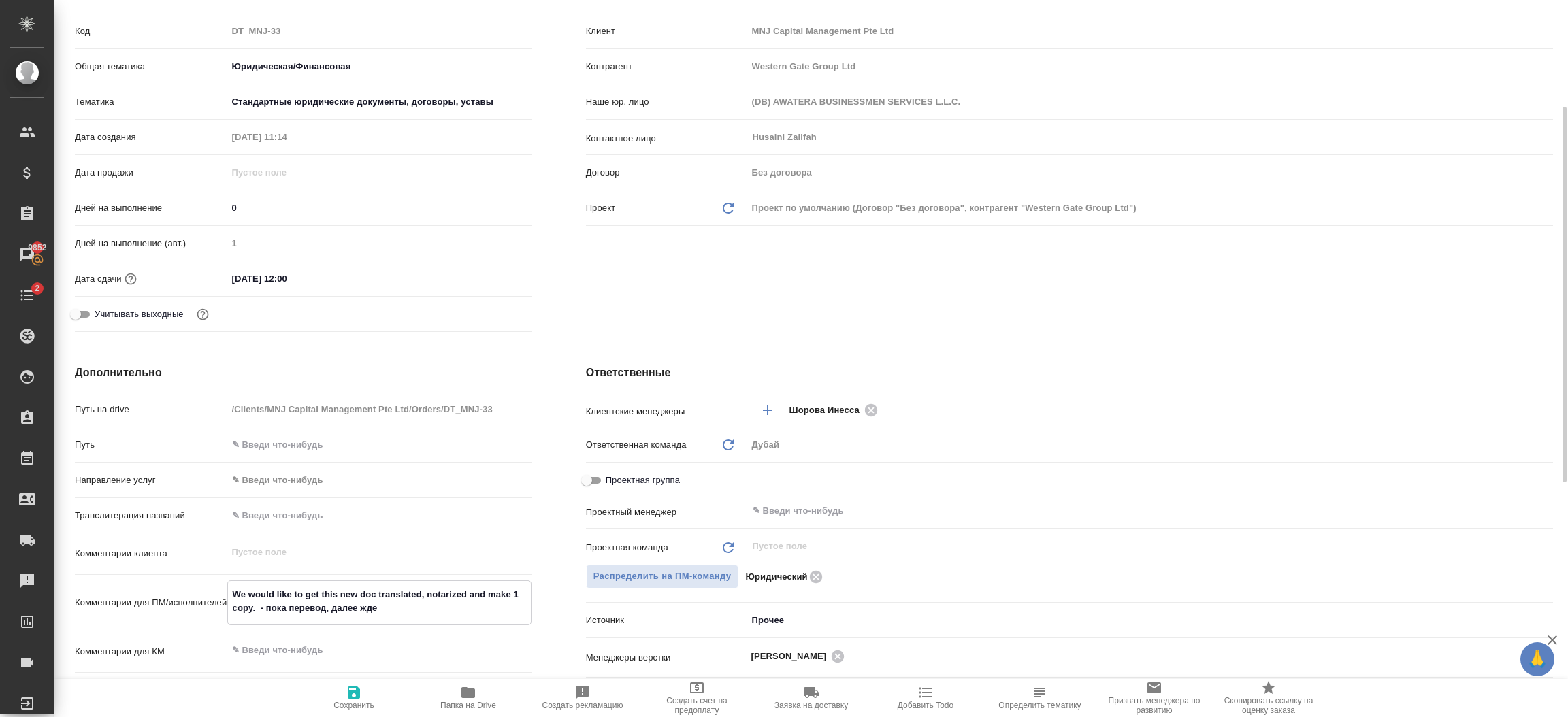
type textarea "x"
type textarea "We would like to get this new doc translated, notarized and make 1 copy. - пока…"
type textarea "x"
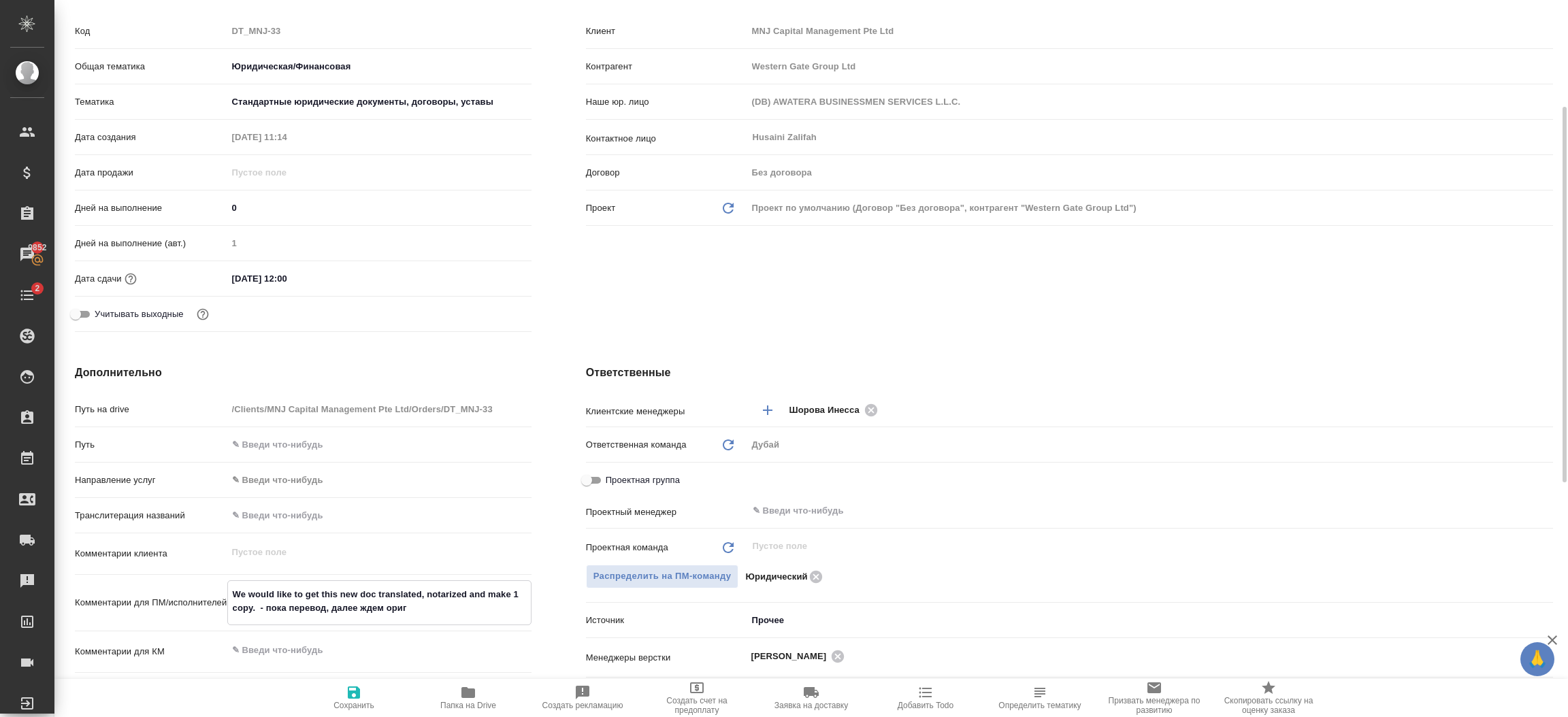
type textarea "x"
type textarea "We would like to get this new doc translated, notarized and make 1 copy. - пока…"
type textarea "x"
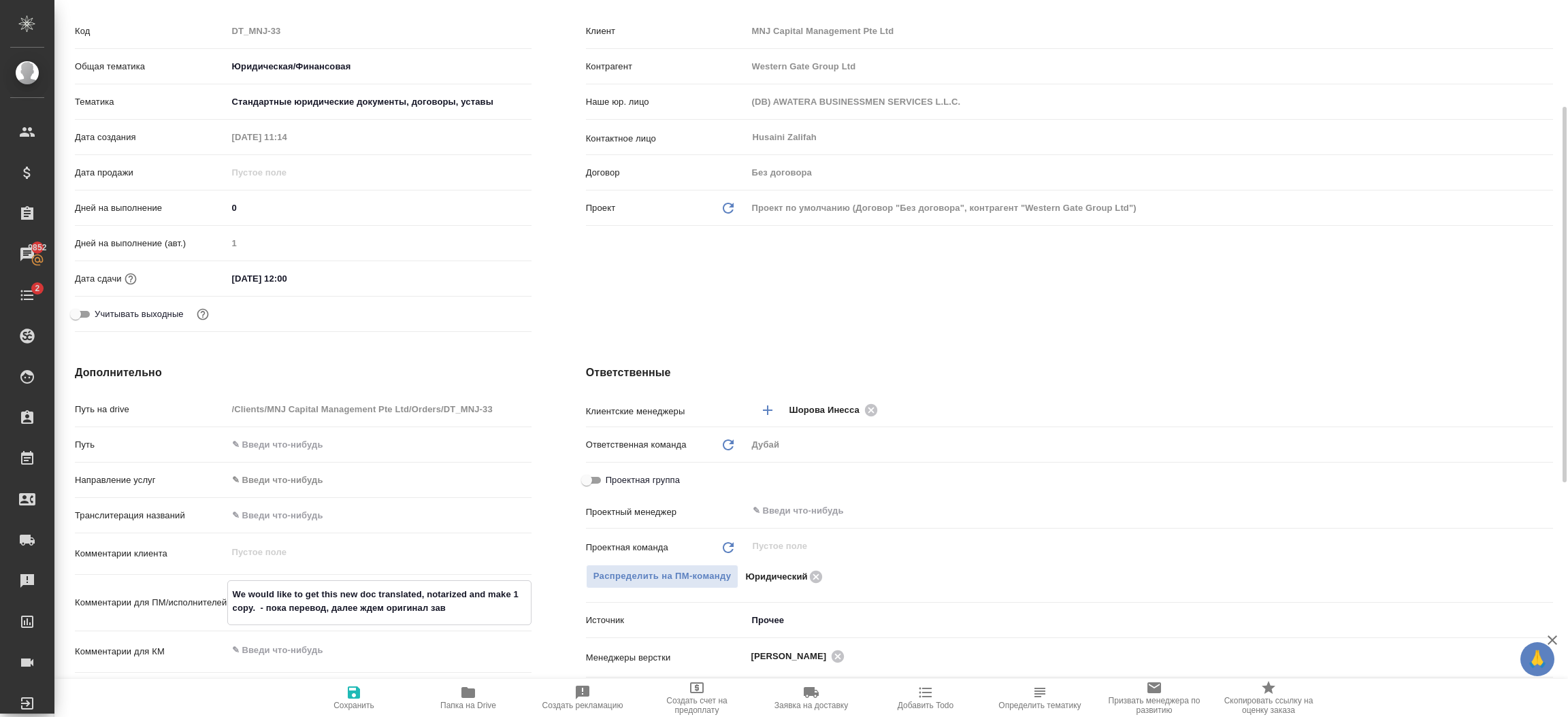
type textarea "x"
type textarea "We would like to get this new doc translated, notarized and make 1 copy. - пока…"
type textarea "x"
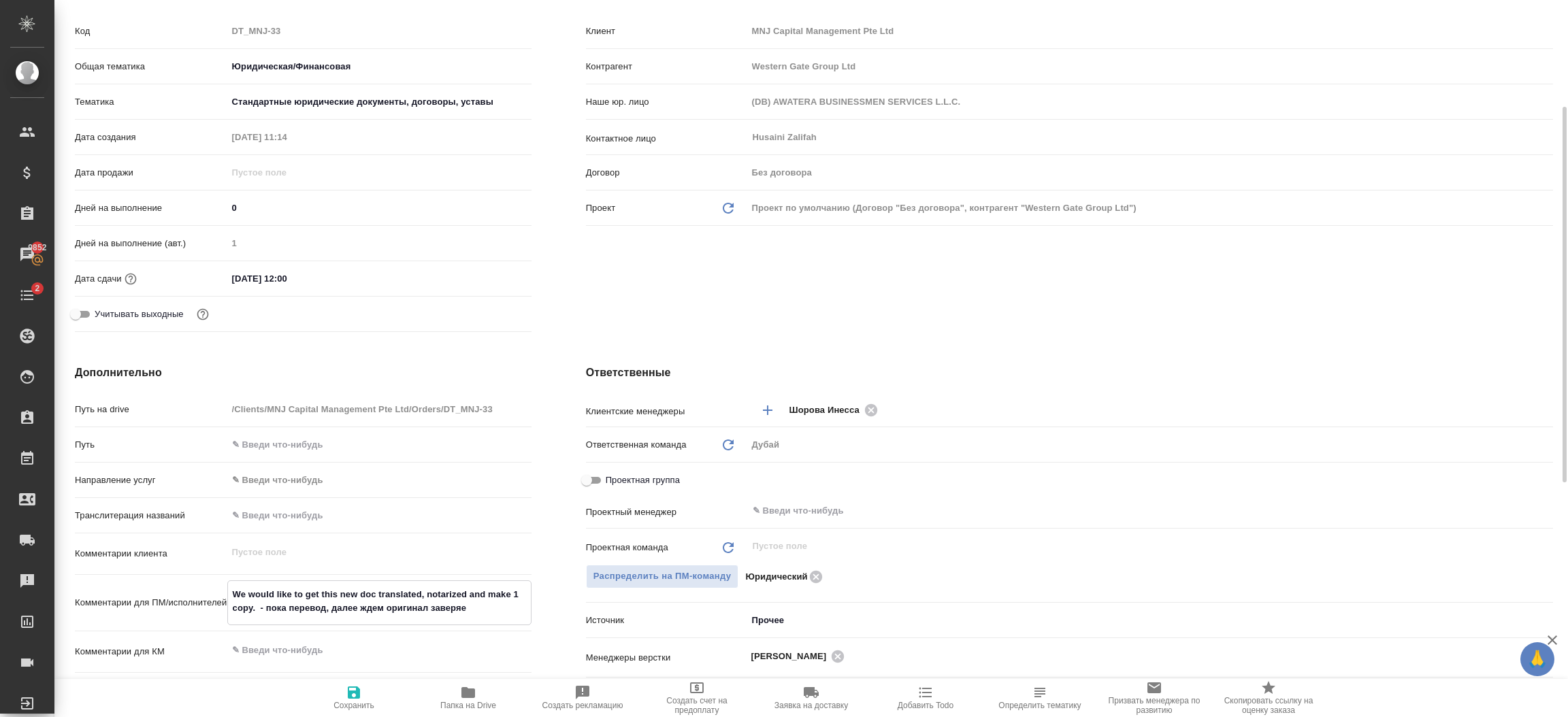
type textarea "We would like to get this new doc translated, notarized and make 1 copy. - пока…"
type textarea "x"
type textarea "We would like to get this new doc translated, notarized and make 1 copy. - пока…"
type textarea "x"
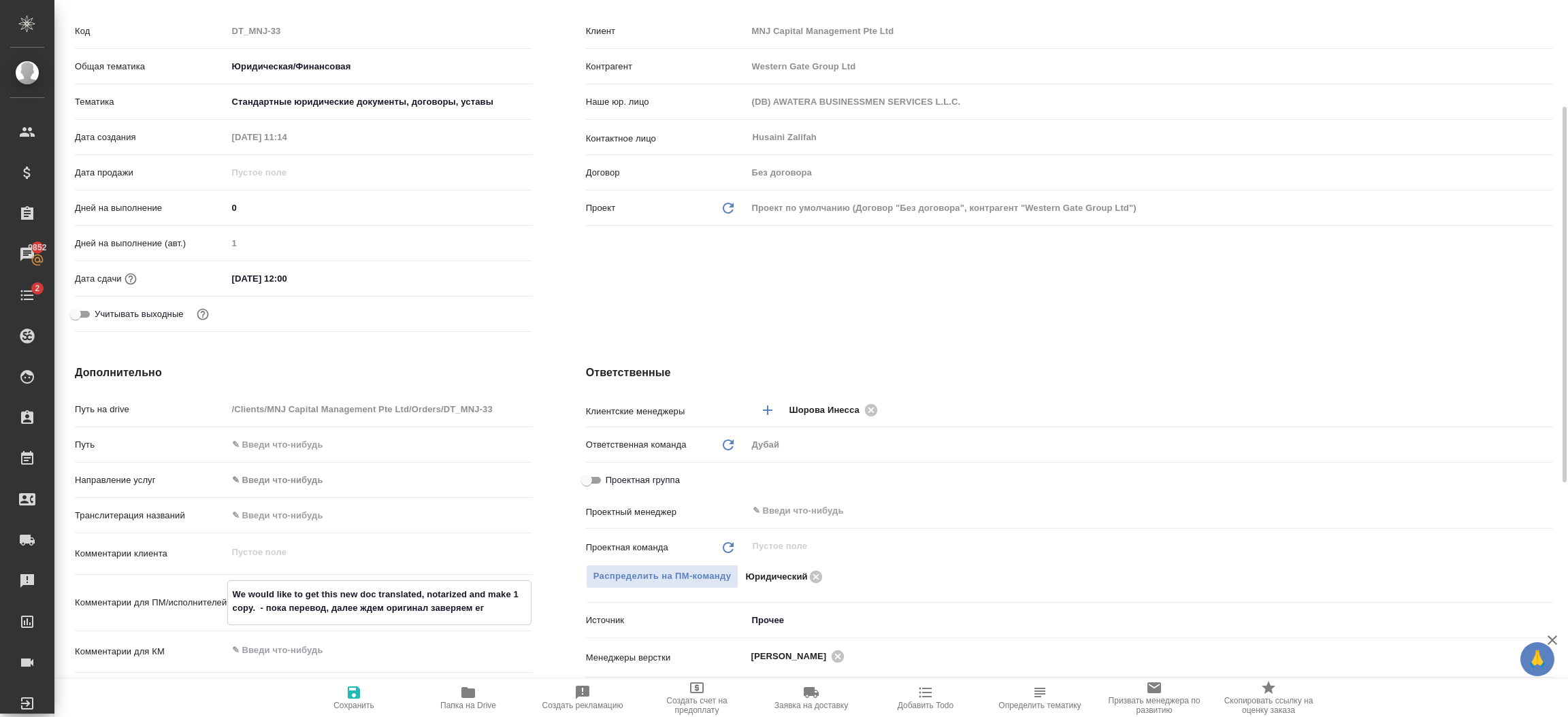
type textarea "We would like to get this new doc translated, notarized and make 1 copy. - пока…"
type textarea "x"
type textarea "We would like to get this new doc translated, notarized and make 1 copy. - пока…"
type textarea "x"
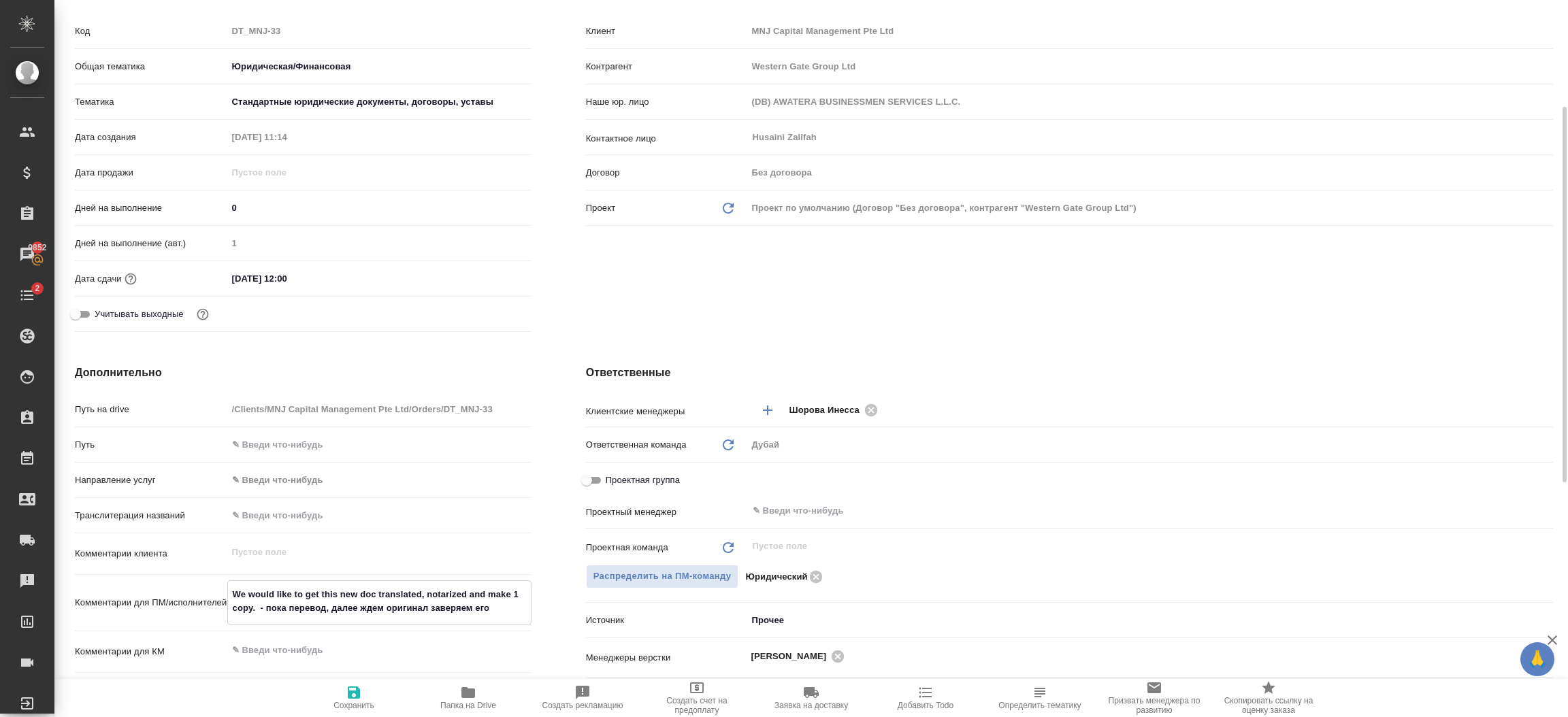
type textarea "We would like to get this new doc translated, notarized and make 1 copy. - пока…"
type textarea "x"
type textarea "We would like to get this new doc translated, notarized and make 1 copy. - пока…"
type textarea "x"
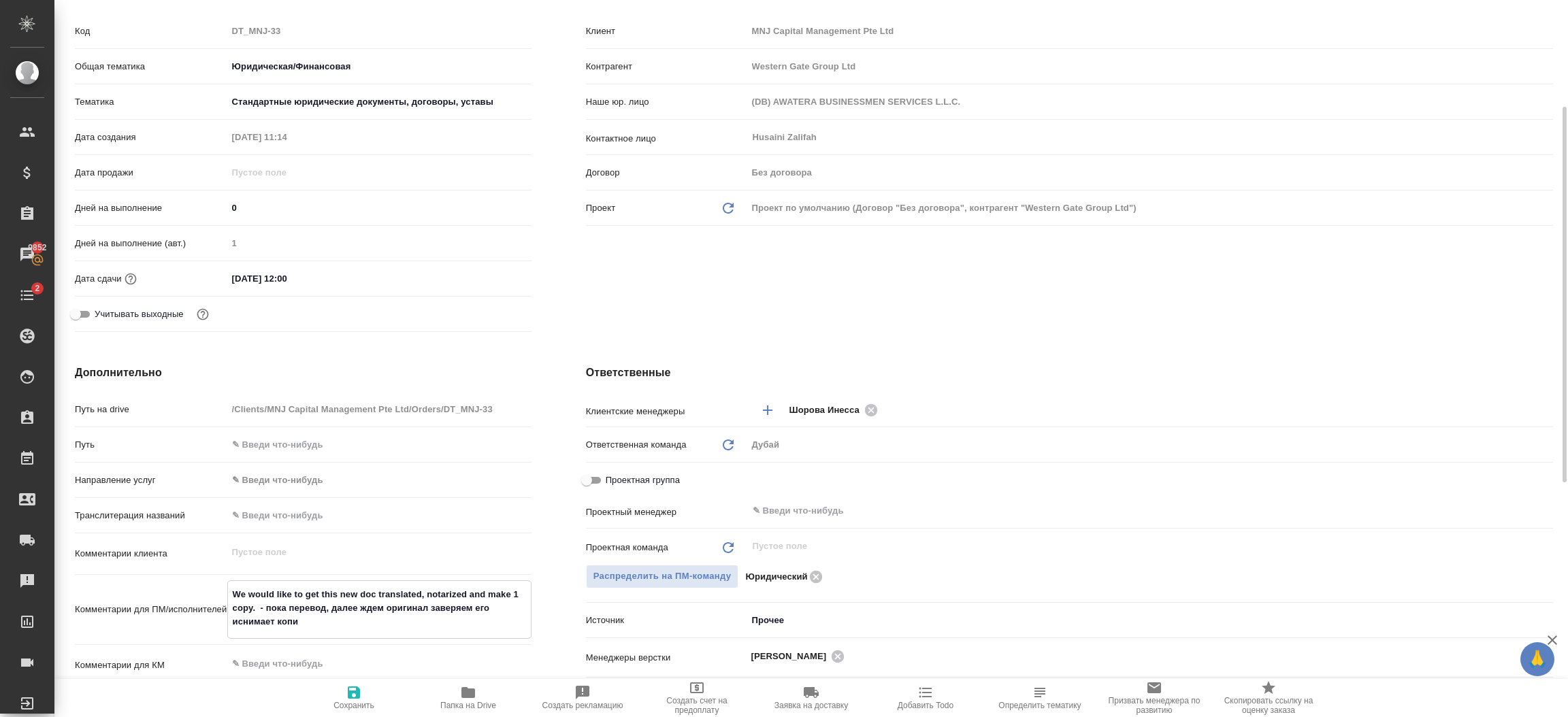
type textarea "We would like to get this new doc translated, notarized and make 1 copy. - пока…"
type textarea "x"
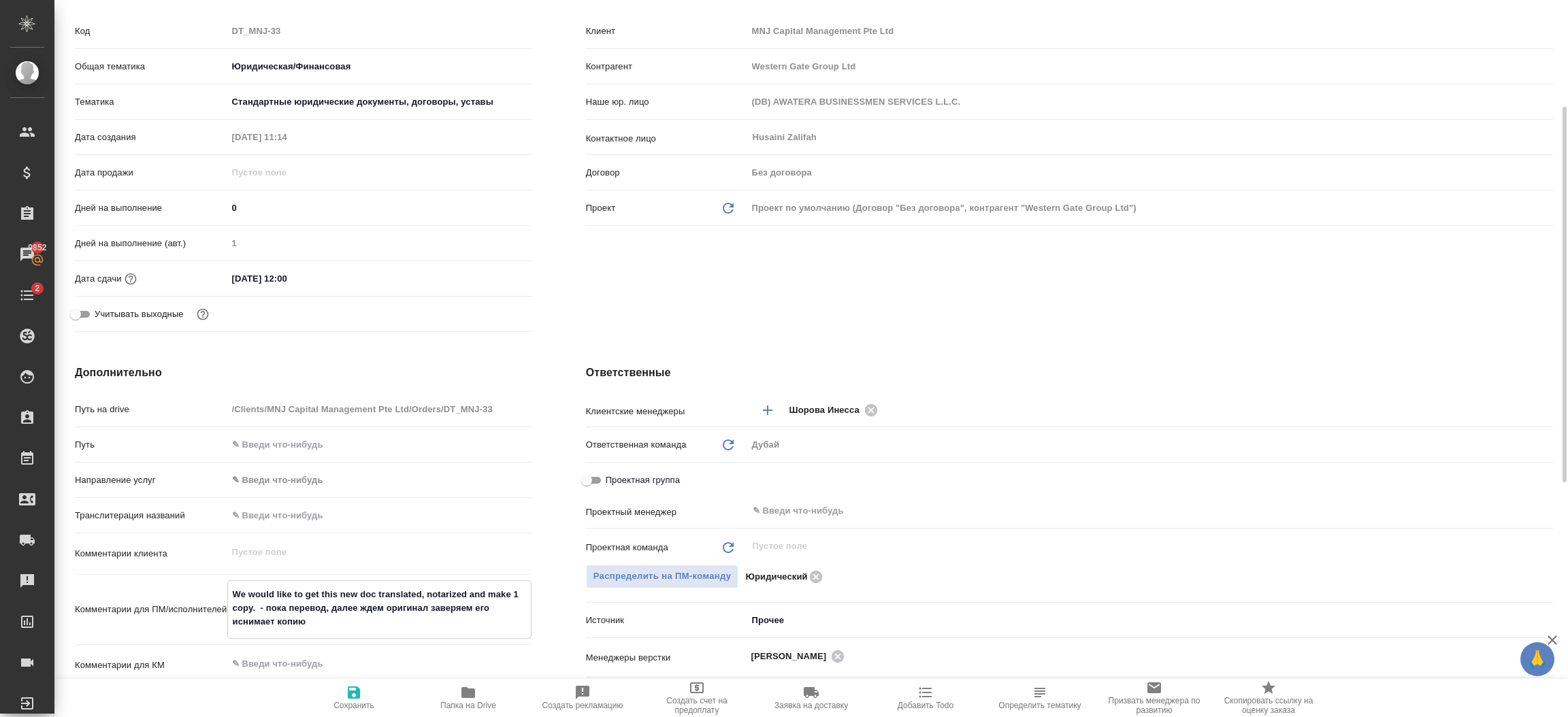
type textarea "We would like to get this new doc translated, notarized and make 1 copy. - пока…"
type textarea "x"
type textarea "We would like to get this new doc translated, notarized and make 1 copy. - пока…"
type textarea "x"
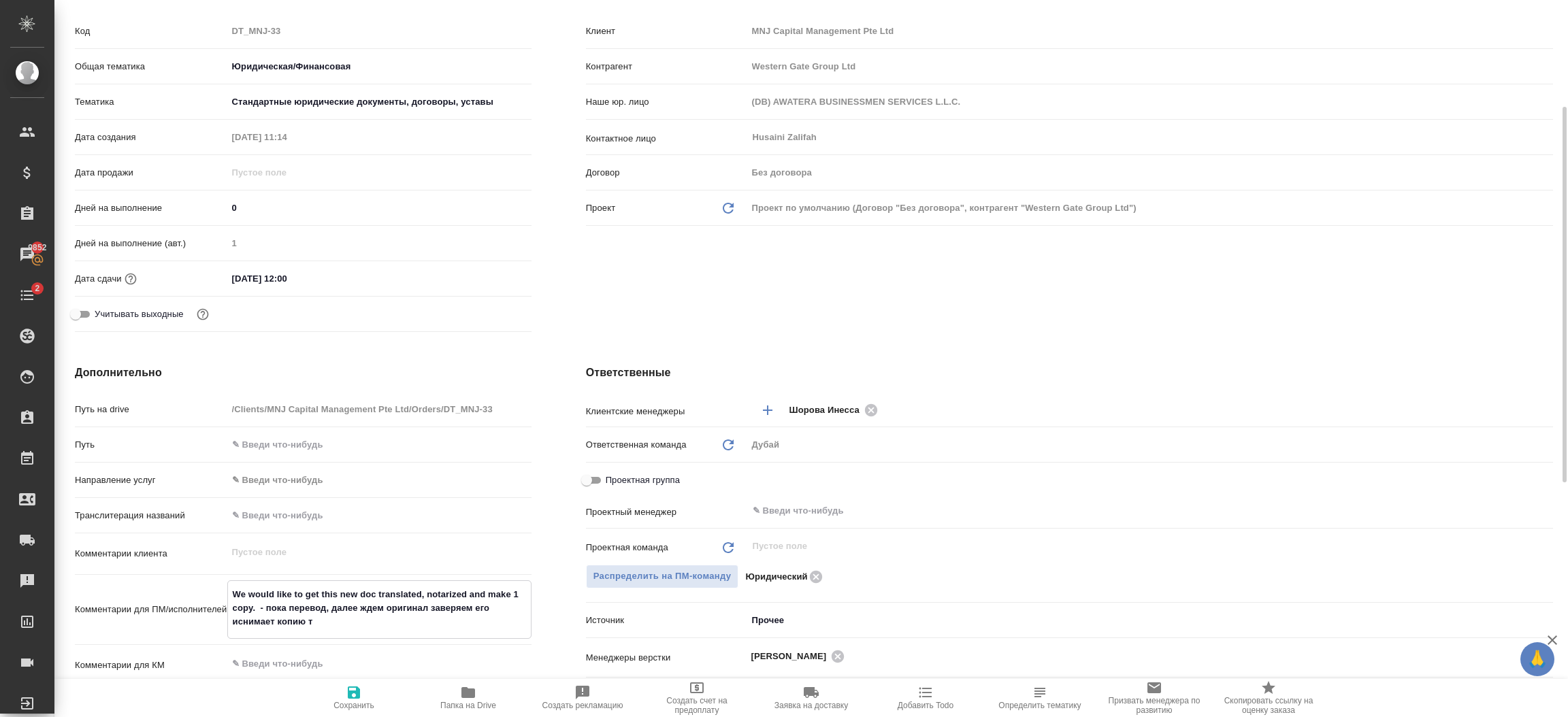
type textarea "We would like to get this new doc translated, notarized and make 1 copy. - пока…"
type textarea "x"
type textarea "We would like to get this new doc translated, notarized and make 1 copy. - пока…"
type textarea "x"
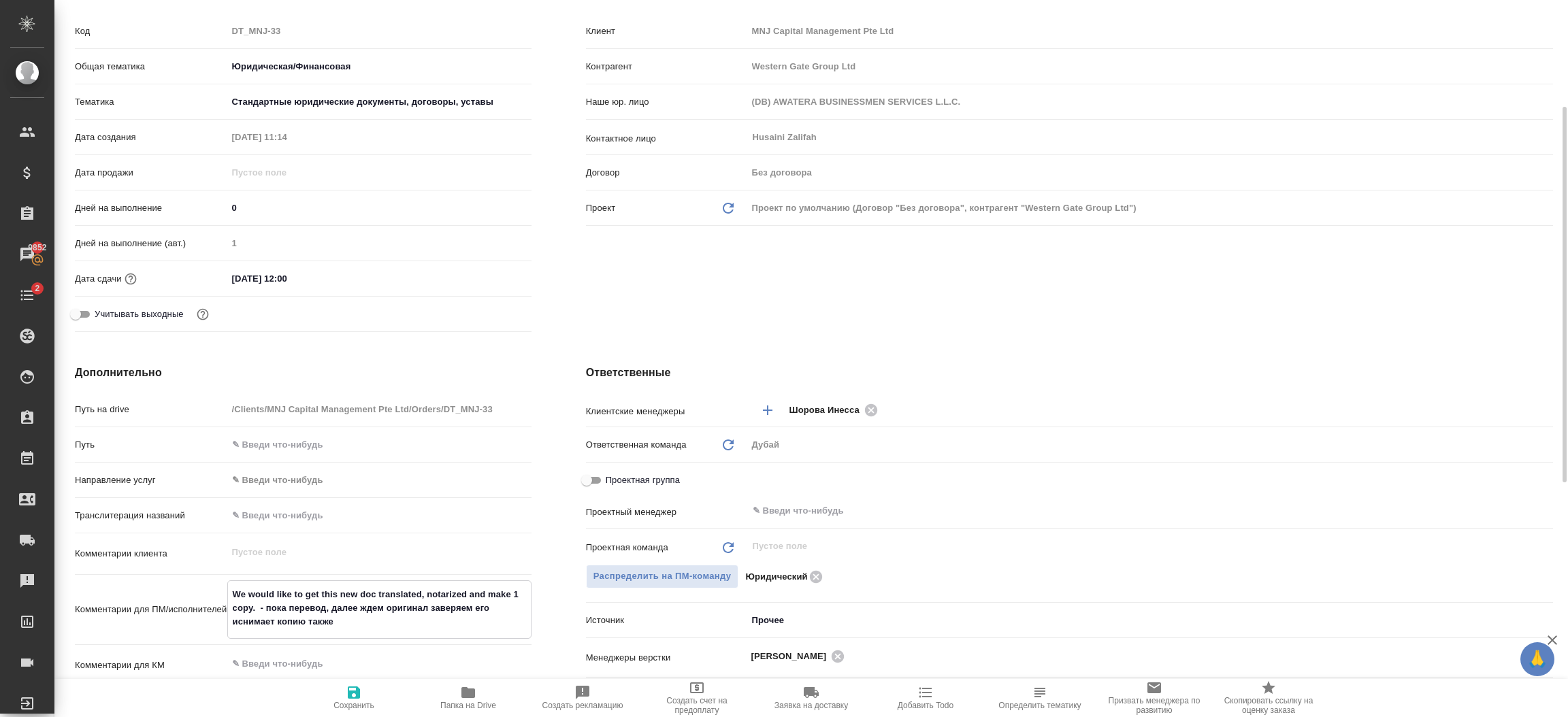
type textarea "x"
type textarea "We would like to get this new doc translated, notarized and make 1 copy. - пока…"
type textarea "x"
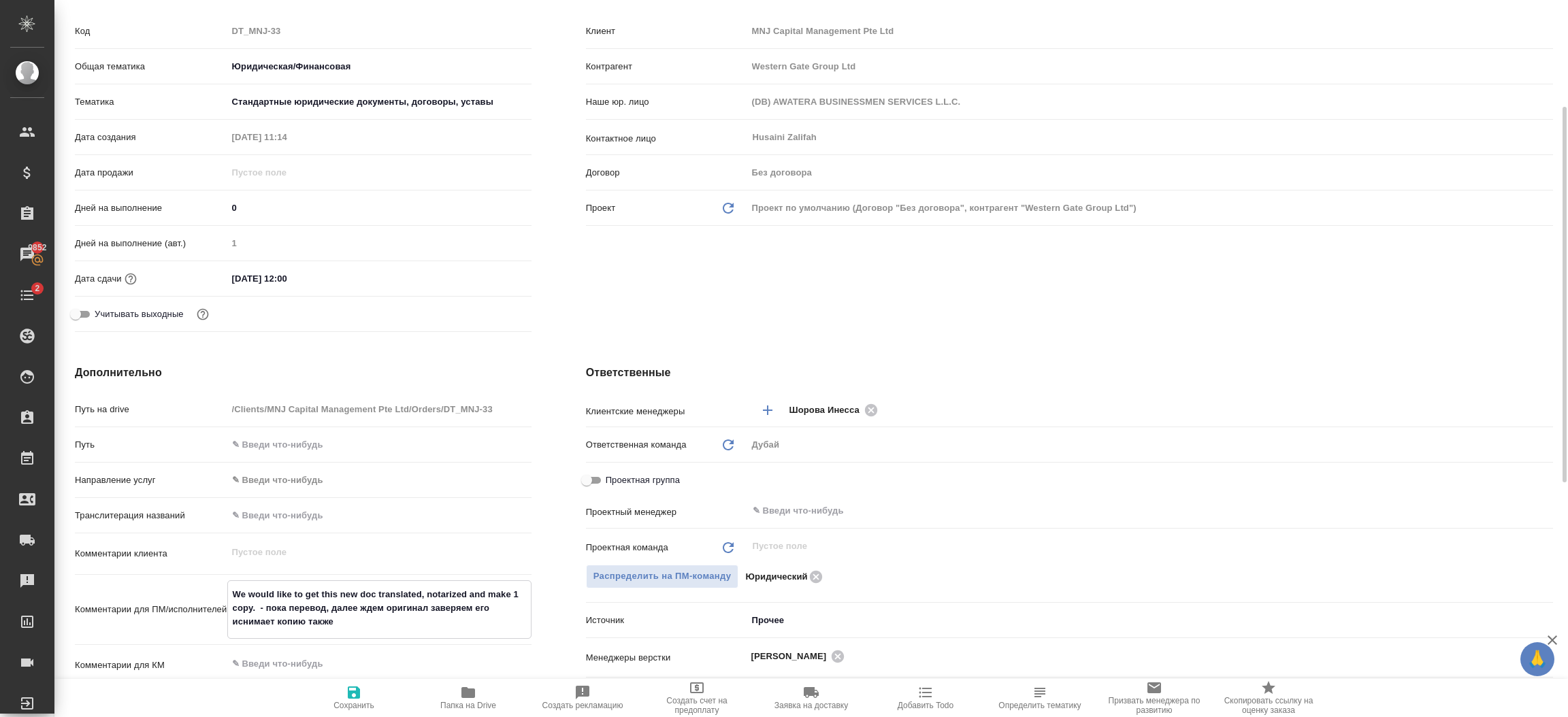
type textarea "x"
type textarea "We would like to get this new doc translated, notarized and make 1 copy. - пока…"
type textarea "x"
type textarea "We would like to get this new doc translated, notarized and make 1 copy. - пока…"
type textarea "x"
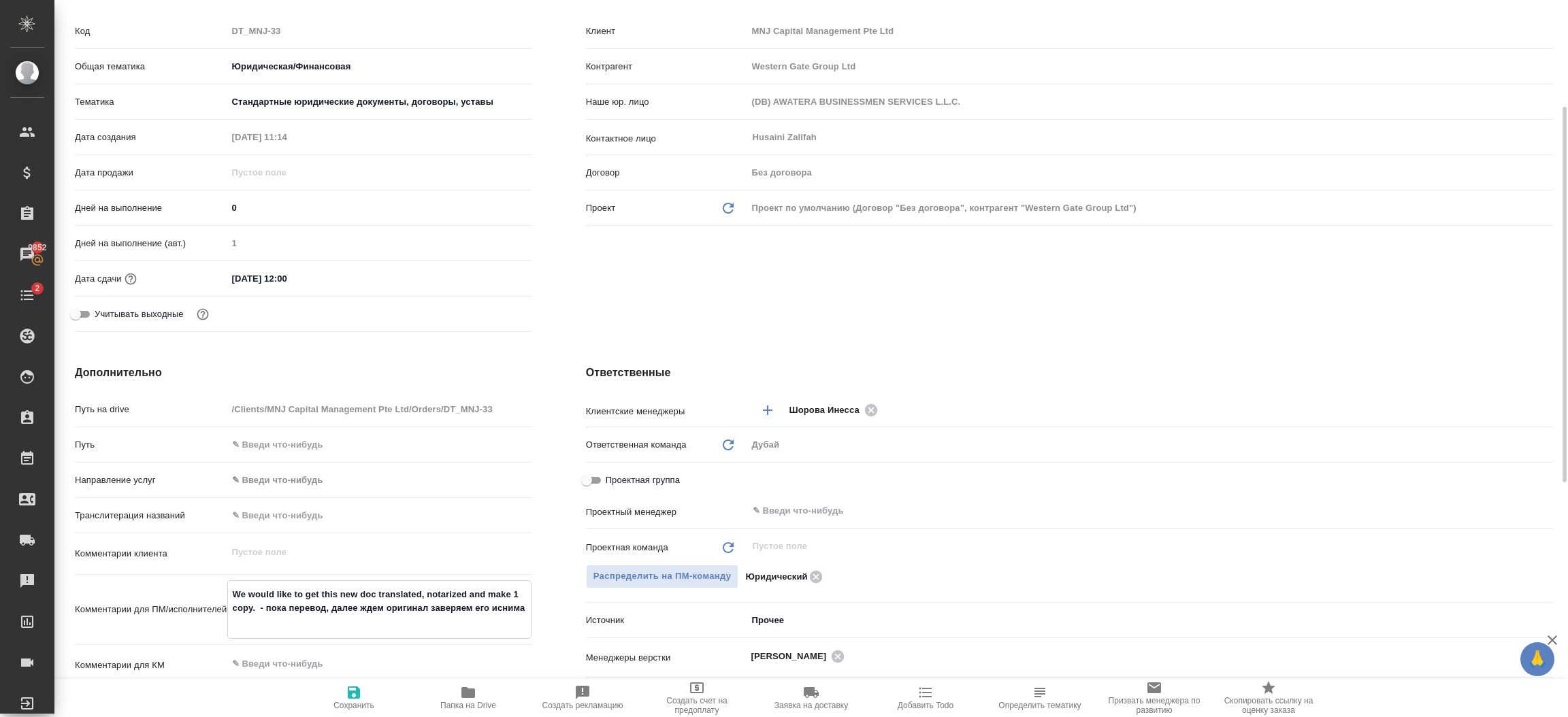
type textarea "x"
type textarea "We would like to get this new doc translated, notarized and make 1 copy. - пока…"
type textarea "x"
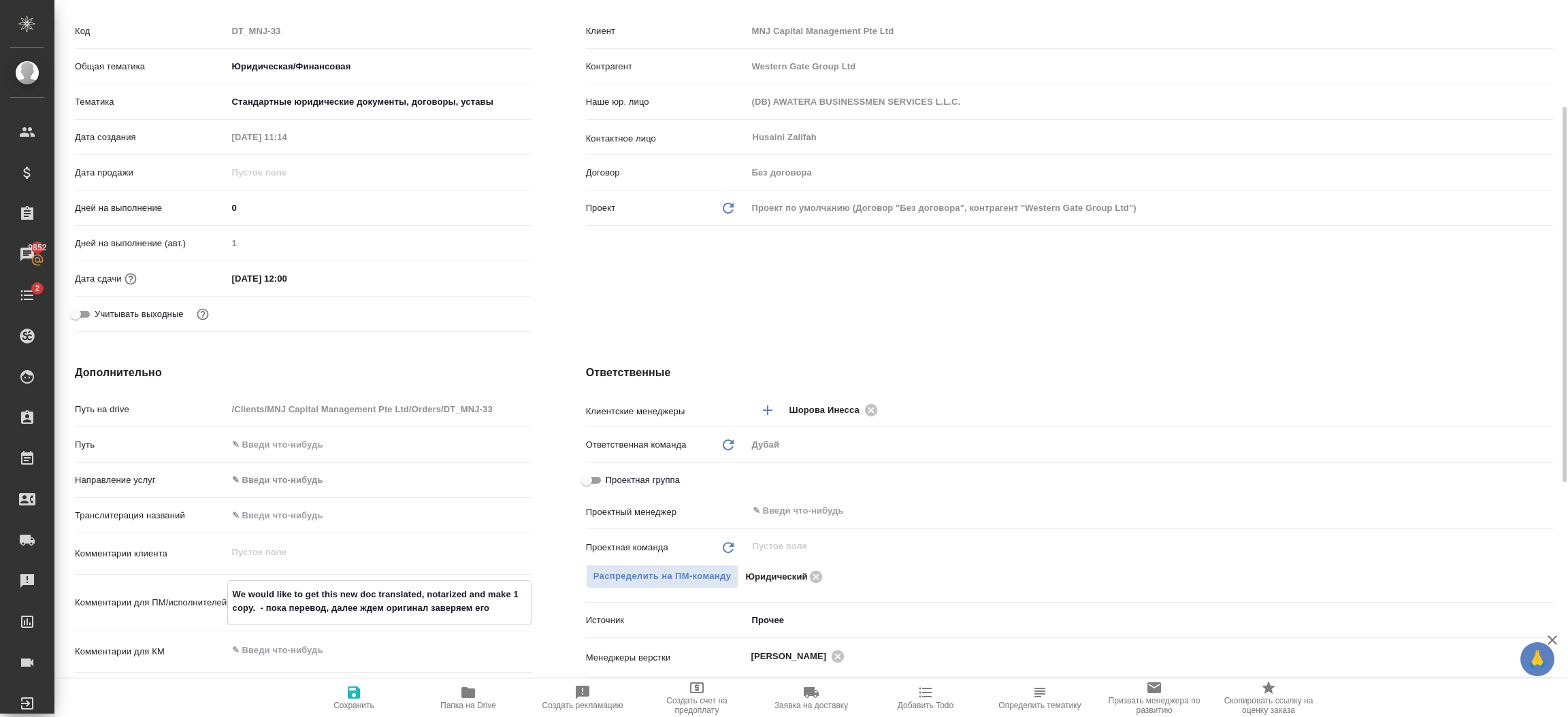
type textarea "We would like to get this new doc translated, notarized and make 1 copy. - пока…"
type textarea "x"
type textarea "We would like to get this new doc translated, notarized and make 1 copy. - пока…"
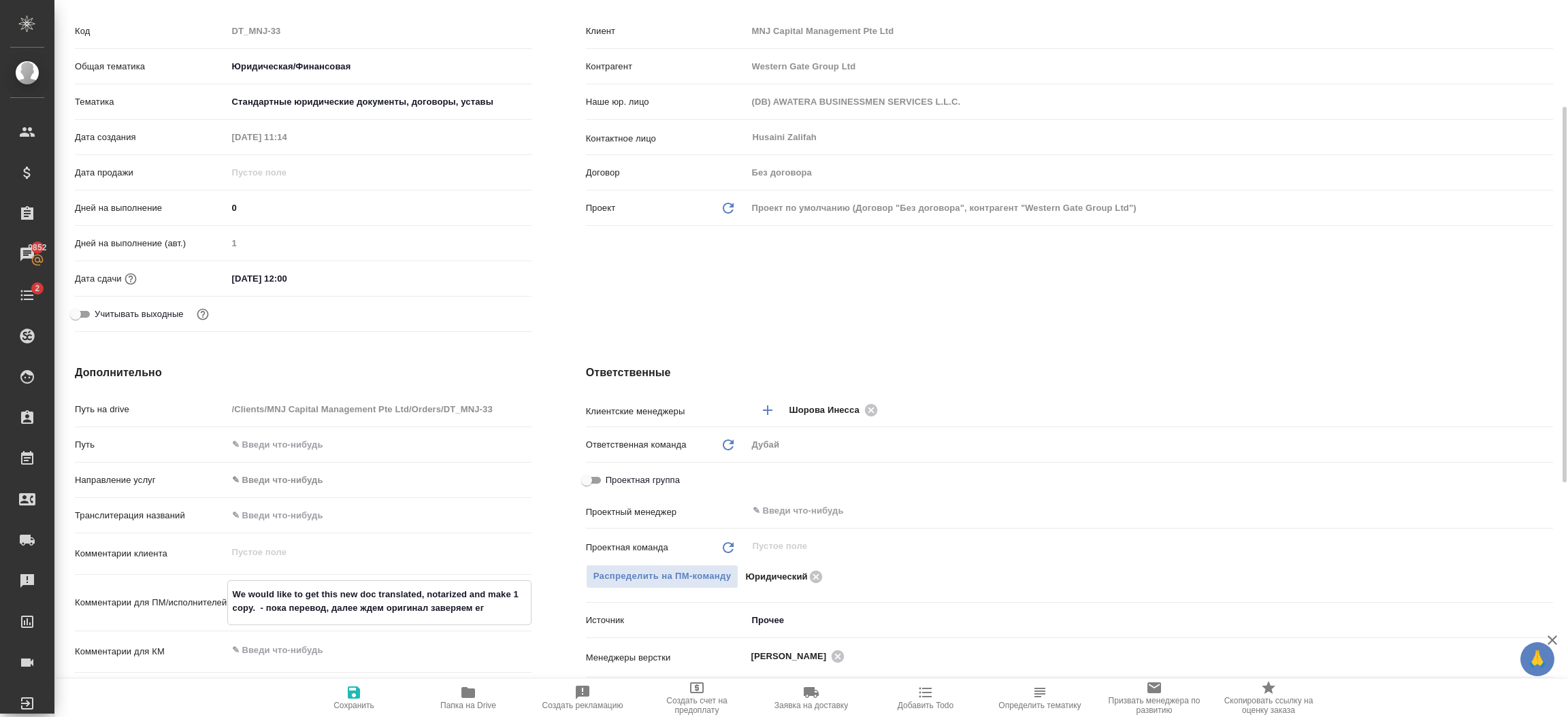
type textarea "x"
type textarea "We would like to get this new doc translated, notarized and make 1 copy. - пока…"
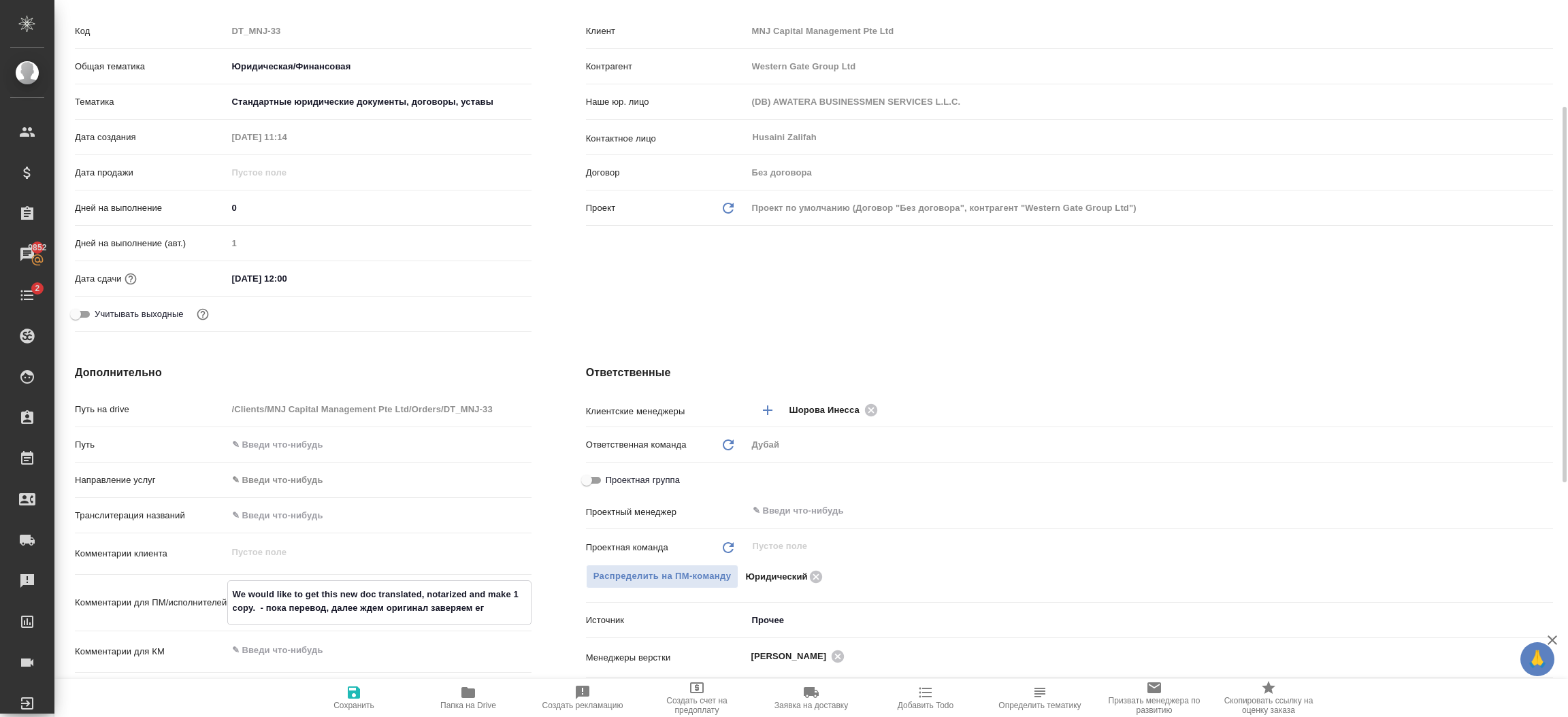
type textarea "x"
type textarea "We would like to get this new doc translated, notarized and make 1 copy. - пока…"
type textarea "x"
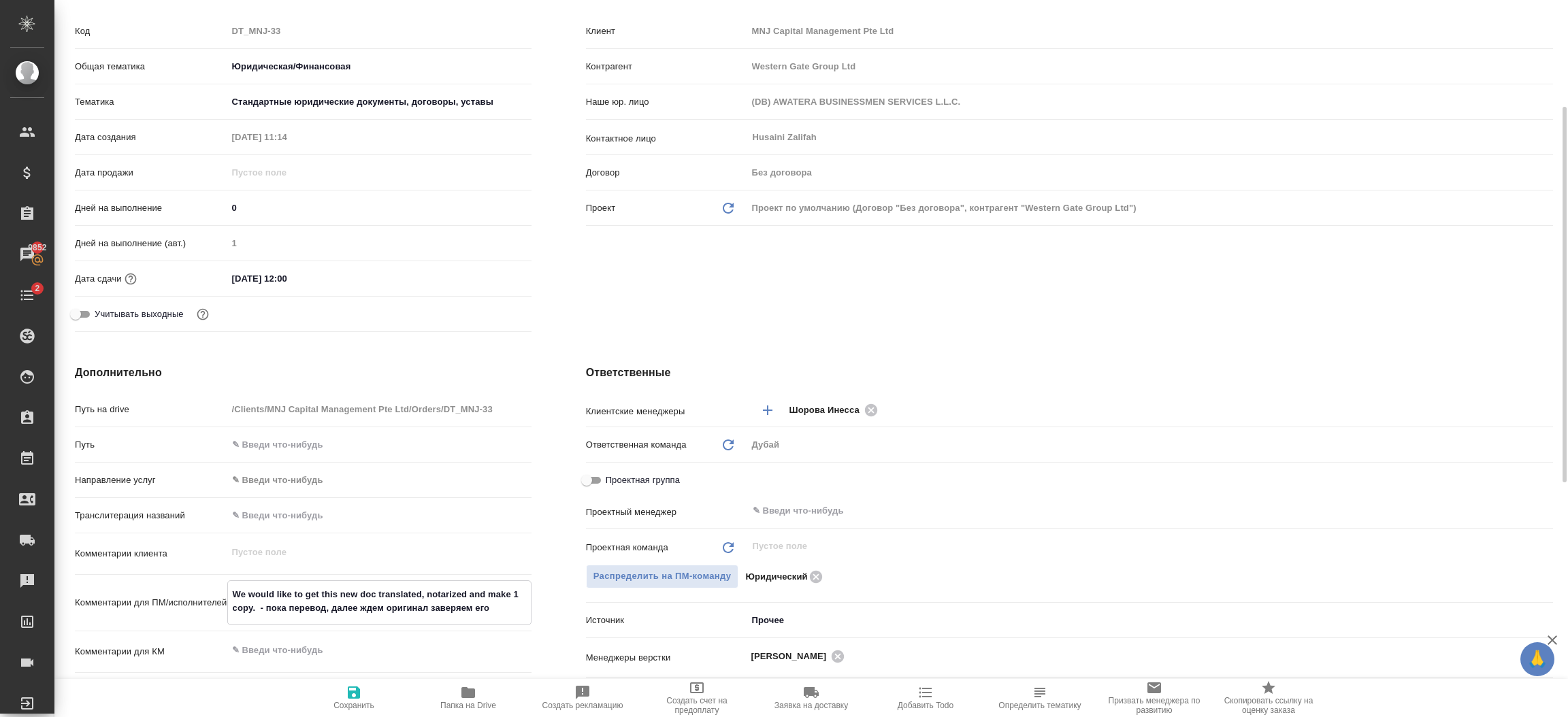
type textarea "x"
type textarea "We would like to get this new doc translated, notarized and make 1 copy. - пока…"
type textarea "x"
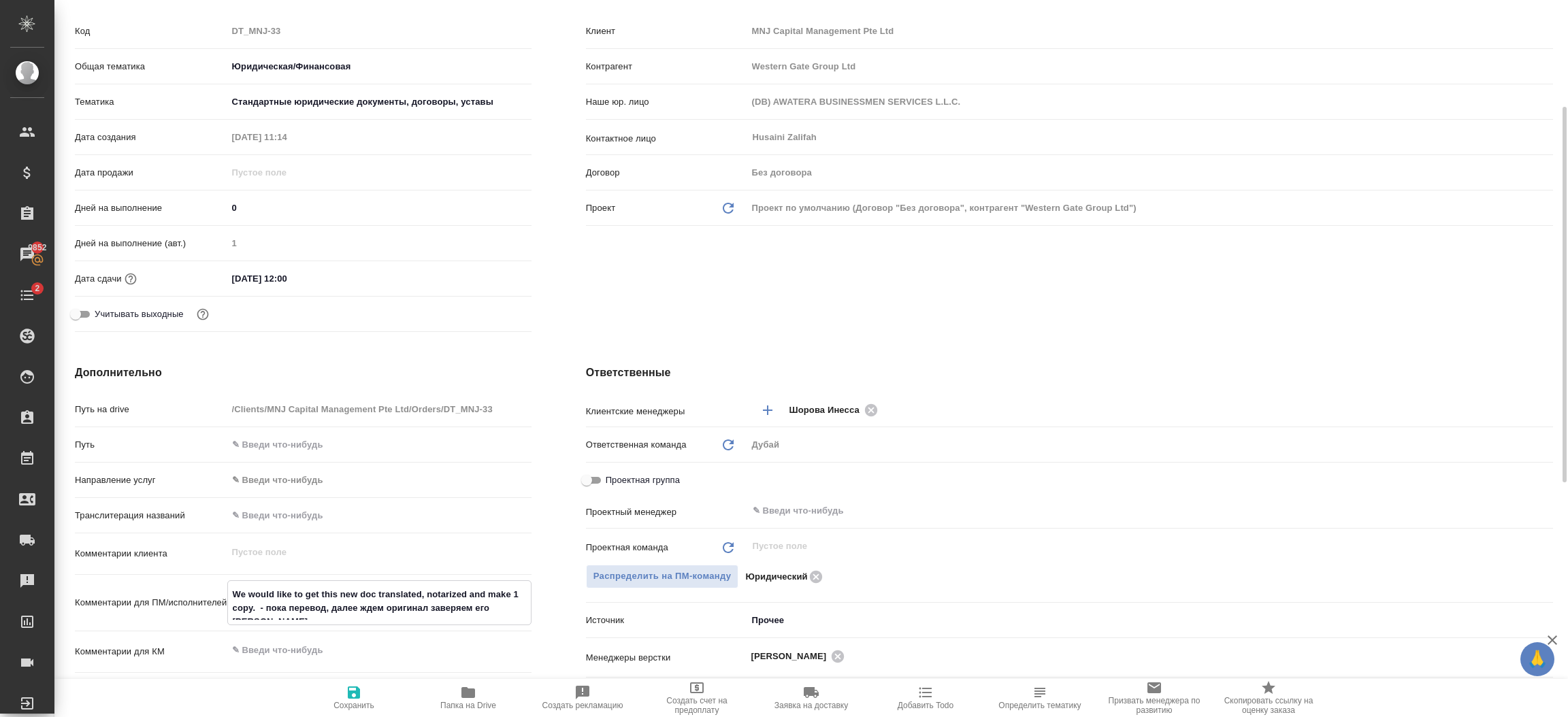
type textarea "We would like to get this new doc translated, notarized and make 1 copy. - пока…"
type textarea "x"
type textarea "We would like to get this new doc translated, notarized and make 1 copy. - пока…"
type textarea "x"
click at [348, 694] on icon "button" at bounding box center [353, 692] width 12 height 12
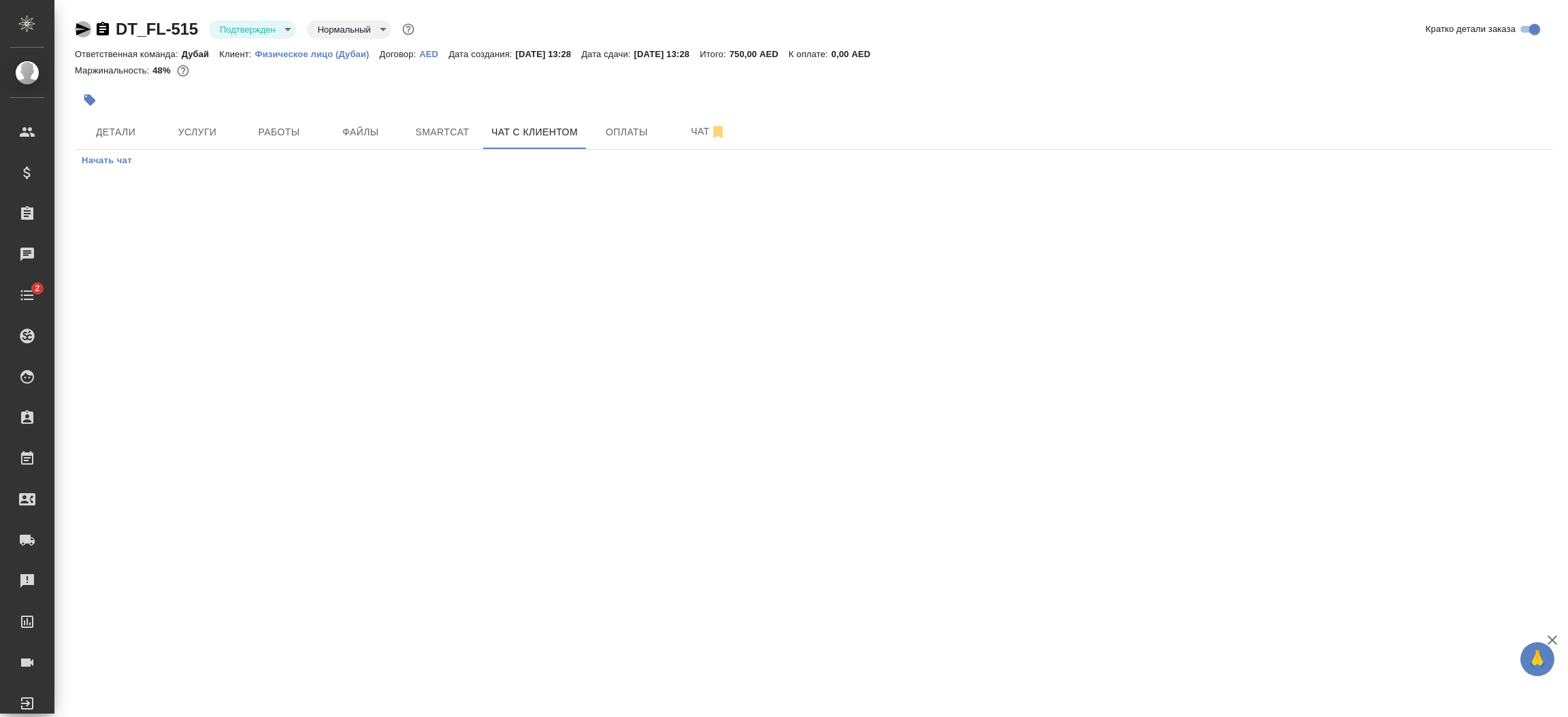
click at [78, 30] on icon "button" at bounding box center [83, 29] width 16 height 16
click at [81, 23] on icon "button" at bounding box center [83, 29] width 16 height 16
click at [103, 32] on icon "button" at bounding box center [102, 29] width 12 height 14
